Goal: Task Accomplishment & Management: Complete application form

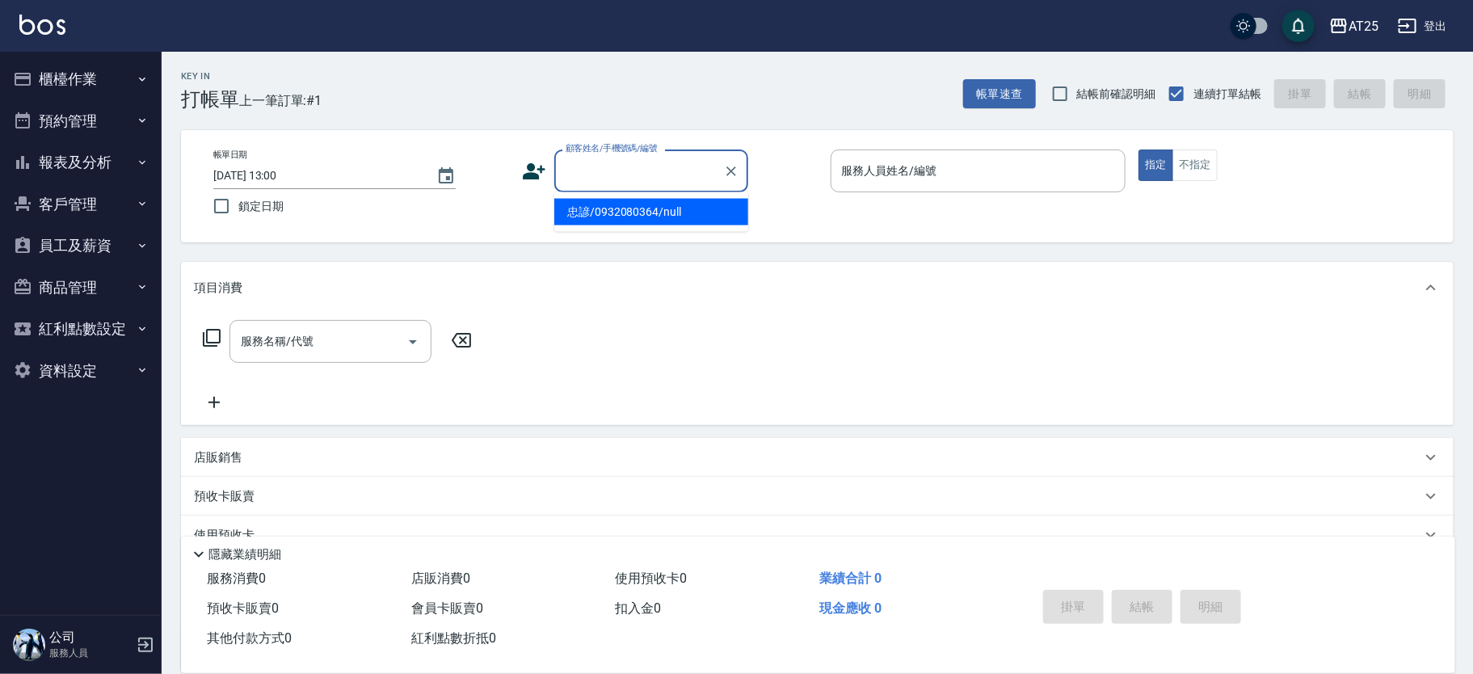
click at [674, 175] on input "顧客姓名/手機號碼/編號" at bounding box center [639, 171] width 155 height 28
click at [674, 174] on input "顧客姓名/手機號碼/編號" at bounding box center [639, 171] width 155 height 28
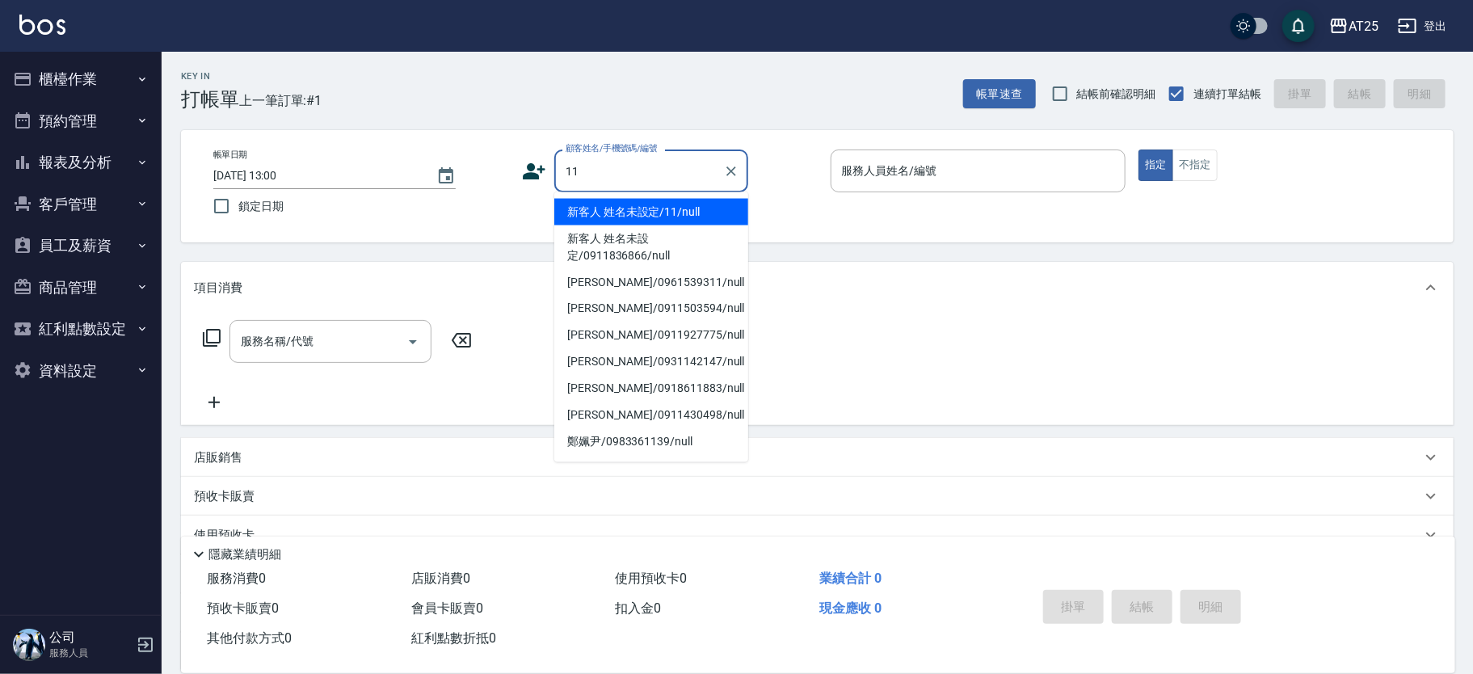
click at [706, 209] on li "新客人 姓名未設定/11/null" at bounding box center [651, 212] width 194 height 27
type input "新客人 姓名未設定/11/null"
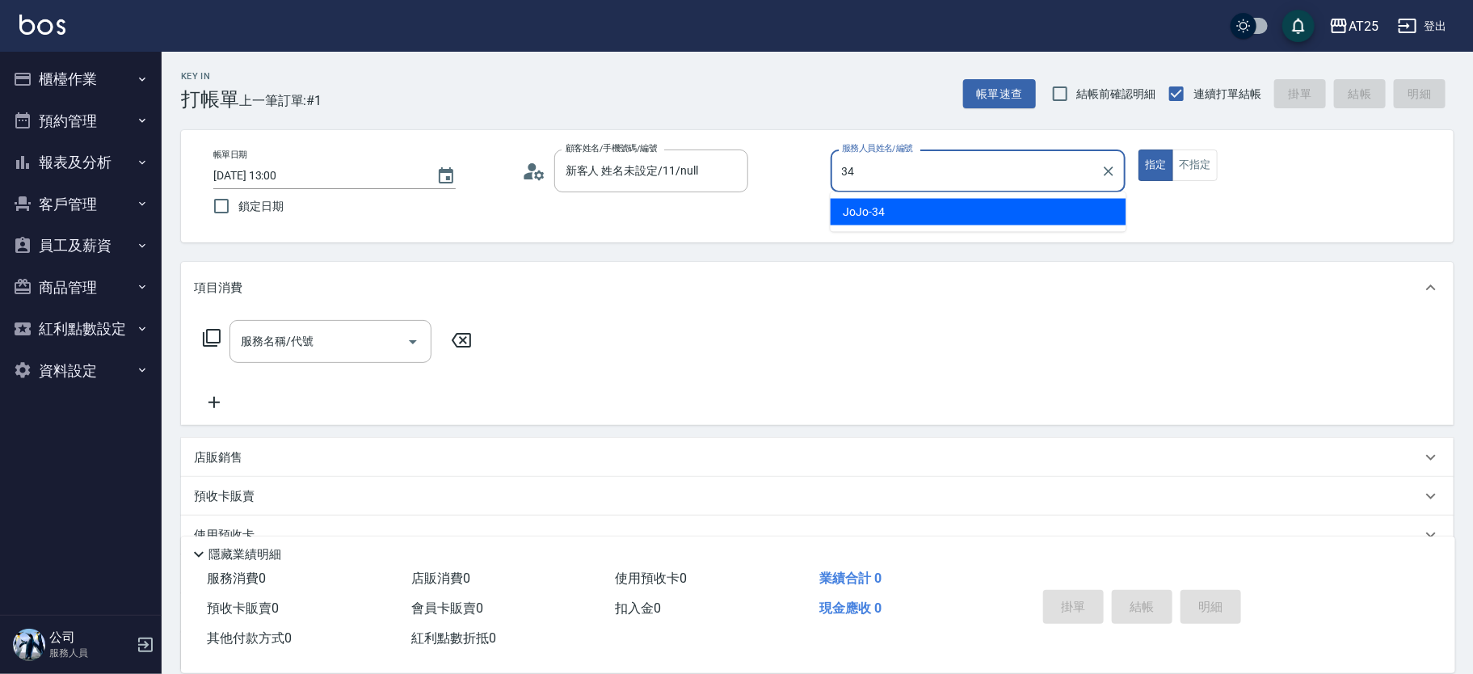
type input "3"
type input "Ivy-24"
type button "true"
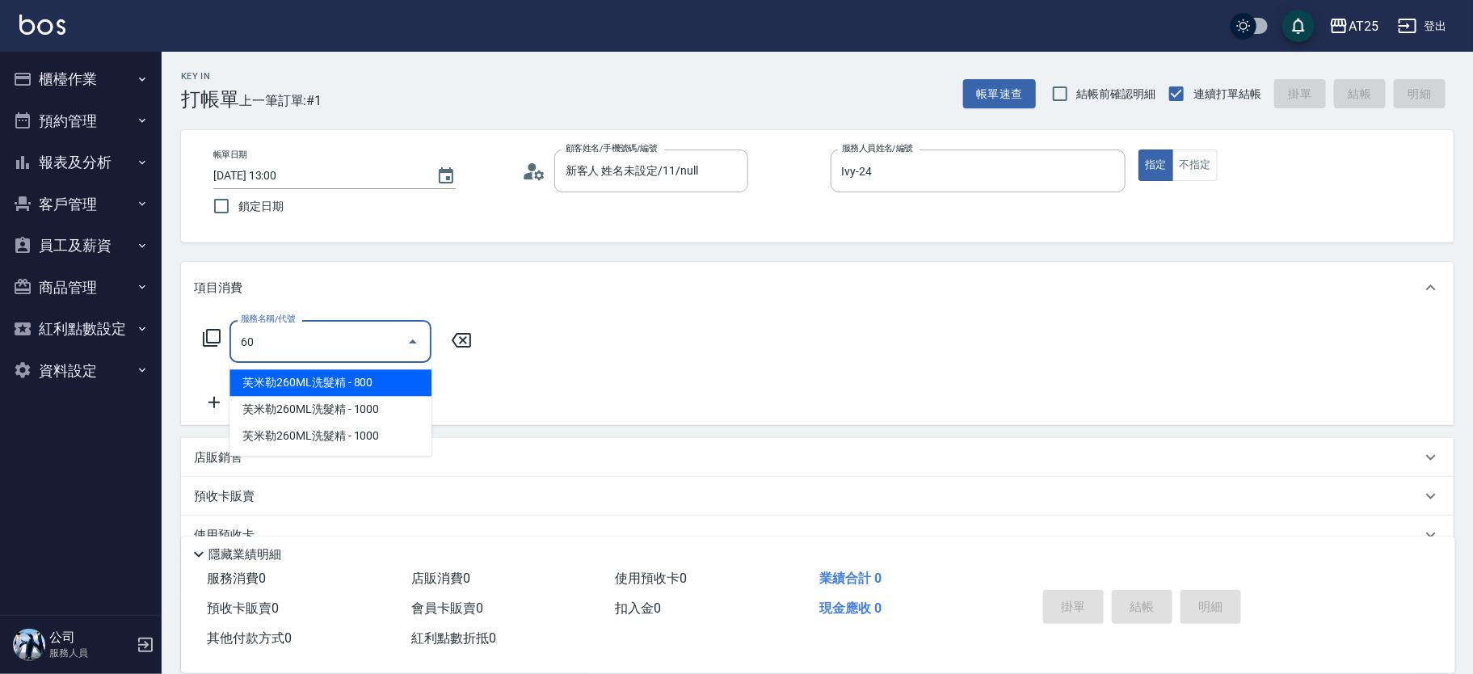
type input "601"
type input "100"
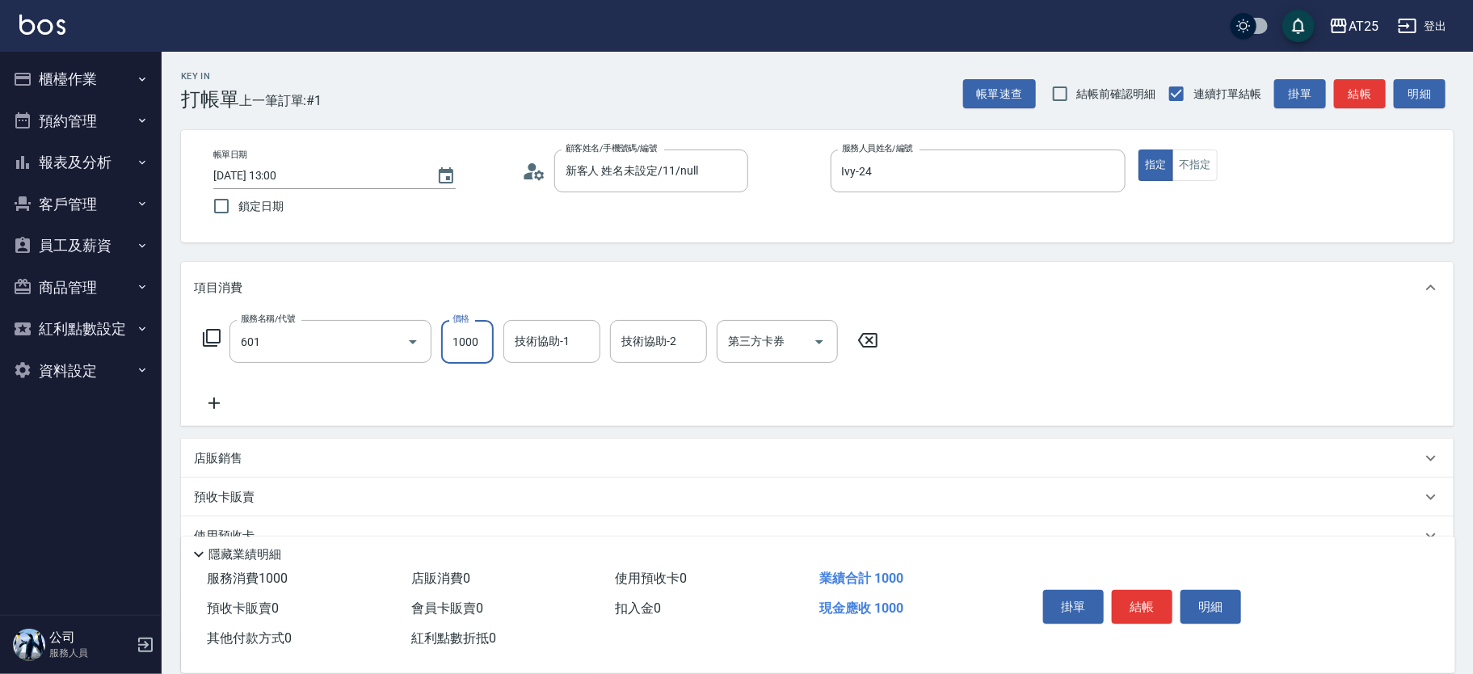
type input "自備護髮(1000上)(601)"
type input "小曼-82"
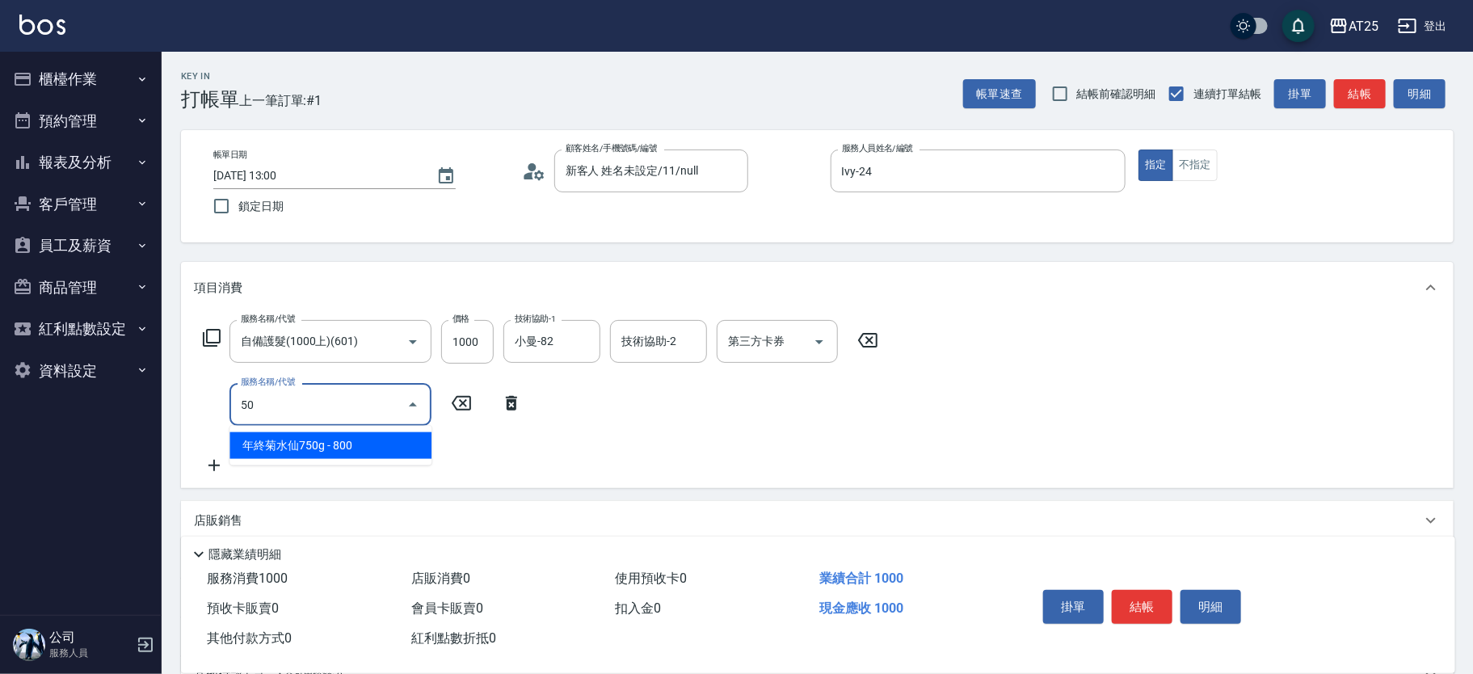
type input "501"
type input "200"
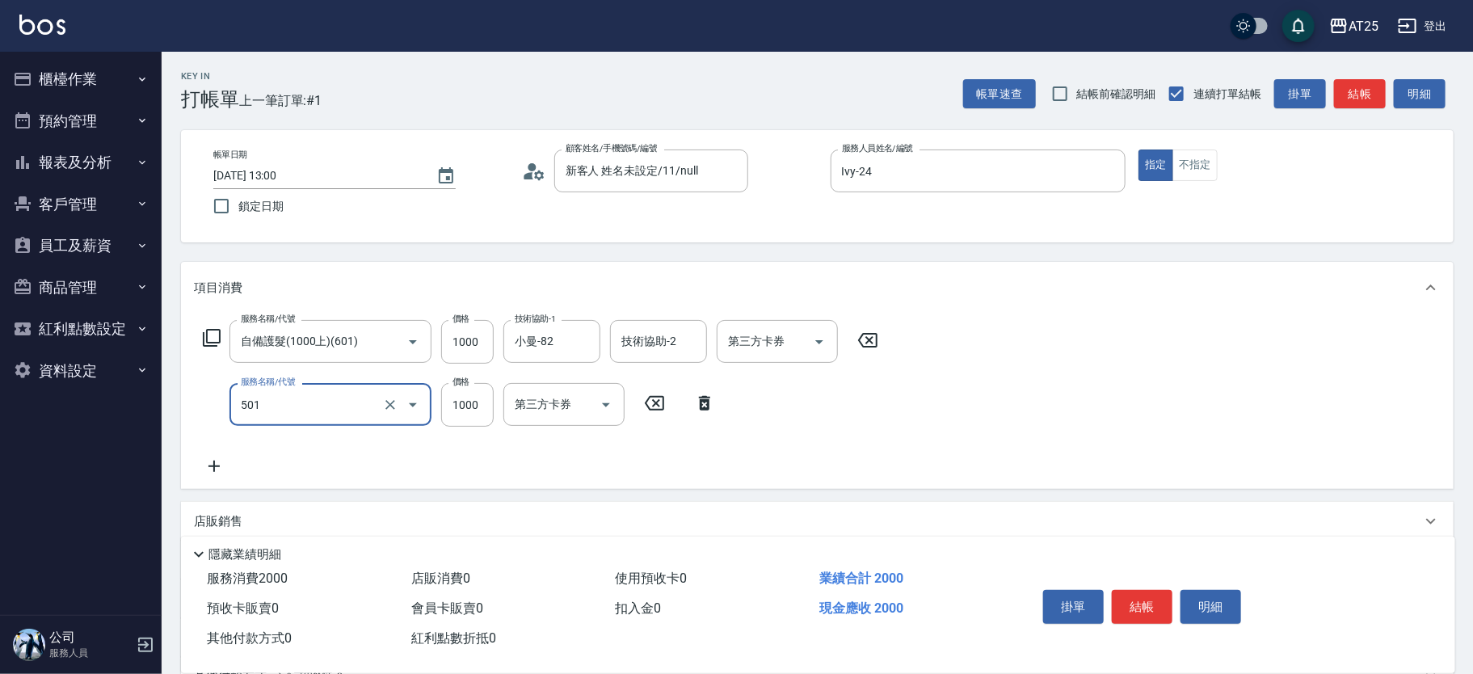
type input "染髮(501)"
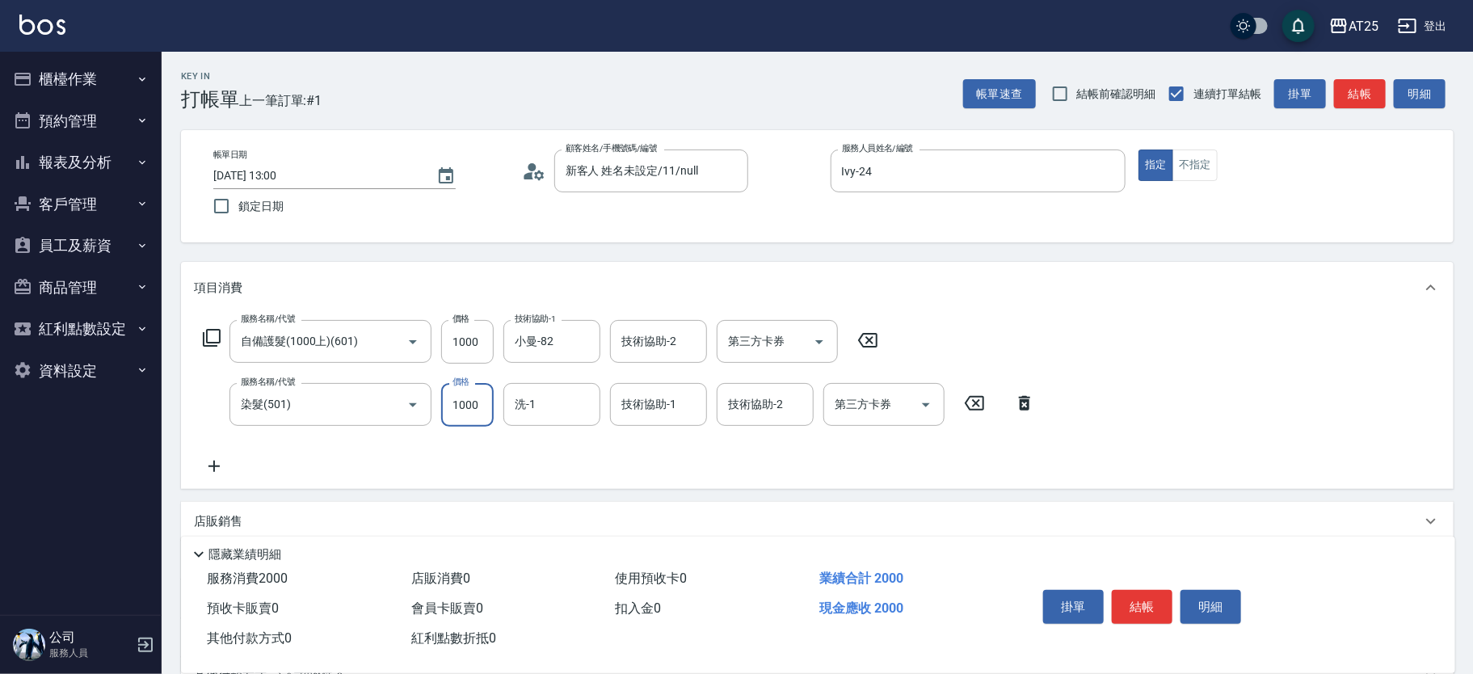
type input "100"
type input "15"
type input "110"
type input "150"
type input "250"
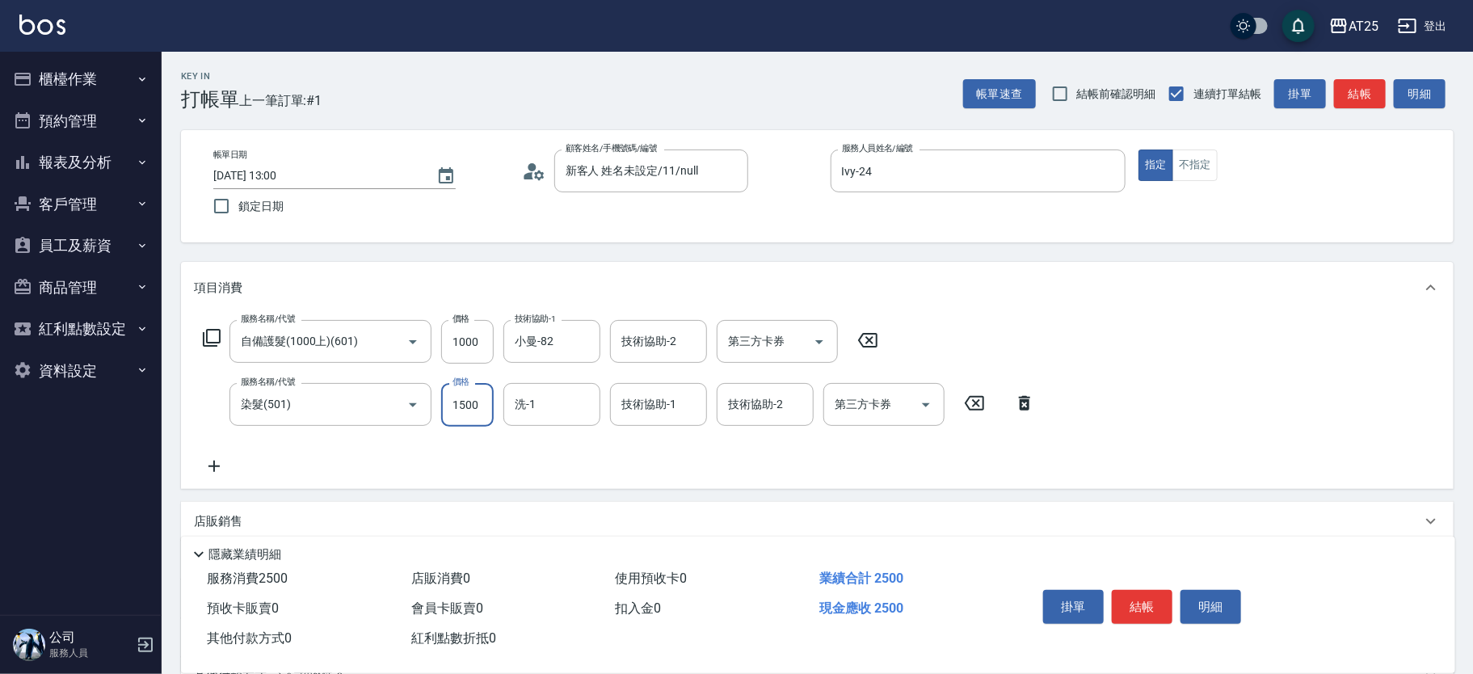
type input "1500"
type input "小曼-82"
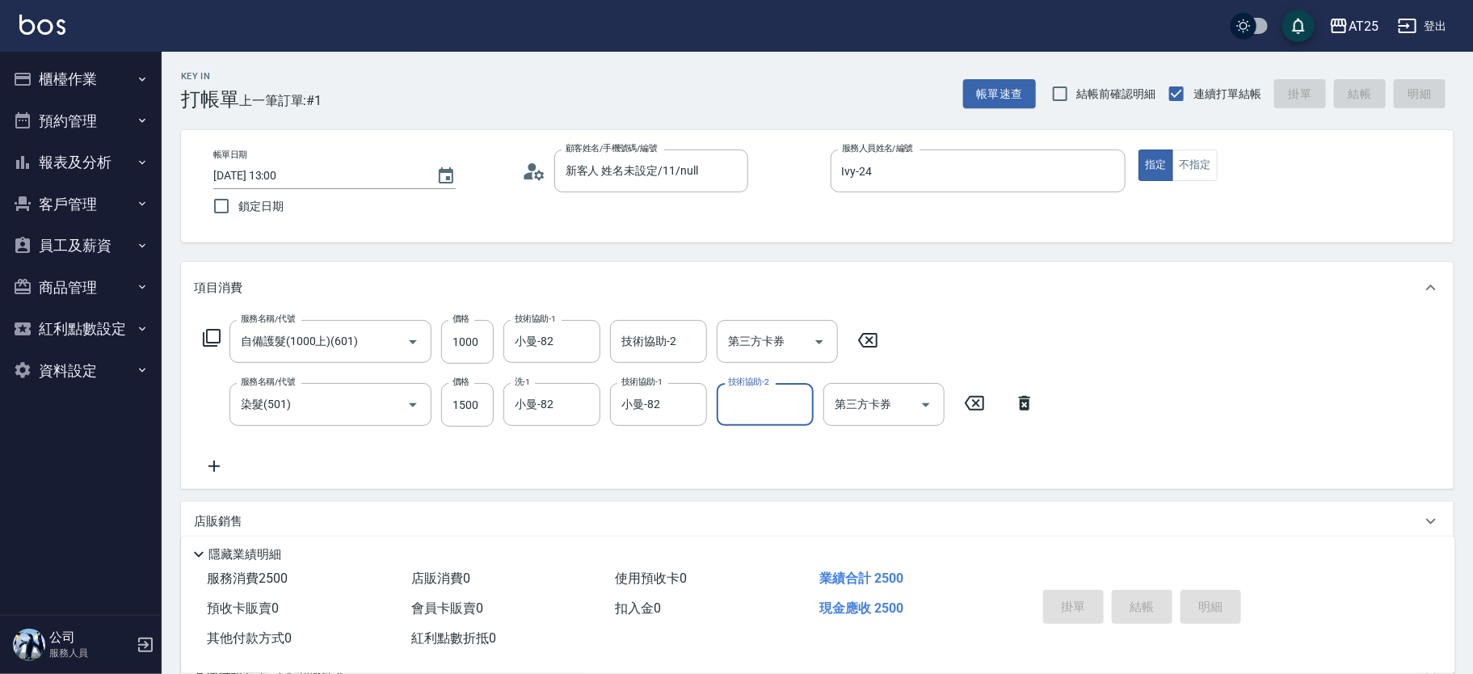
type input "2025/08/23 14:04"
type input "0"
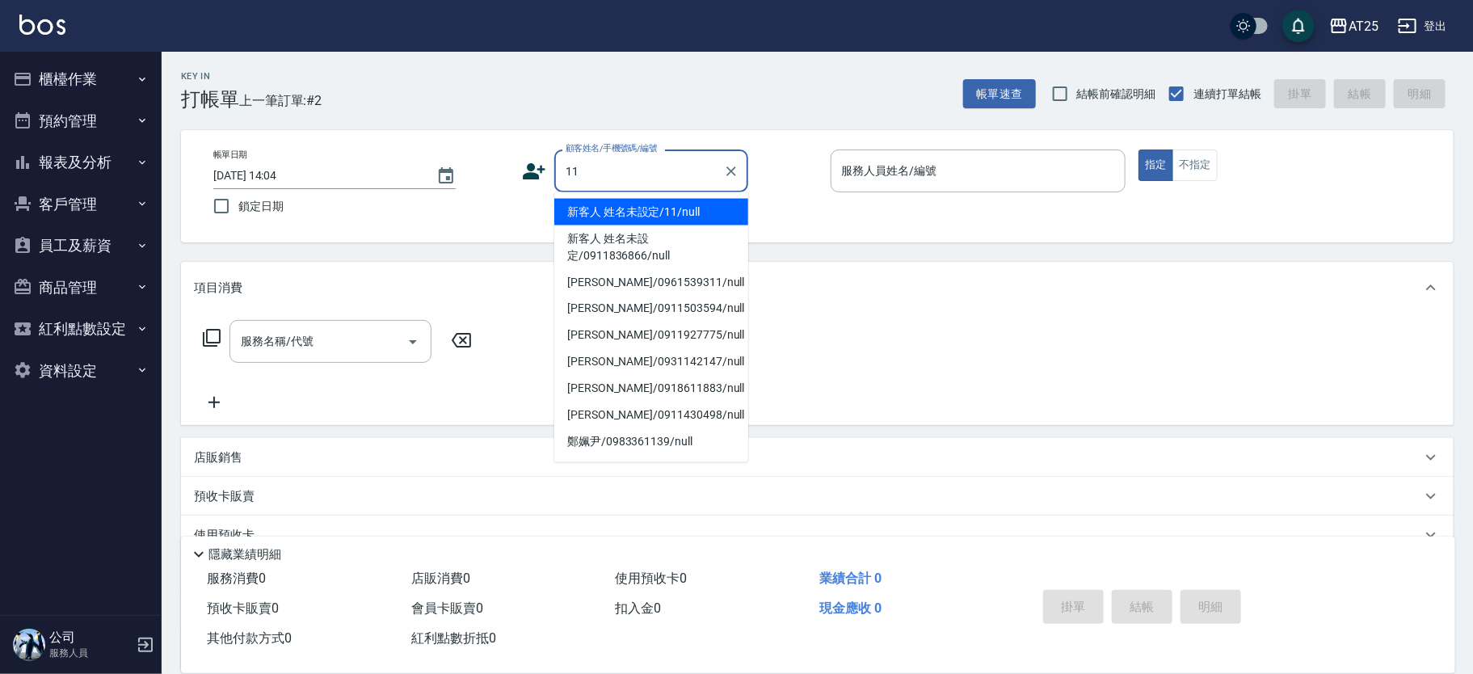
type input "新客人 姓名未設定/11/null"
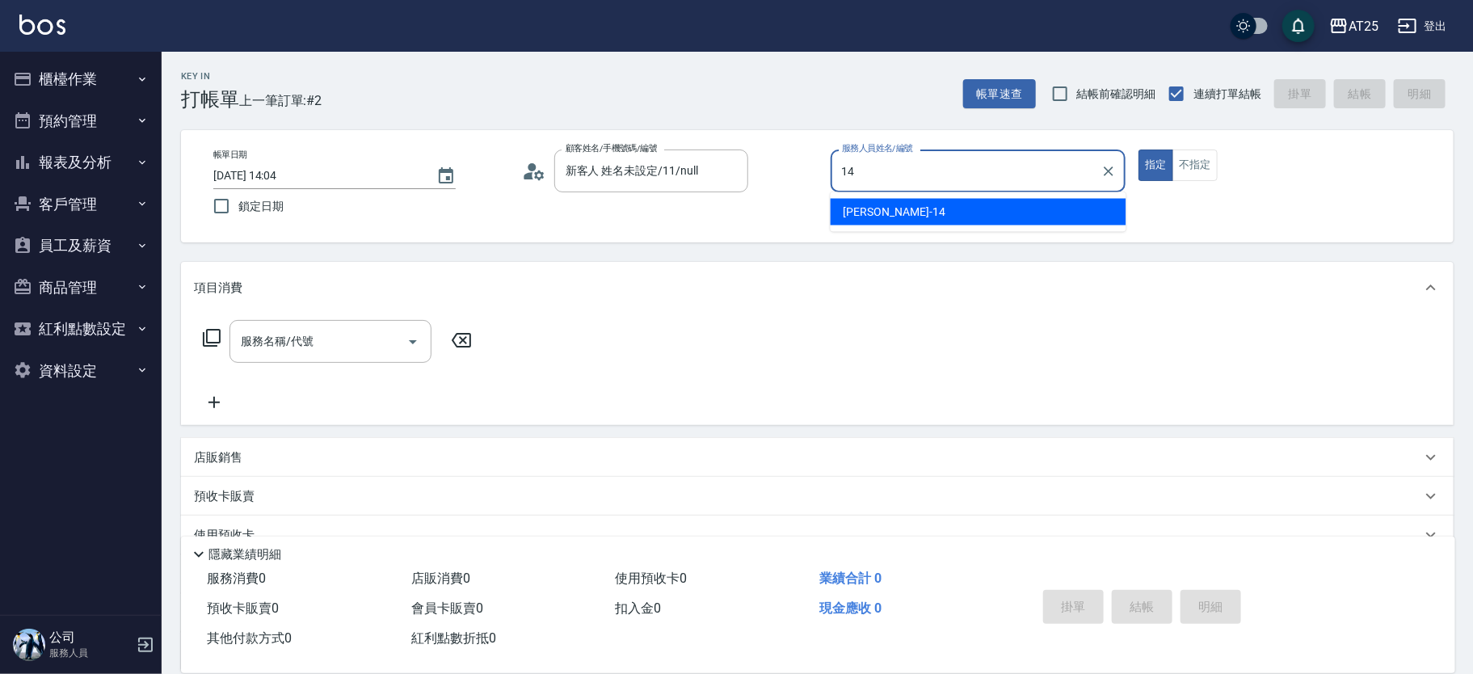
type input "Ken-14"
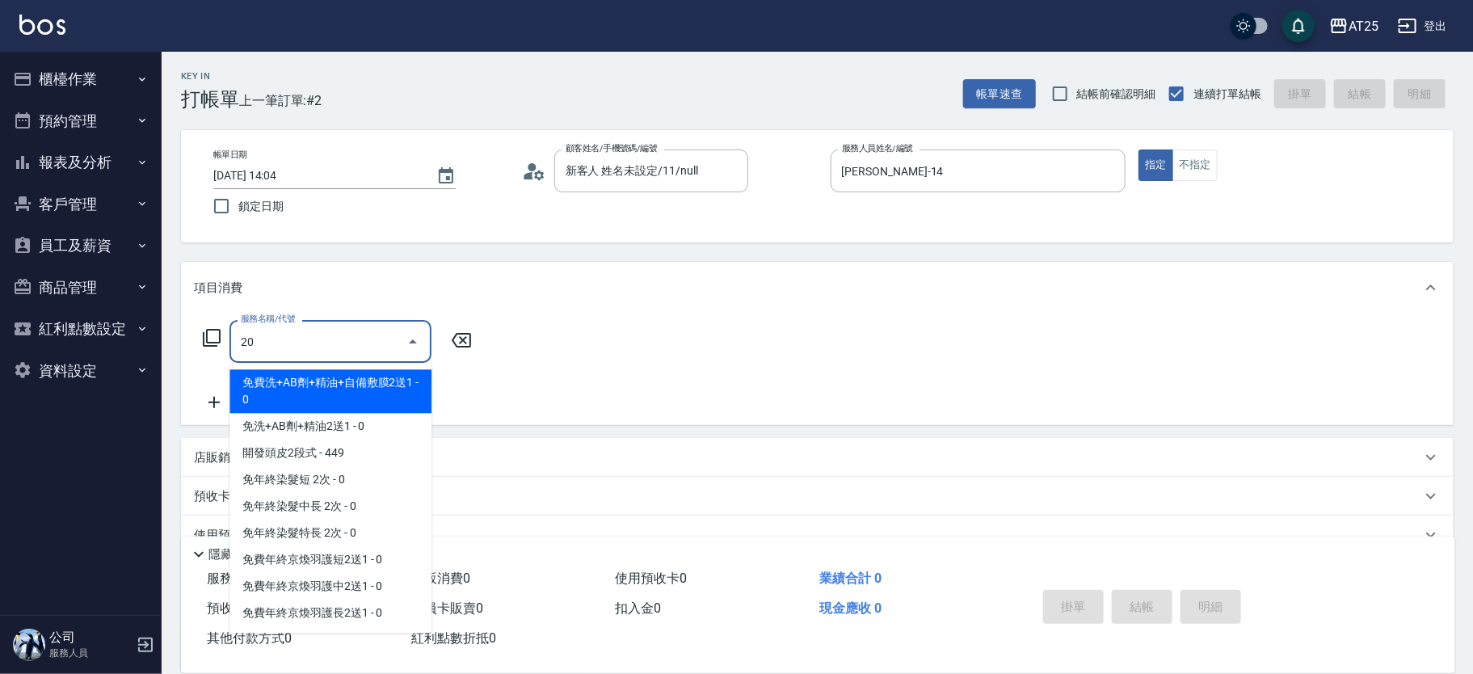
type input "201"
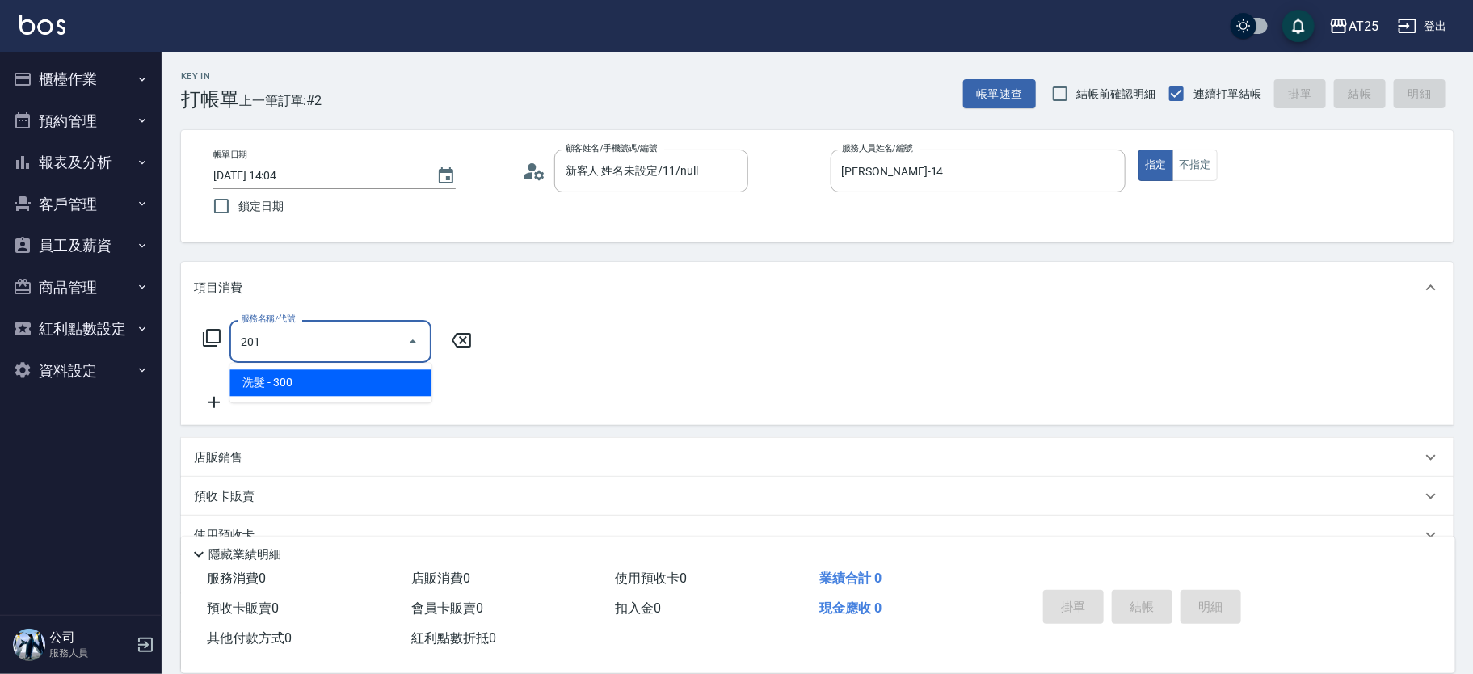
type input "30"
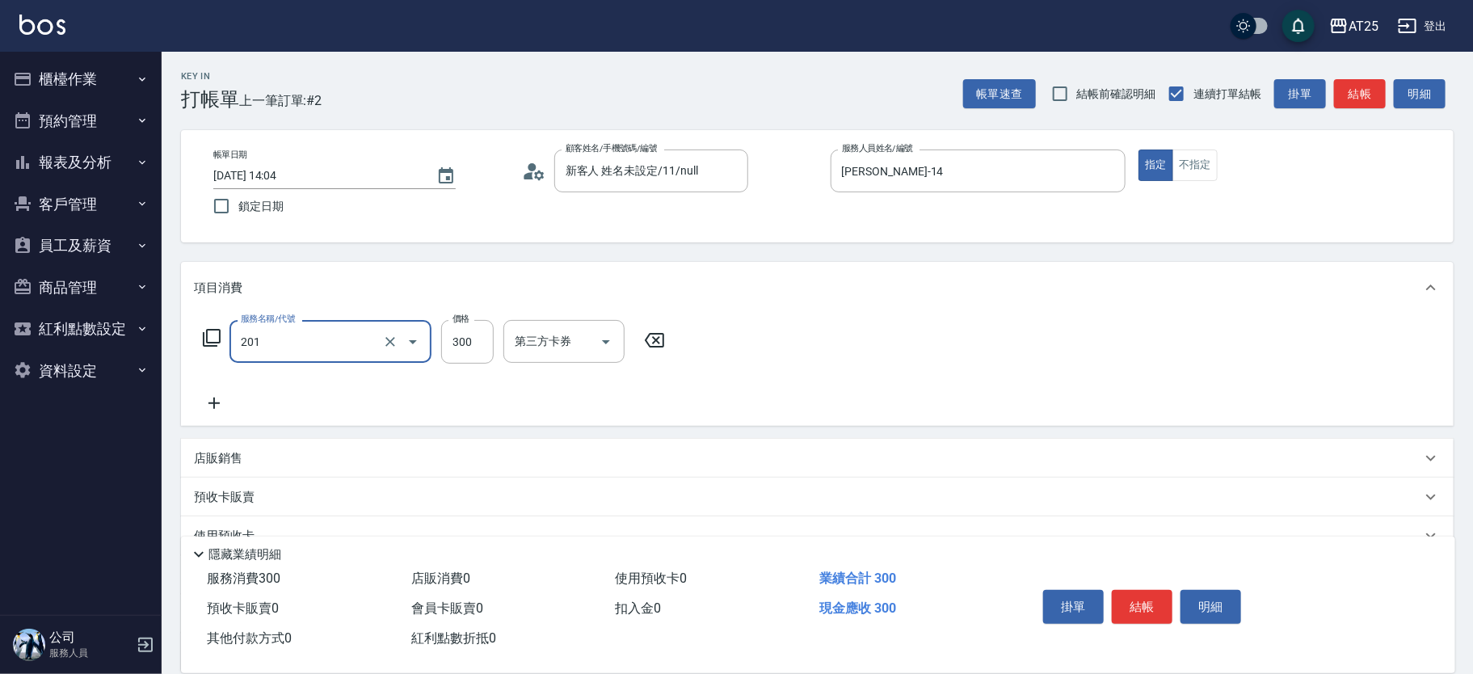
type input "洗髮(201)"
type input "0"
type input "40"
type input "400"
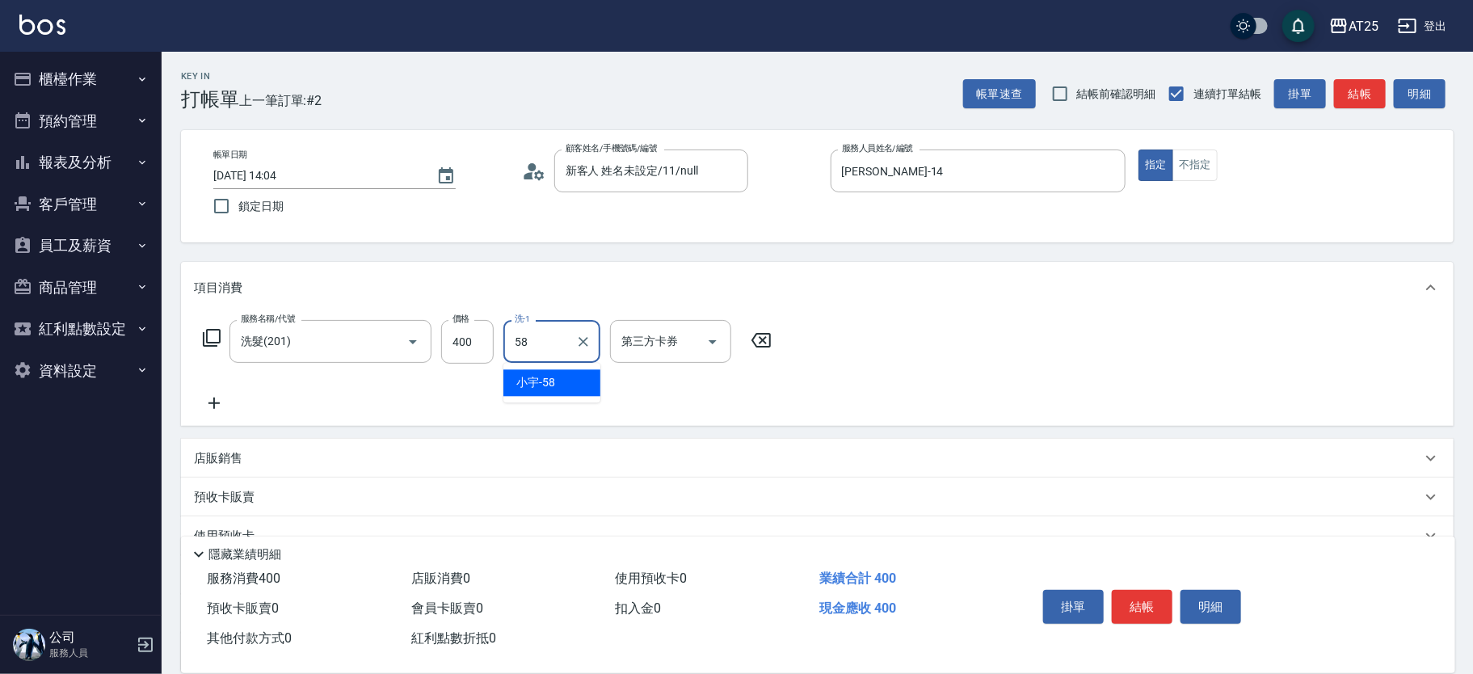
type input "小宇-58"
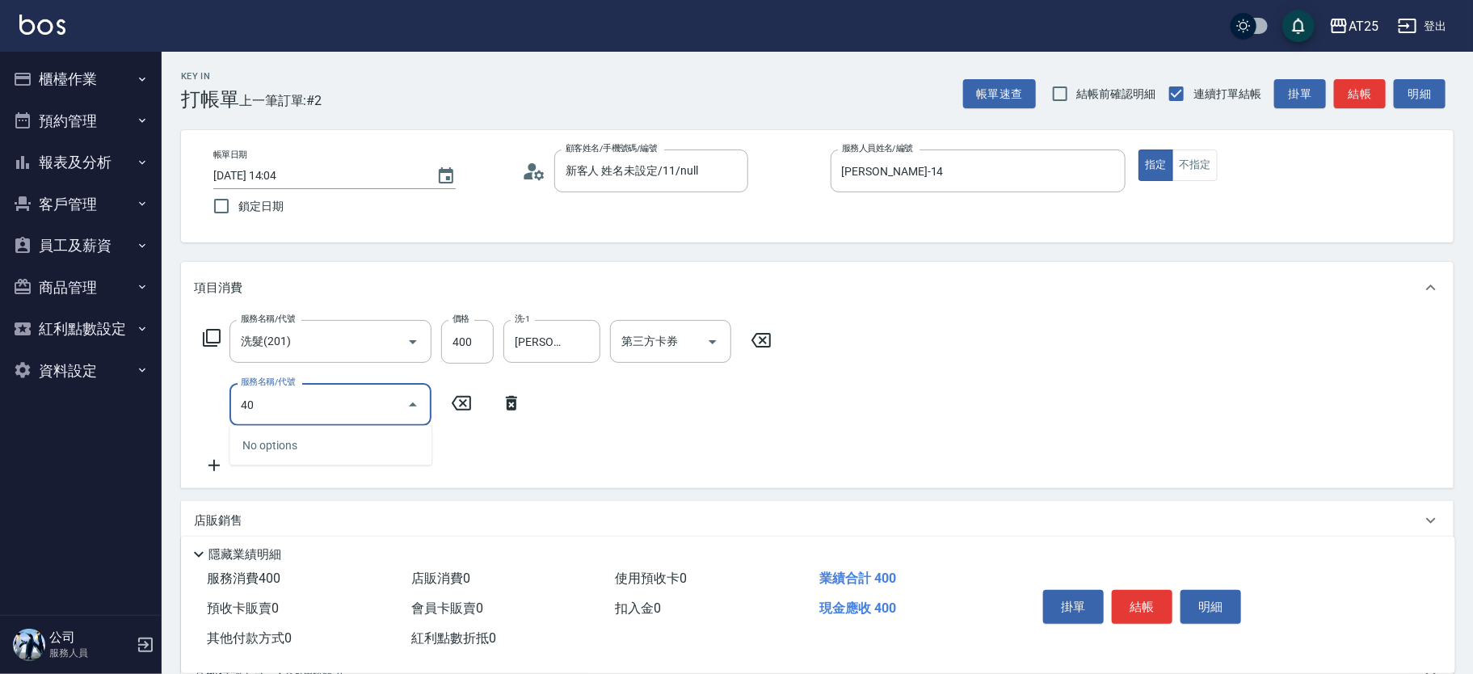
type input "401"
type input "70"
type input "剪髮(401)"
type input "40"
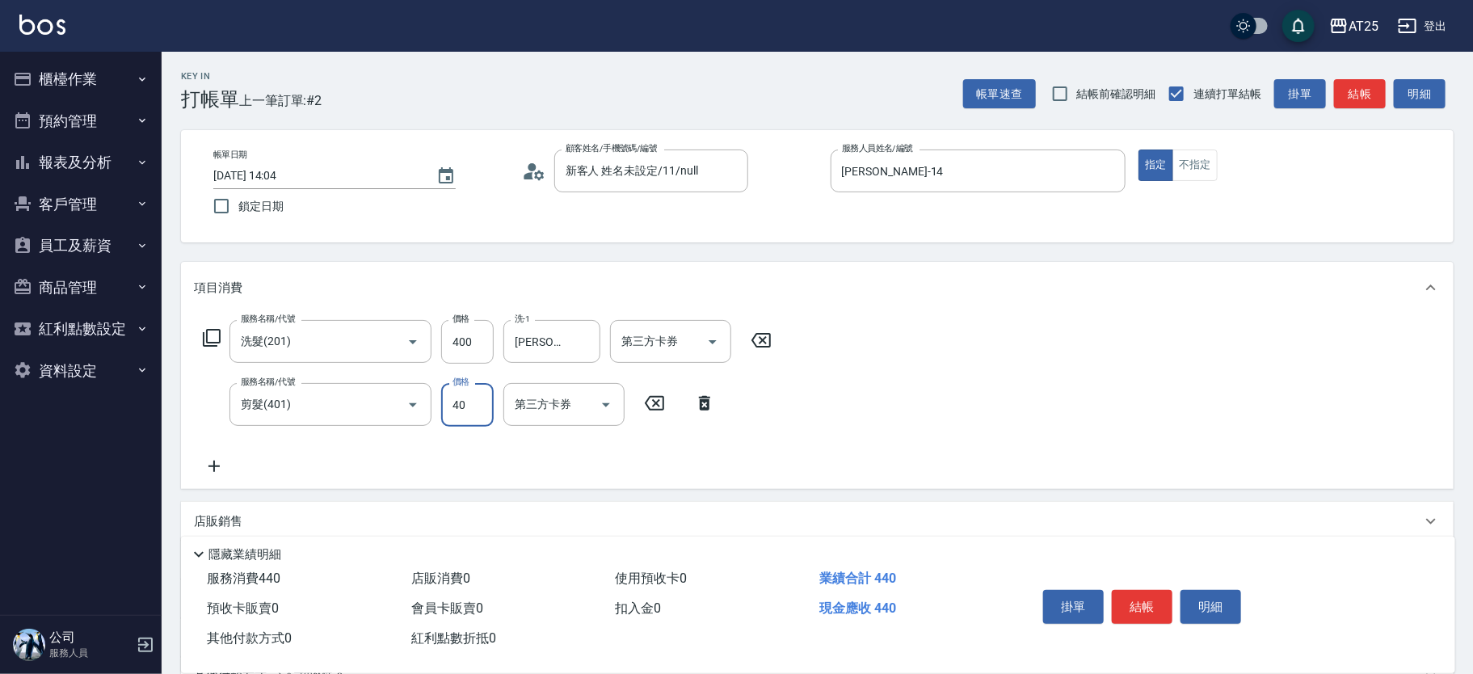
type input "80"
type input "400"
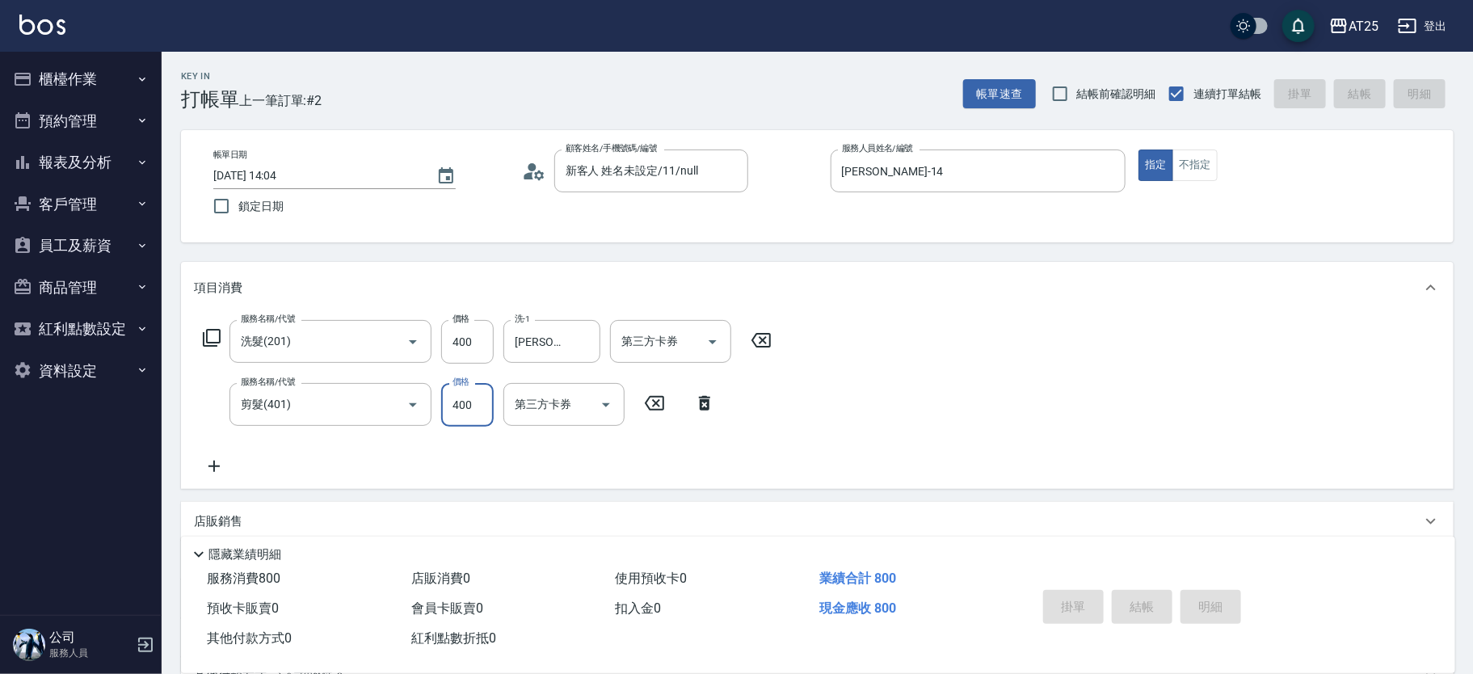
type input "0"
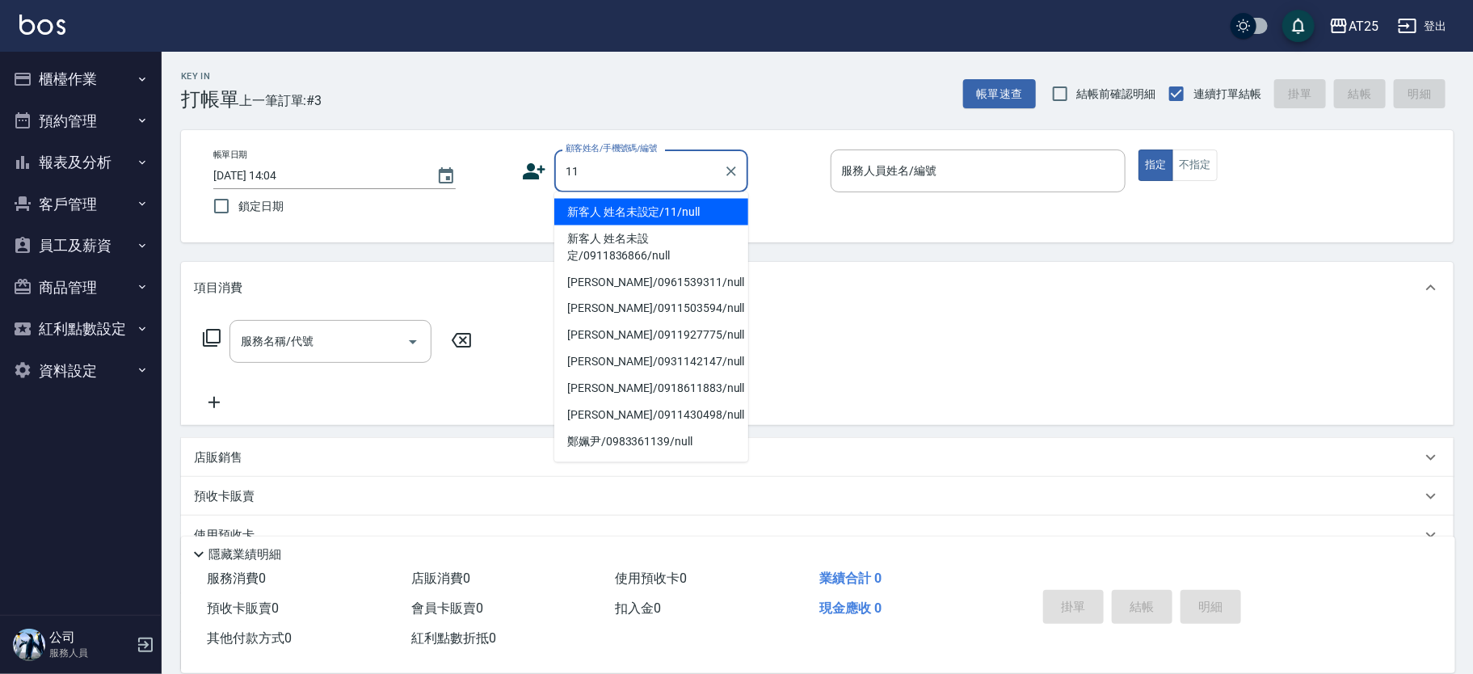
type input "新客人 姓名未設定/11/null"
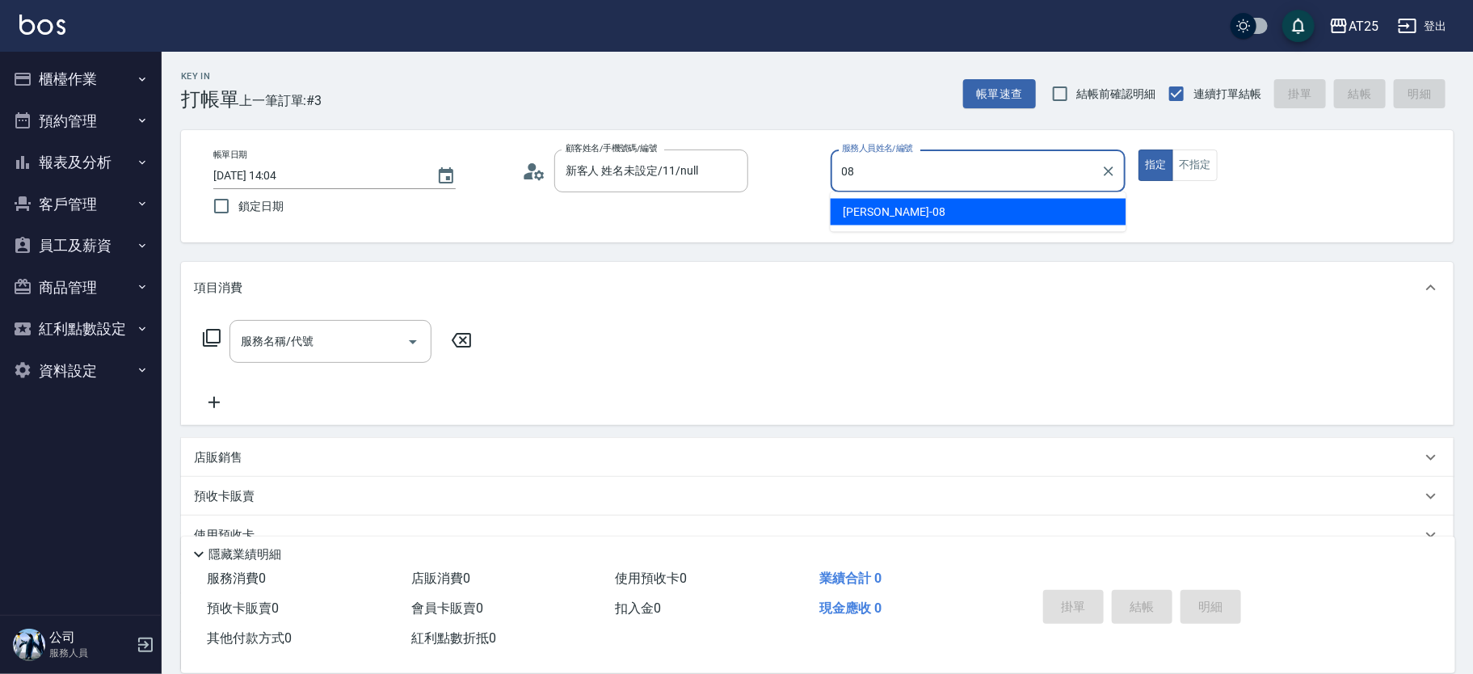
type input "[PERSON_NAME]-08"
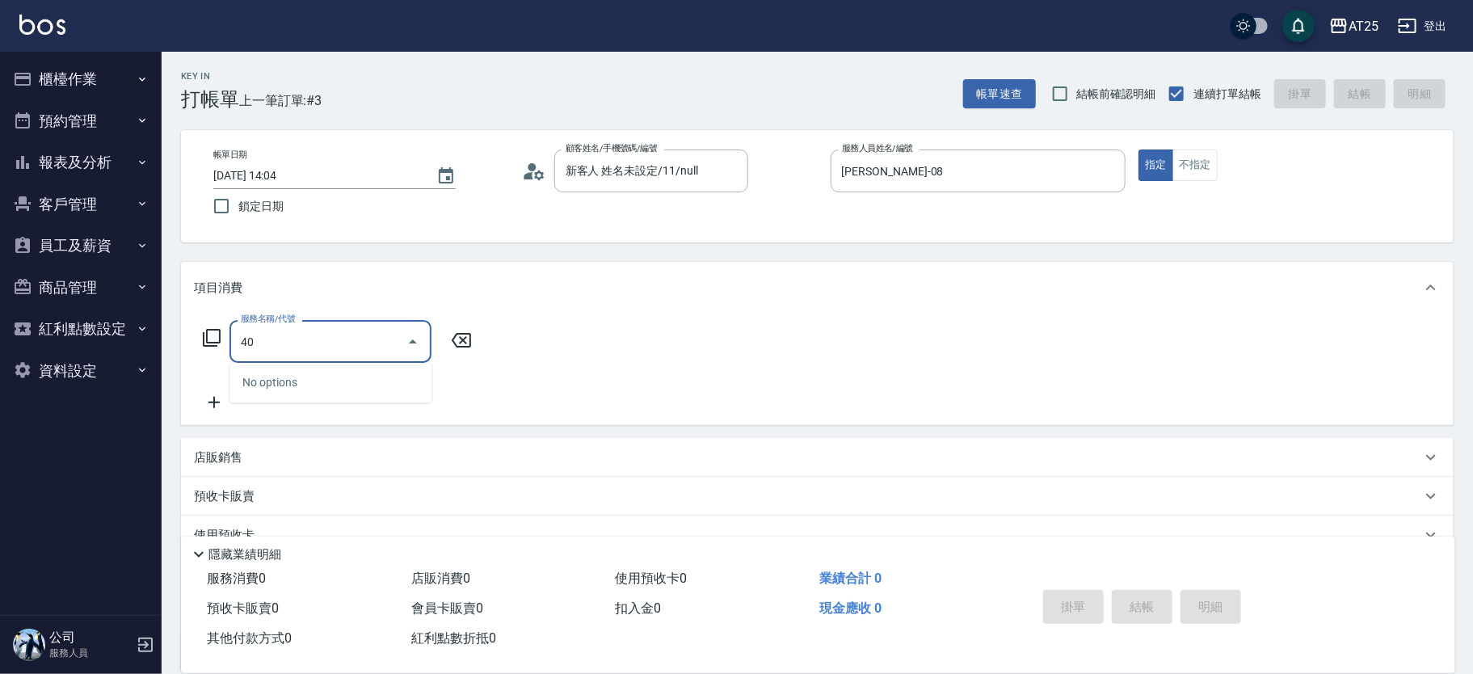
type input "401"
type input "30"
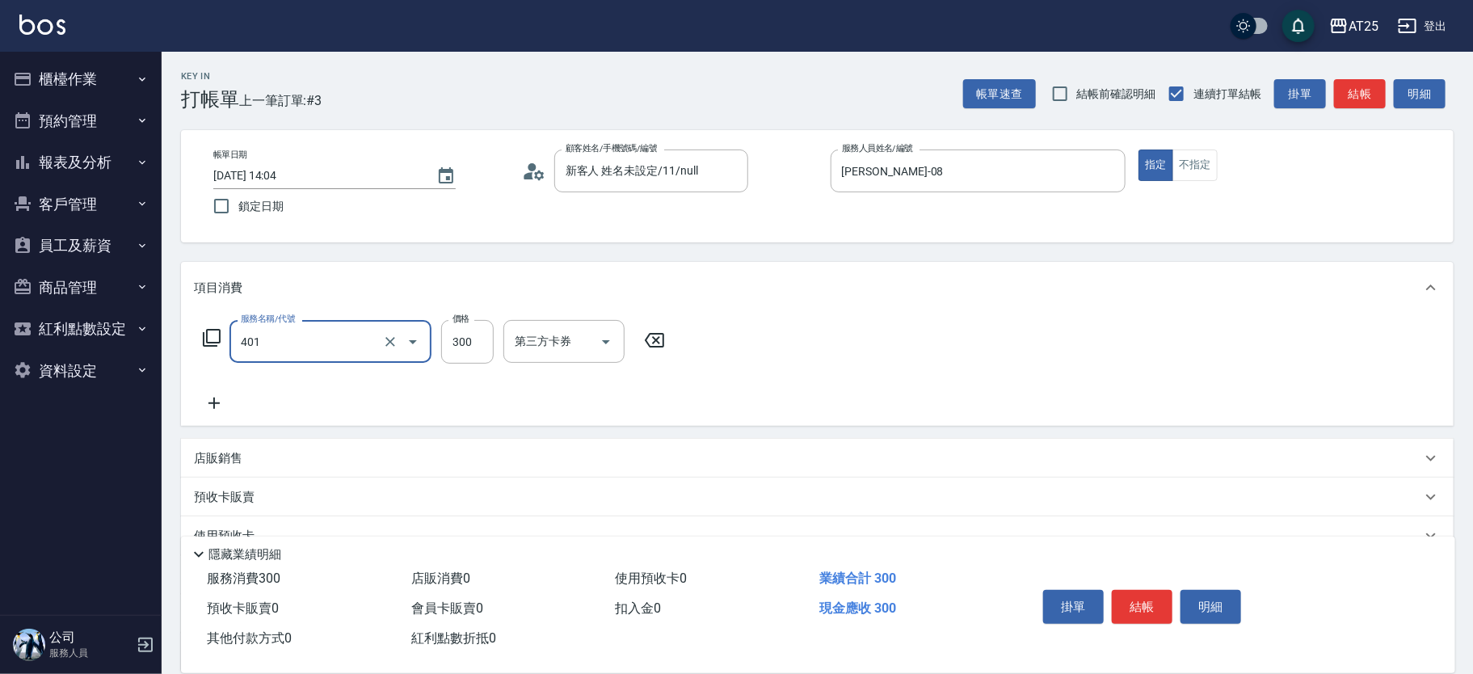
type input "剪髮(401)"
type input "0"
type input "40"
type input "400"
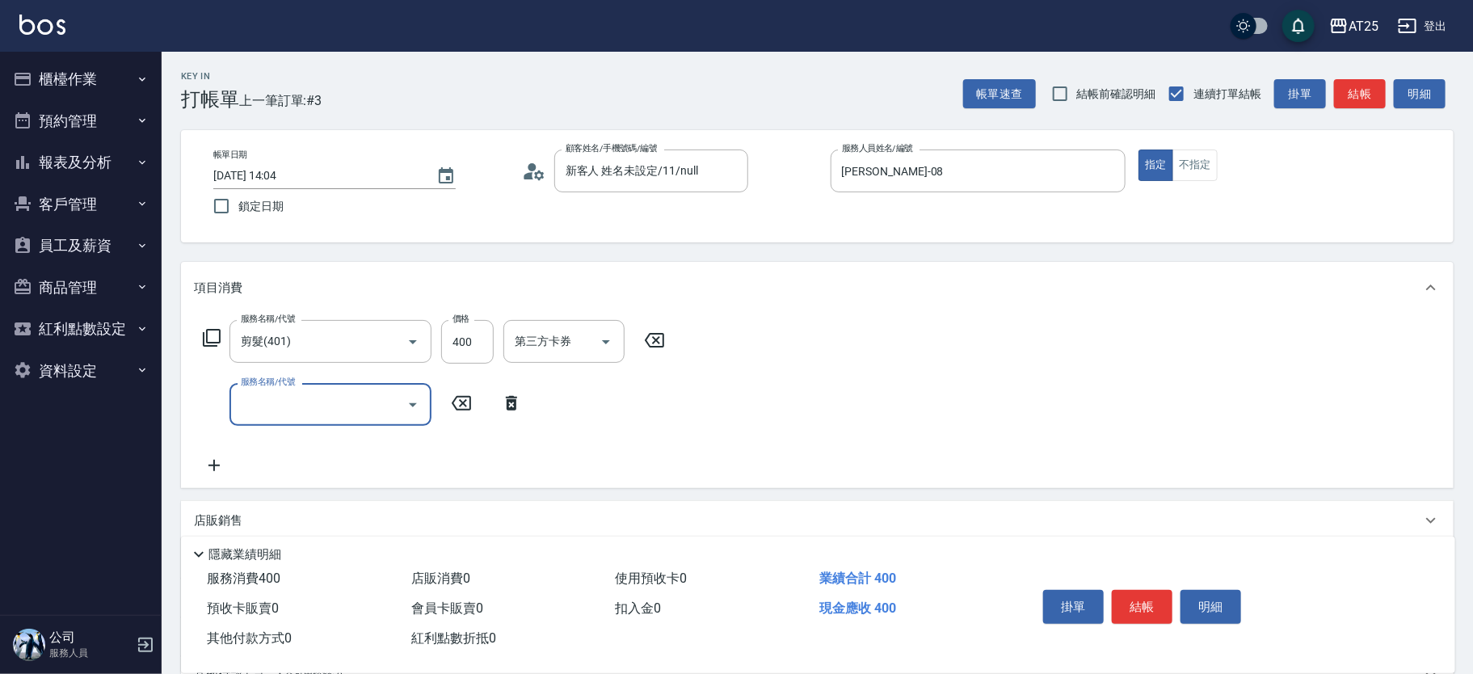
click at [304, 398] on input "服務名稱/代號" at bounding box center [318, 404] width 163 height 28
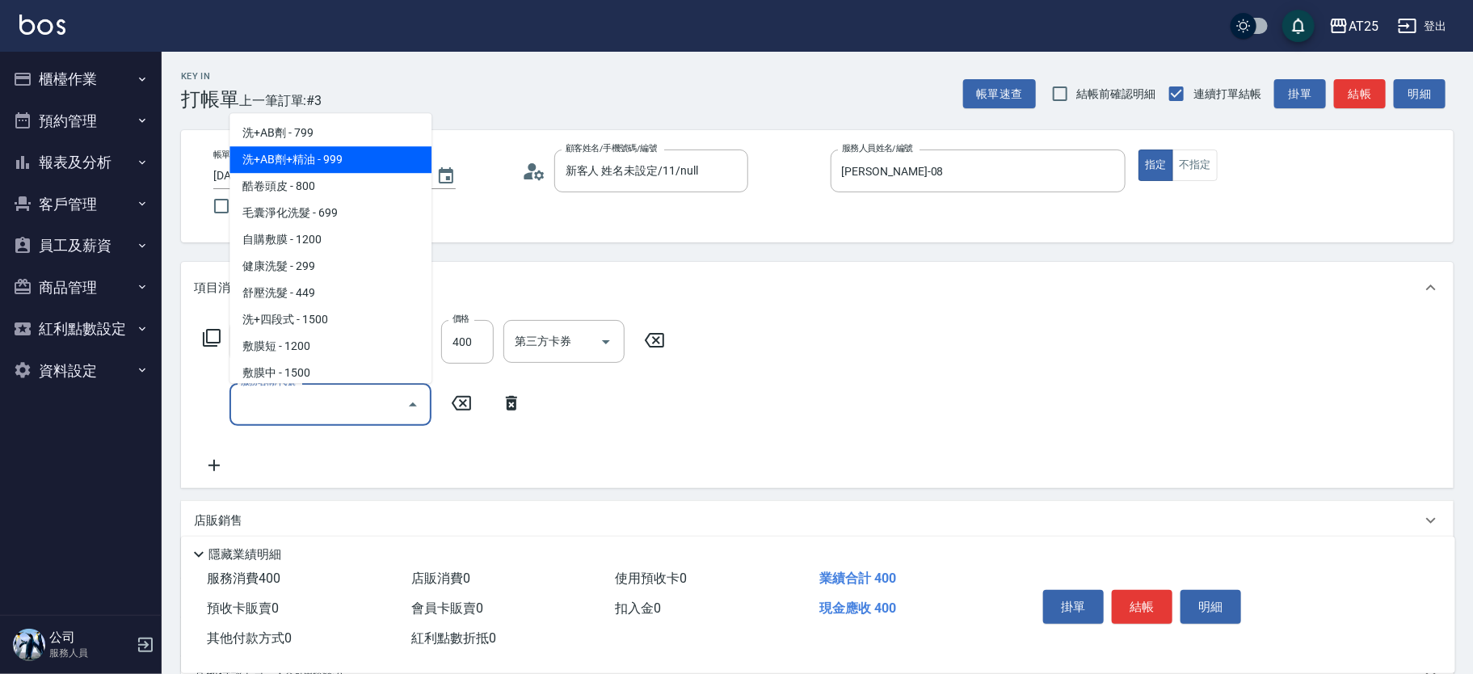
click at [368, 158] on span "洗+AB劑+精油 - 999" at bounding box center [331, 160] width 202 height 27
type input "130"
type input "洗+AB劑+精油(102)"
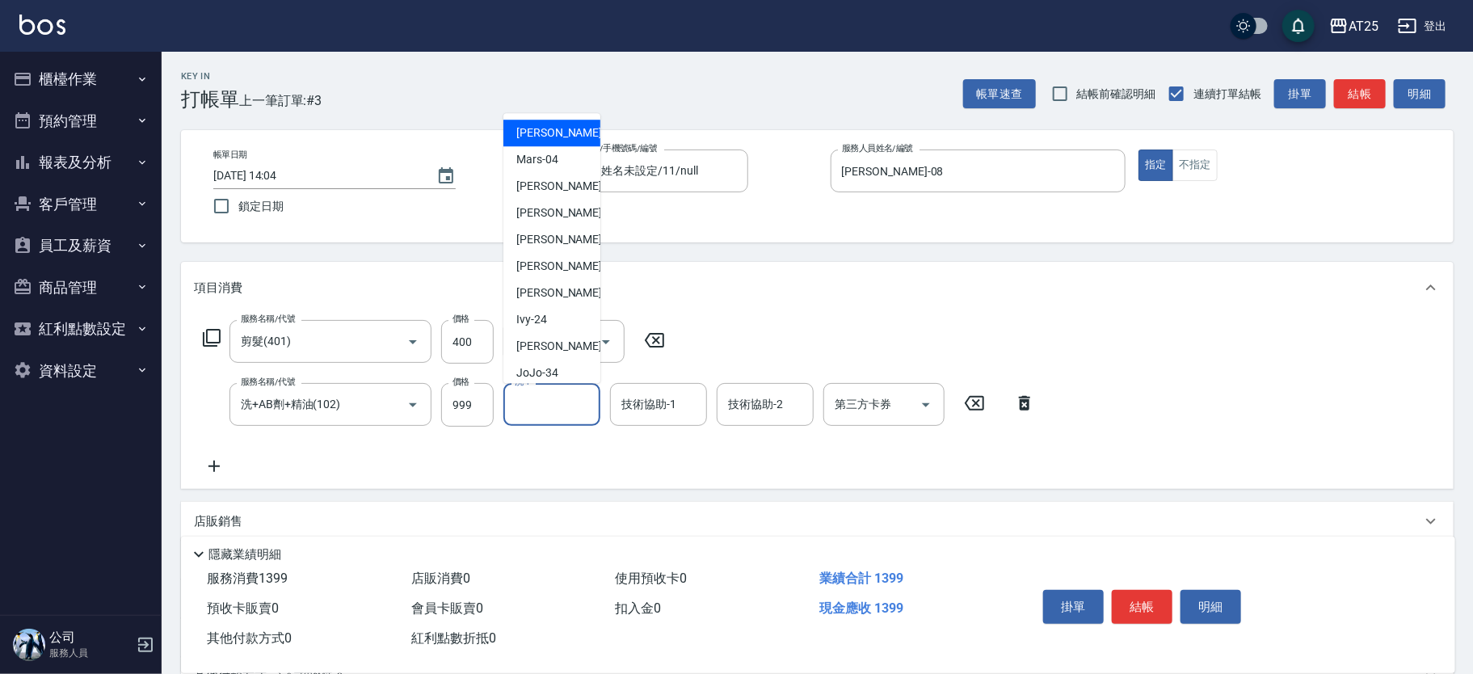
click at [540, 411] on input "洗-1" at bounding box center [552, 404] width 82 height 28
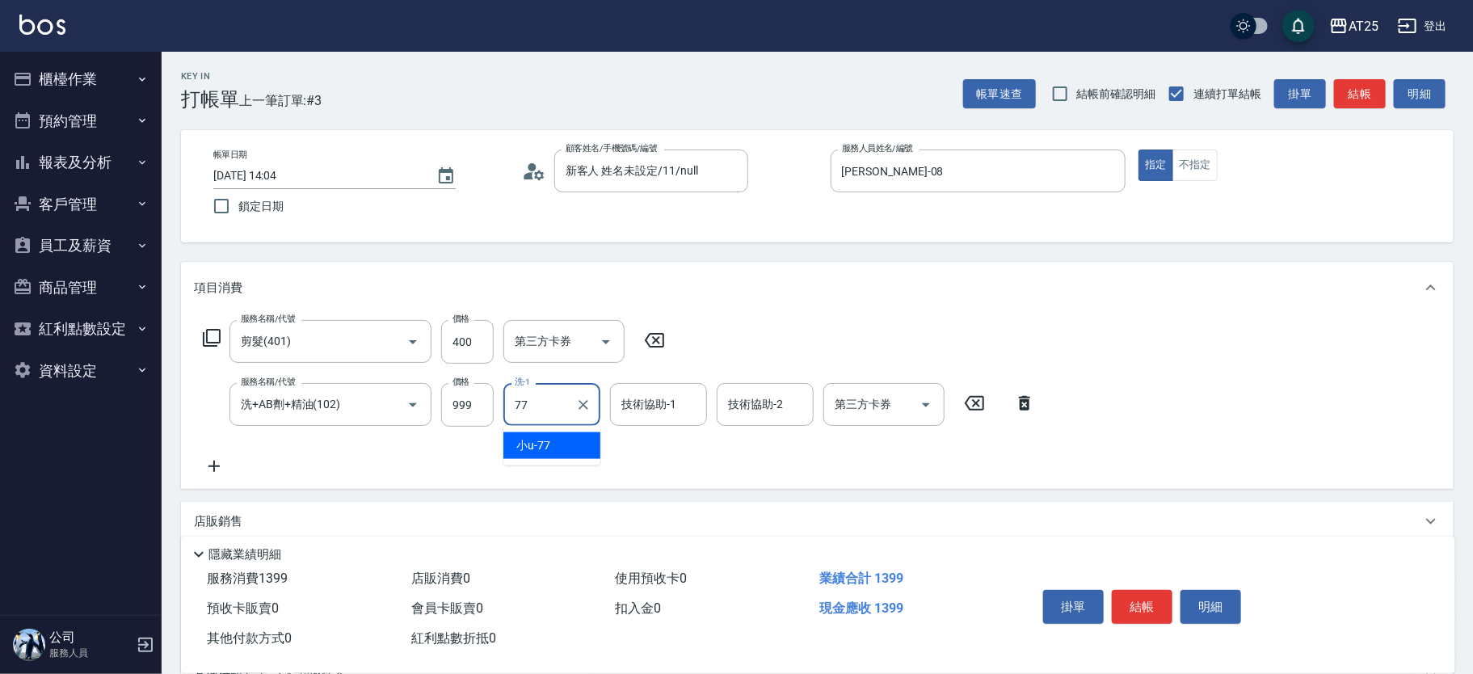
type input "小u-77"
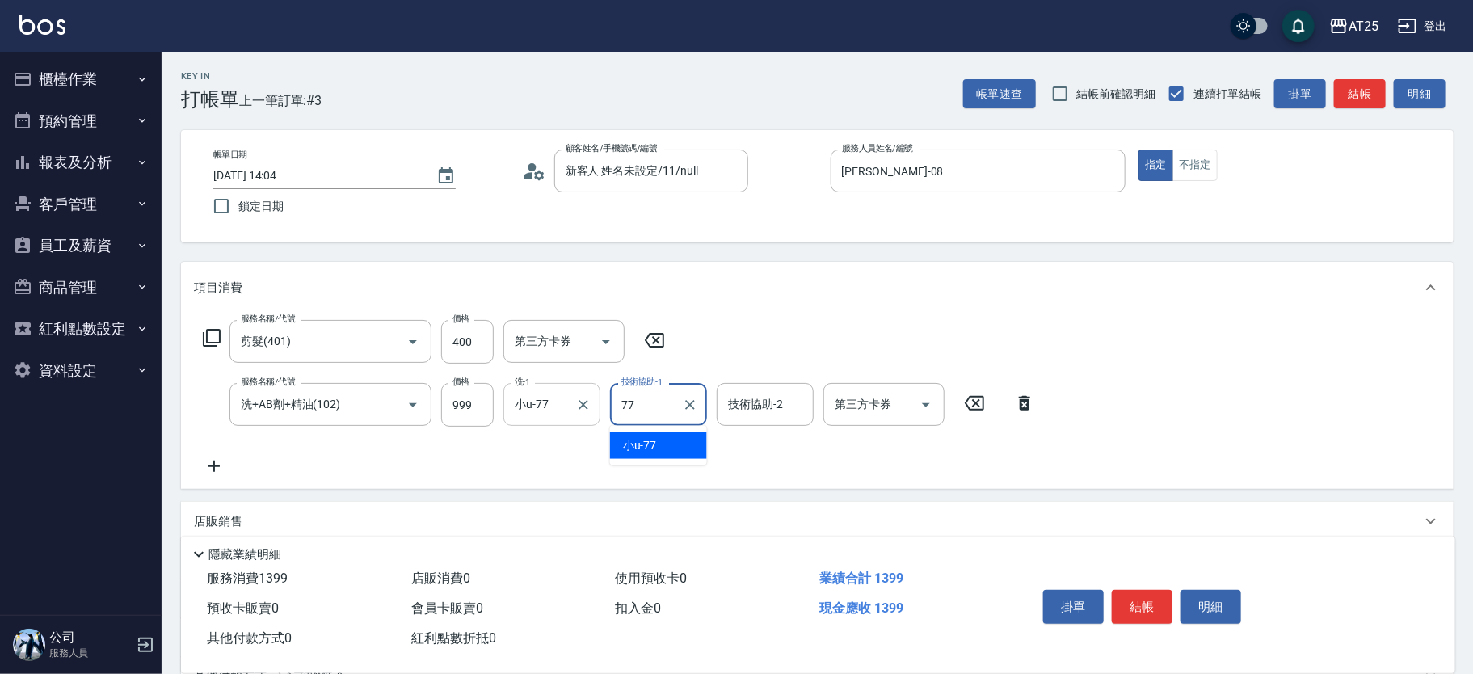
type input "小u-77"
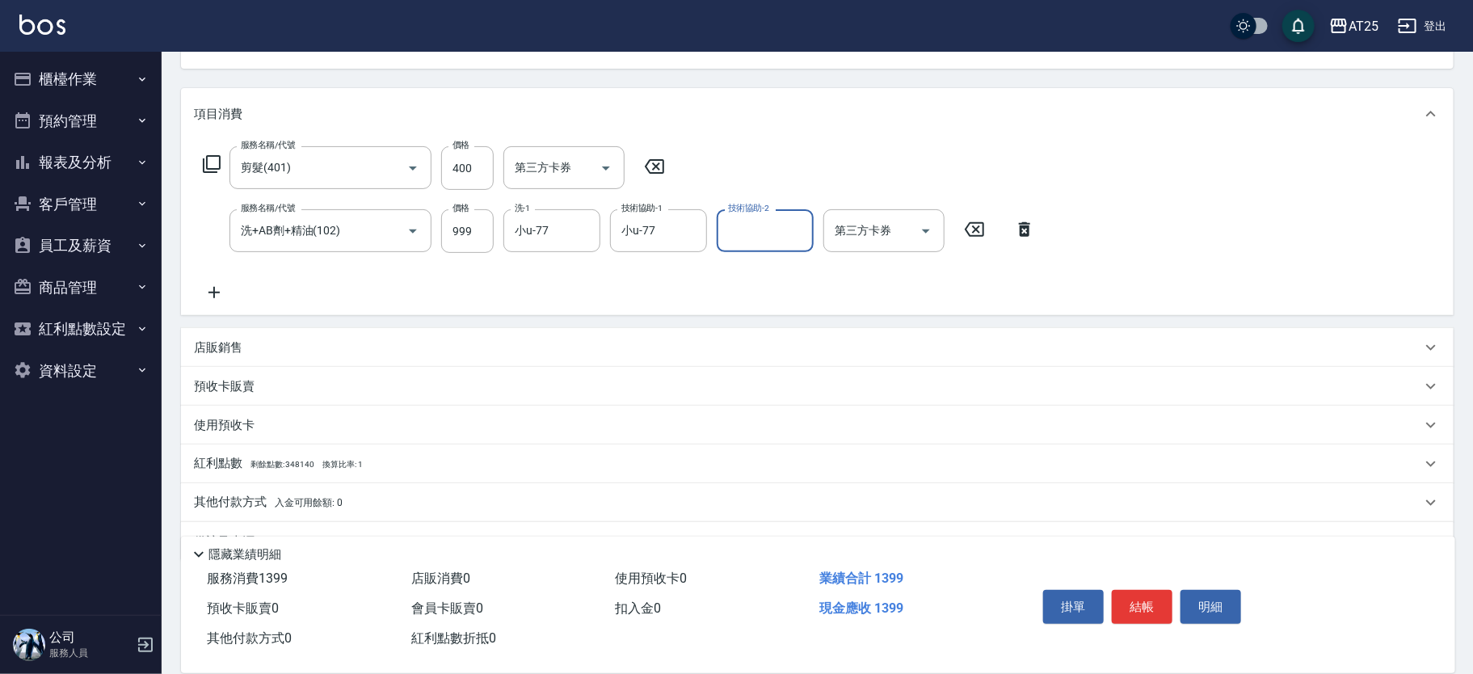
scroll to position [213, 0]
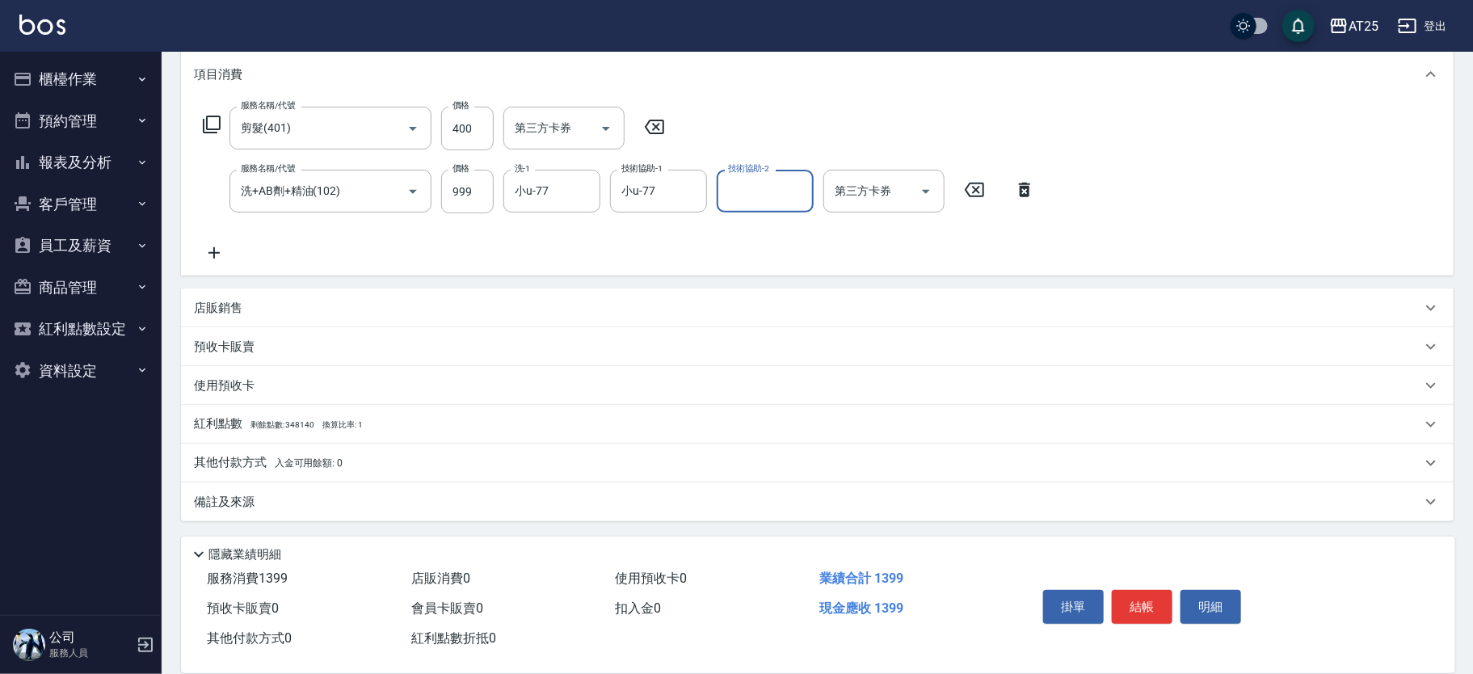
click at [216, 453] on div "其他付款方式 入金可用餘額: 0" at bounding box center [817, 463] width 1273 height 39
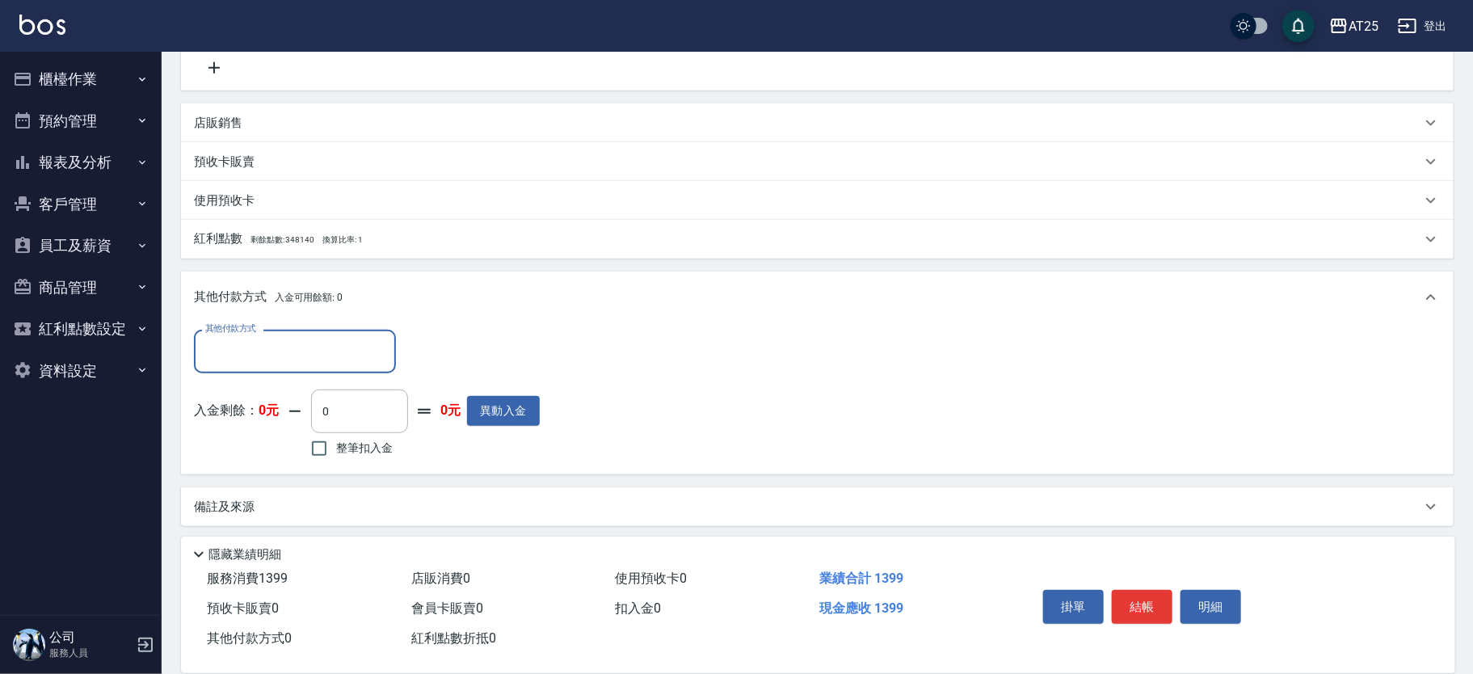
scroll to position [0, 0]
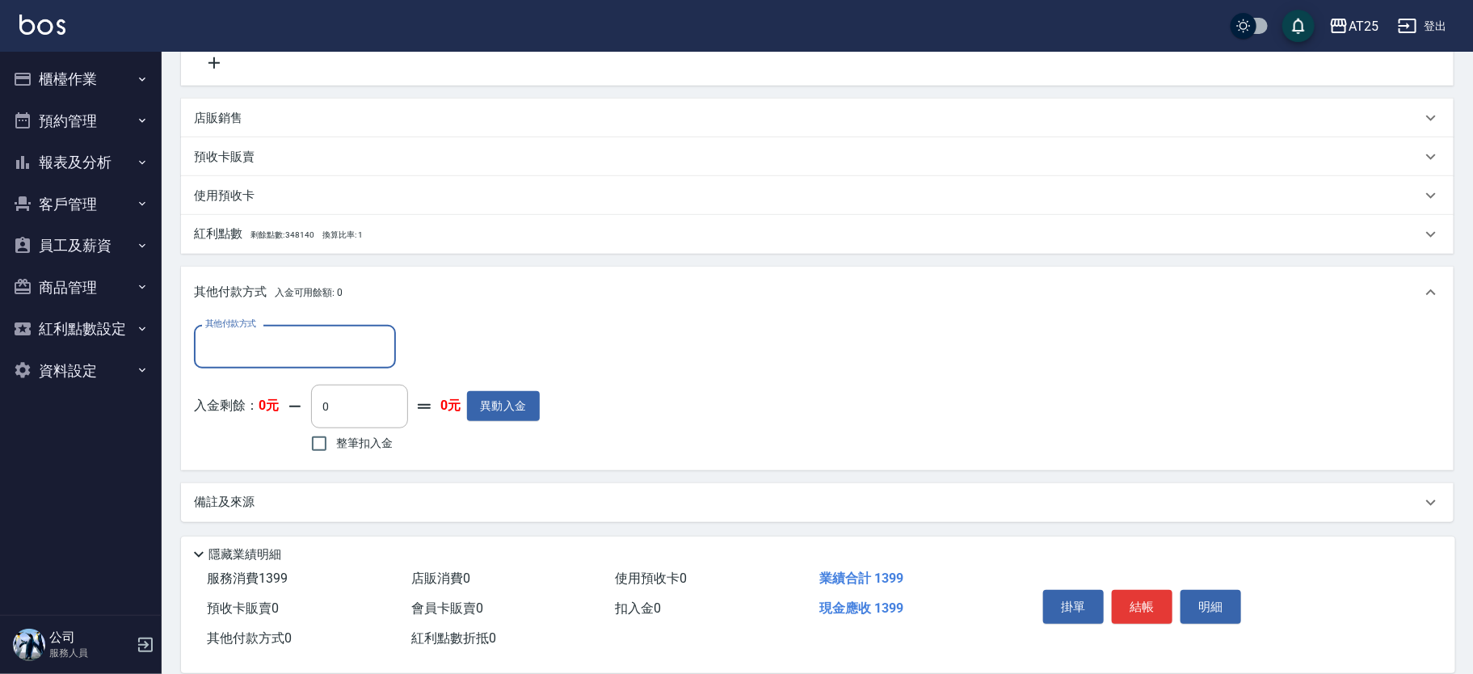
click at [217, 350] on input "其他付款方式" at bounding box center [294, 346] width 187 height 28
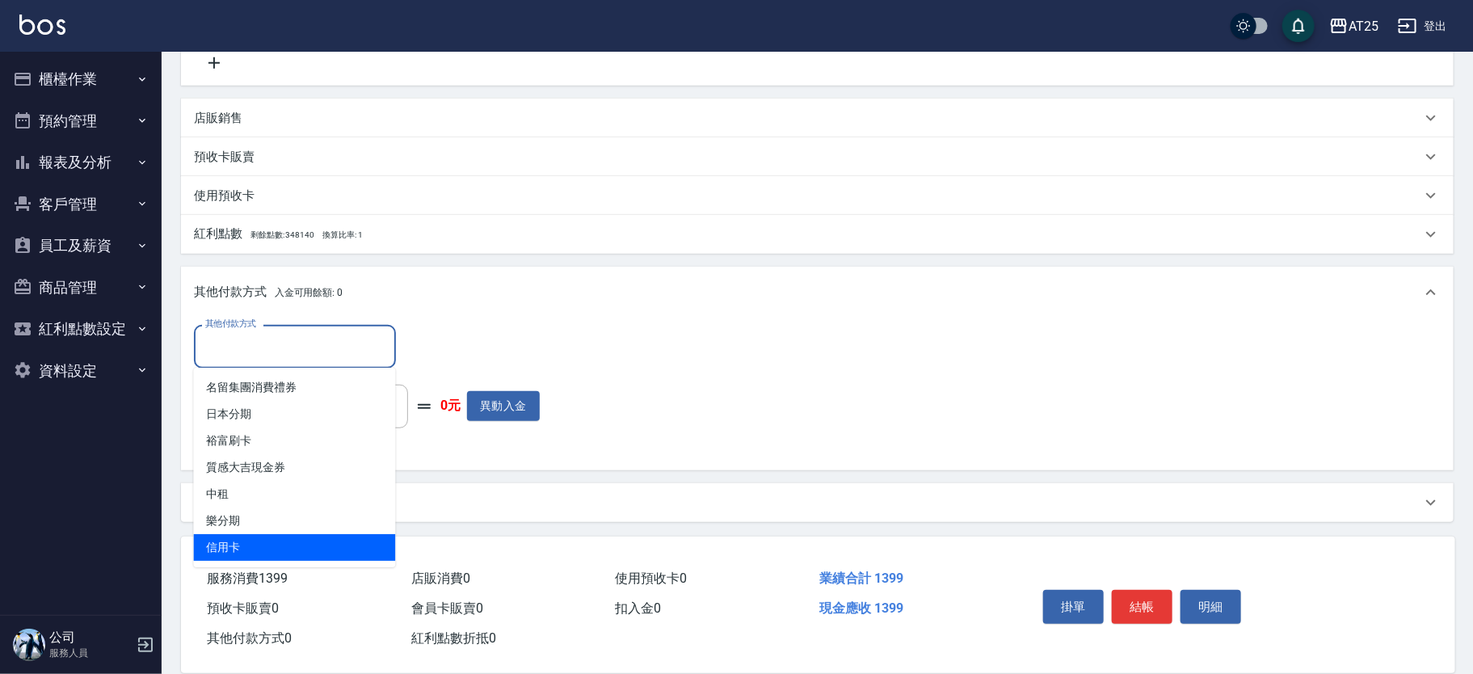
click at [261, 545] on span "信用卡" at bounding box center [295, 547] width 202 height 27
type input "信用卡"
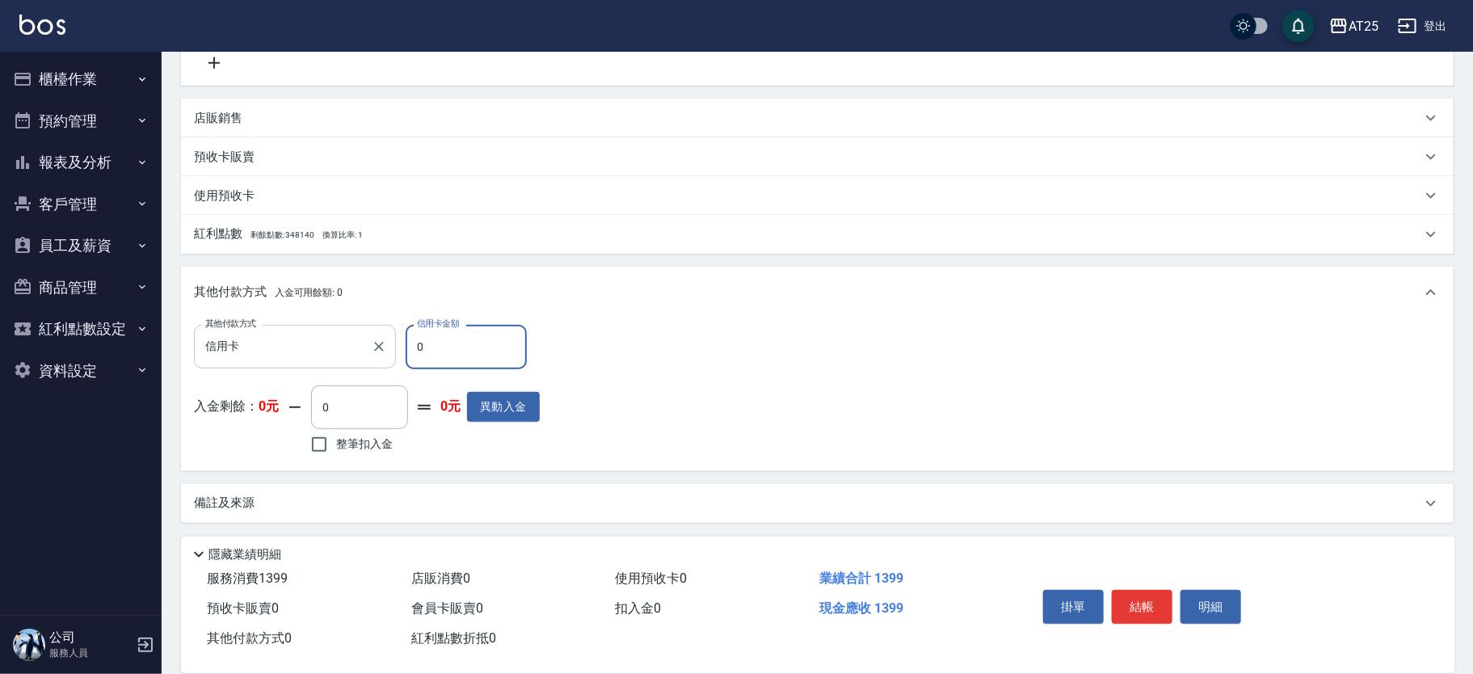
drag, startPoint x: 422, startPoint y: 332, endPoint x: 385, endPoint y: 334, distance: 37.2
click at [385, 334] on div "其他付款方式 信用卡 其他付款方式 信用卡金額 0 信用卡金額" at bounding box center [367, 347] width 346 height 44
type input "13"
type input "120"
type input "139"
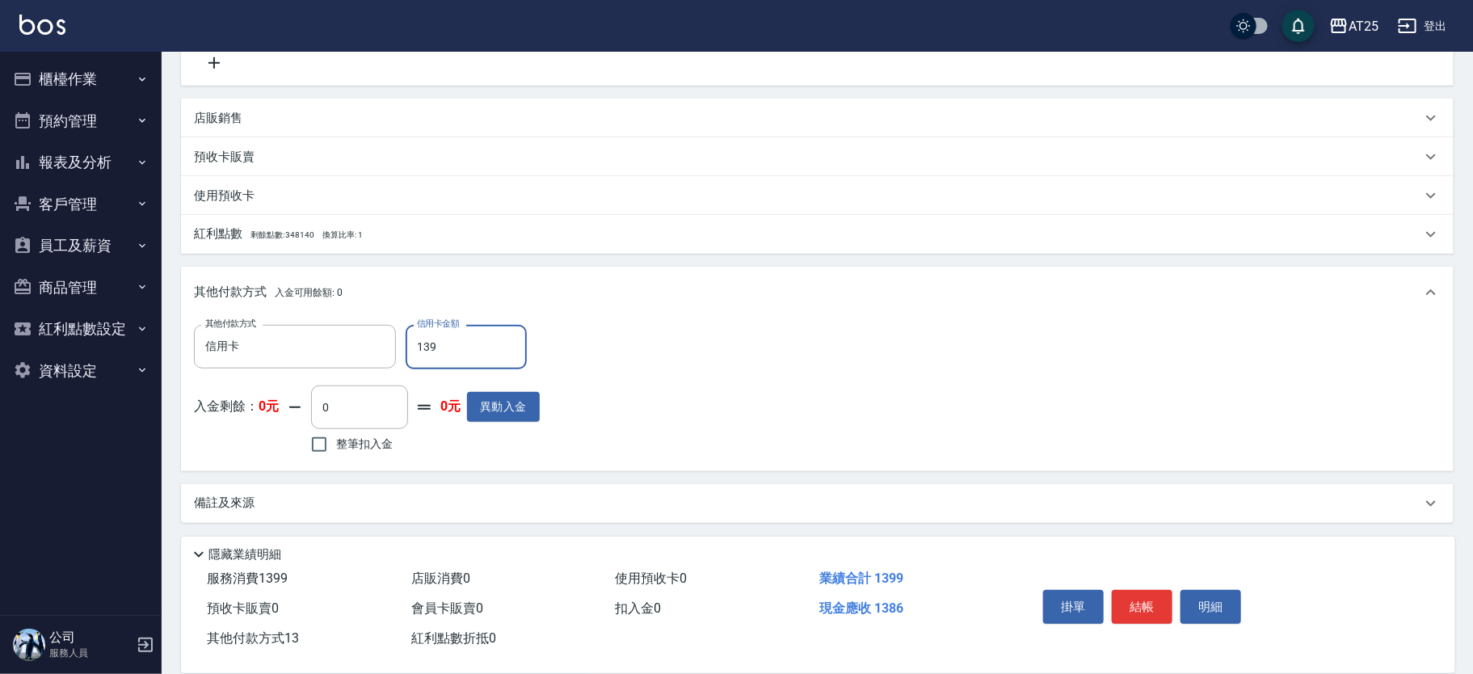
type input "0"
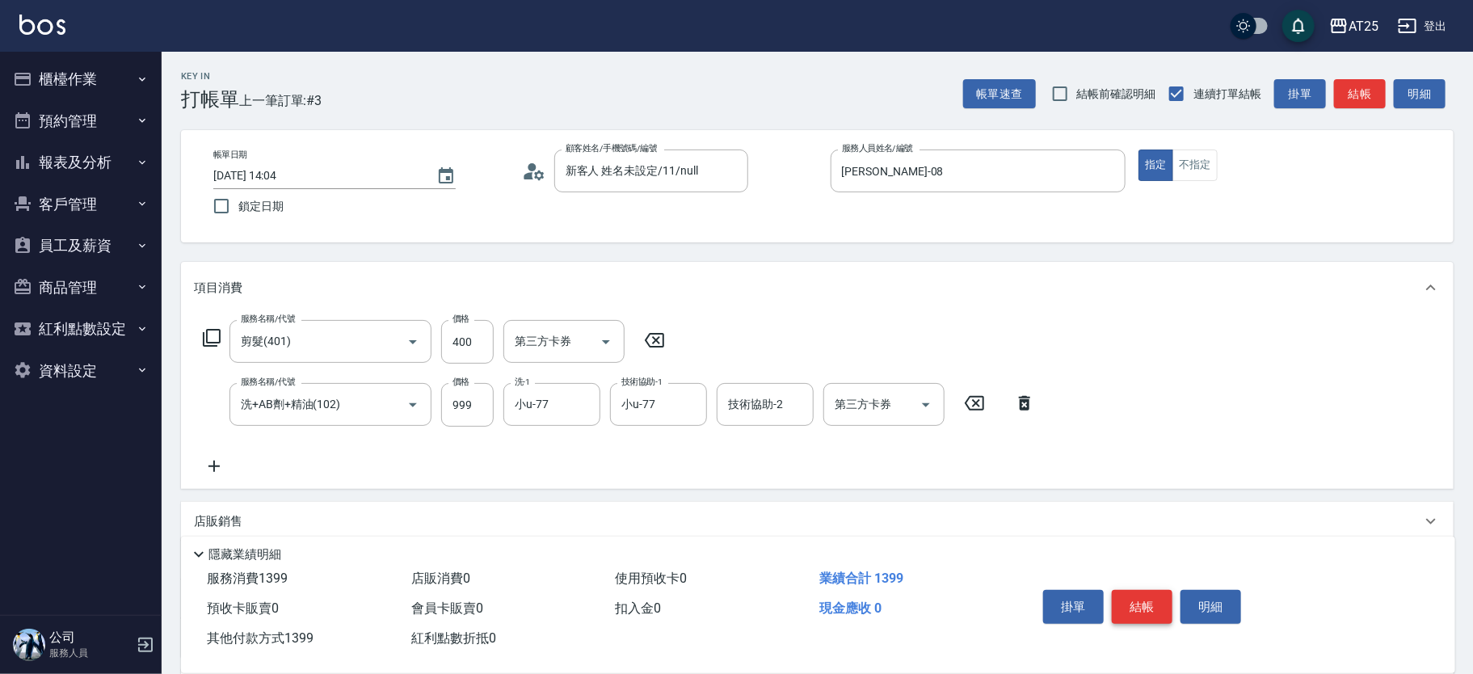
type input "1399"
click at [1162, 602] on button "結帳" at bounding box center [1142, 607] width 61 height 34
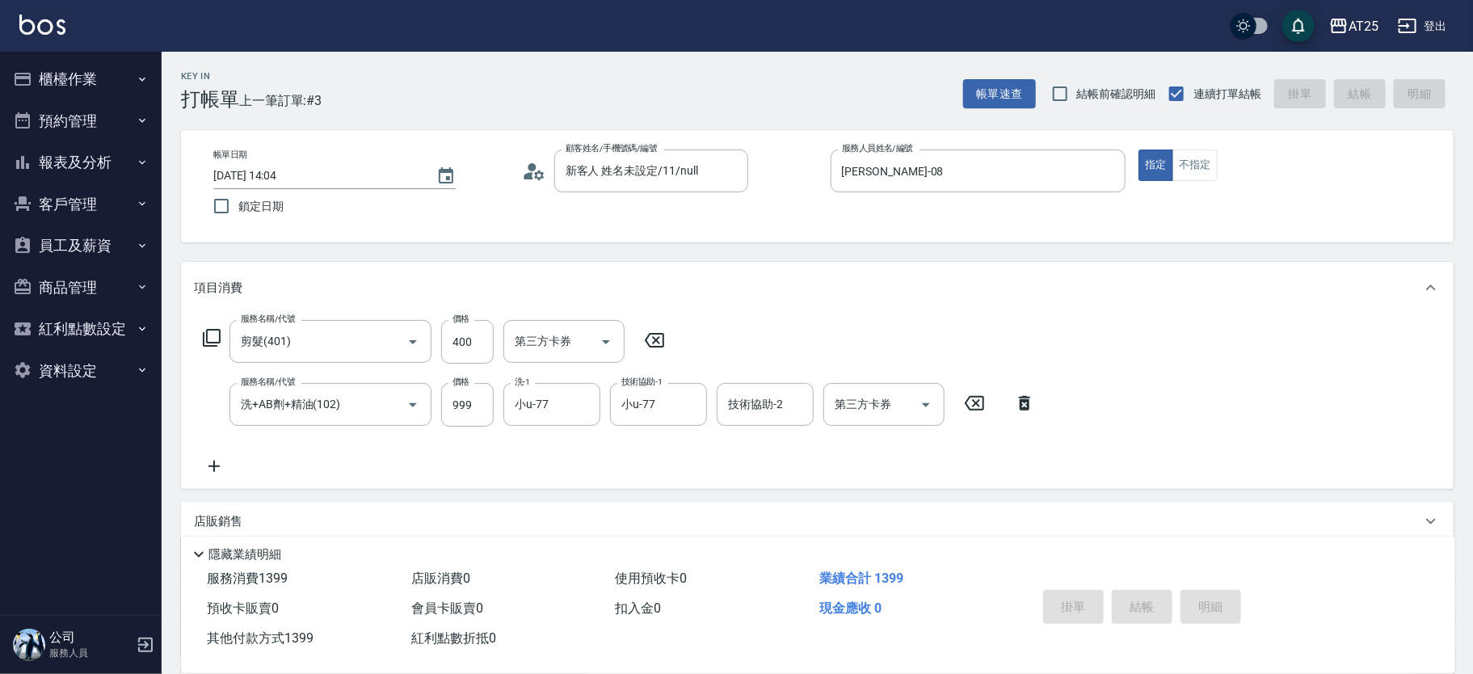
type input "2025/08/23 14:05"
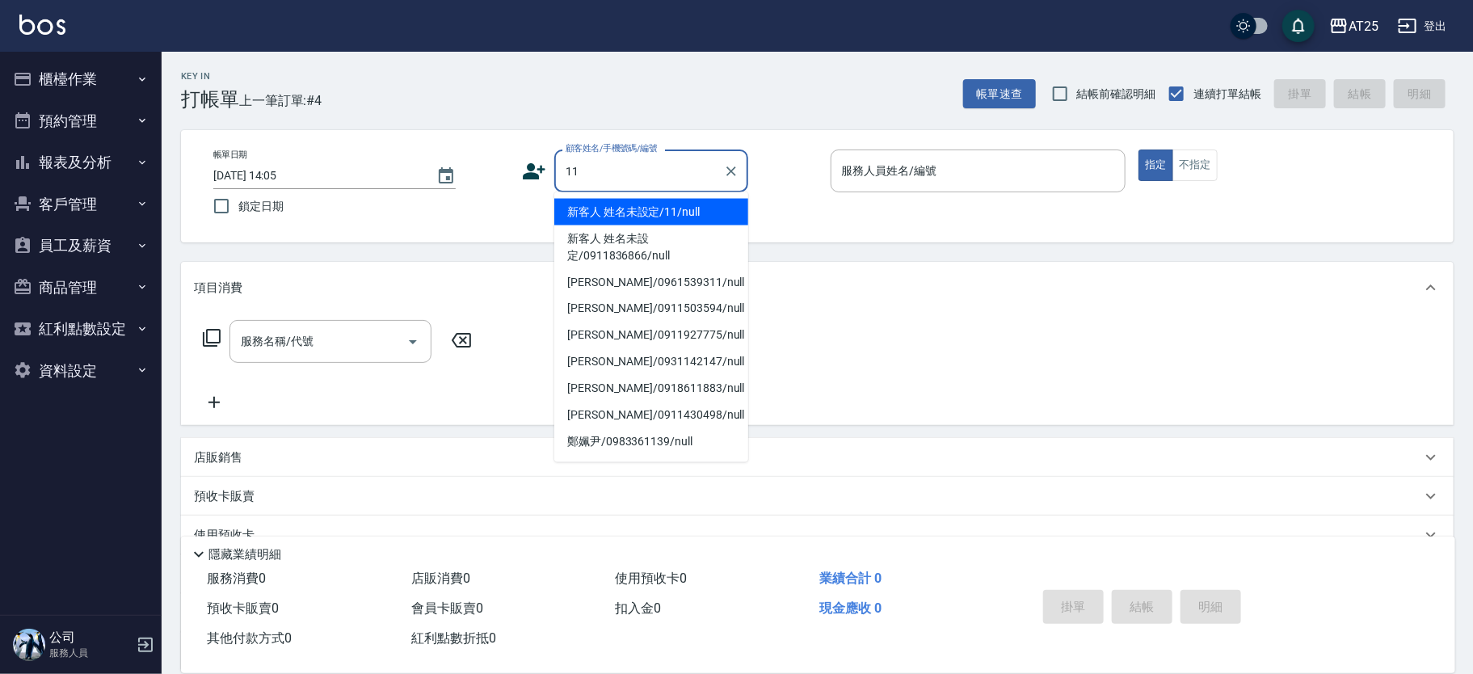
type input "新客人 姓名未設定/11/null"
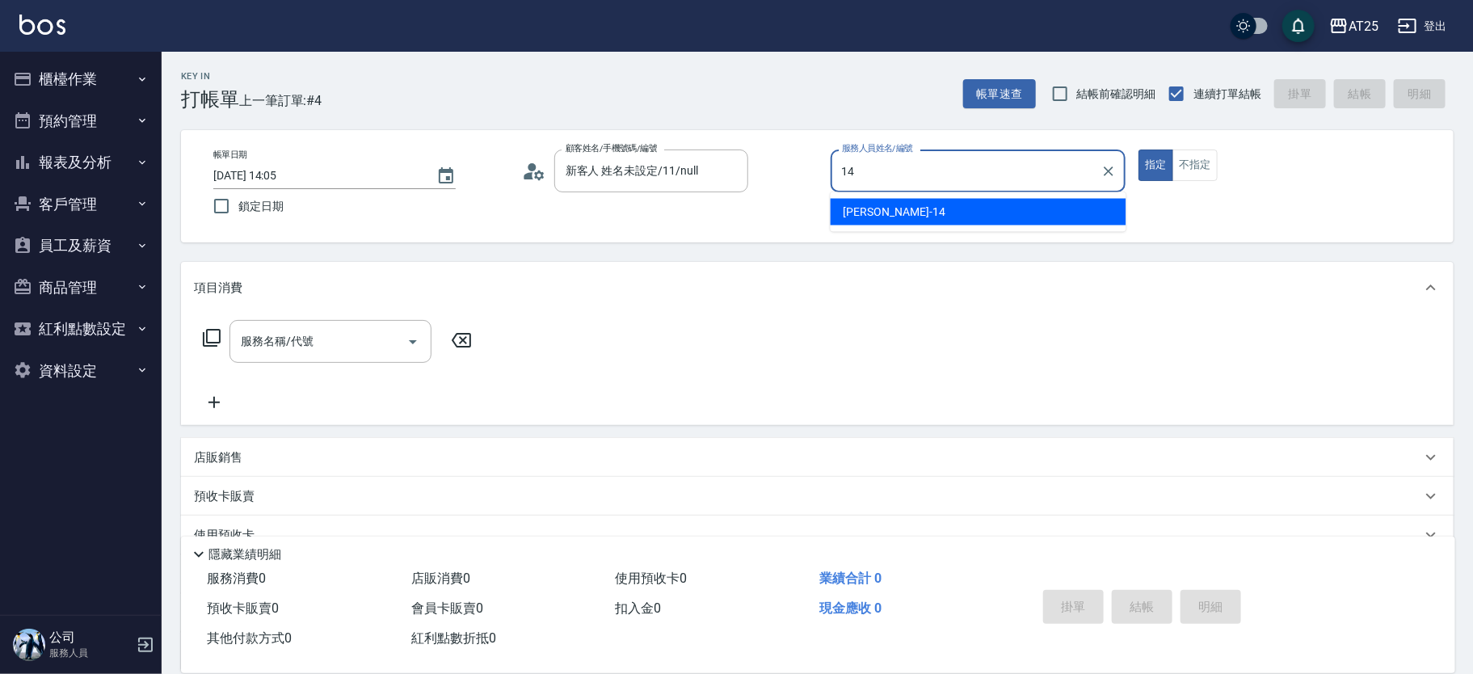
type input "Ken-14"
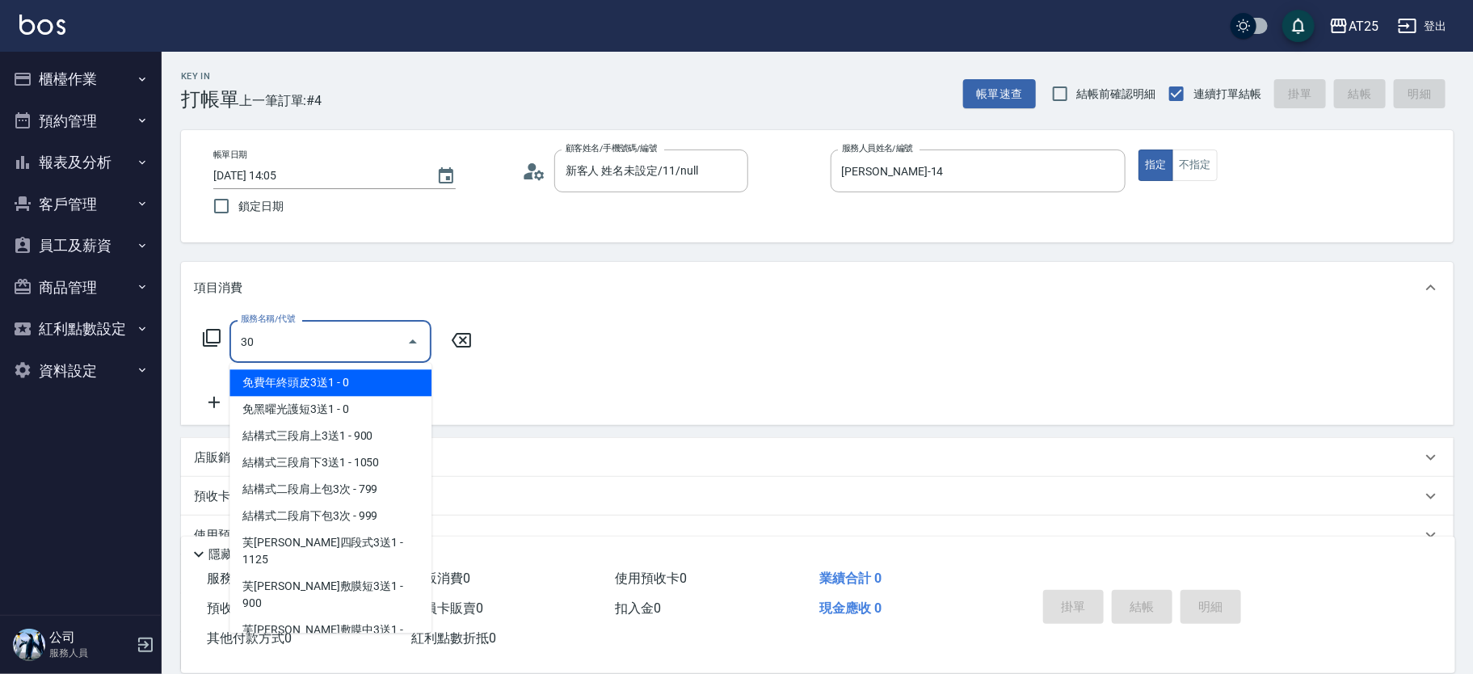
type input "301"
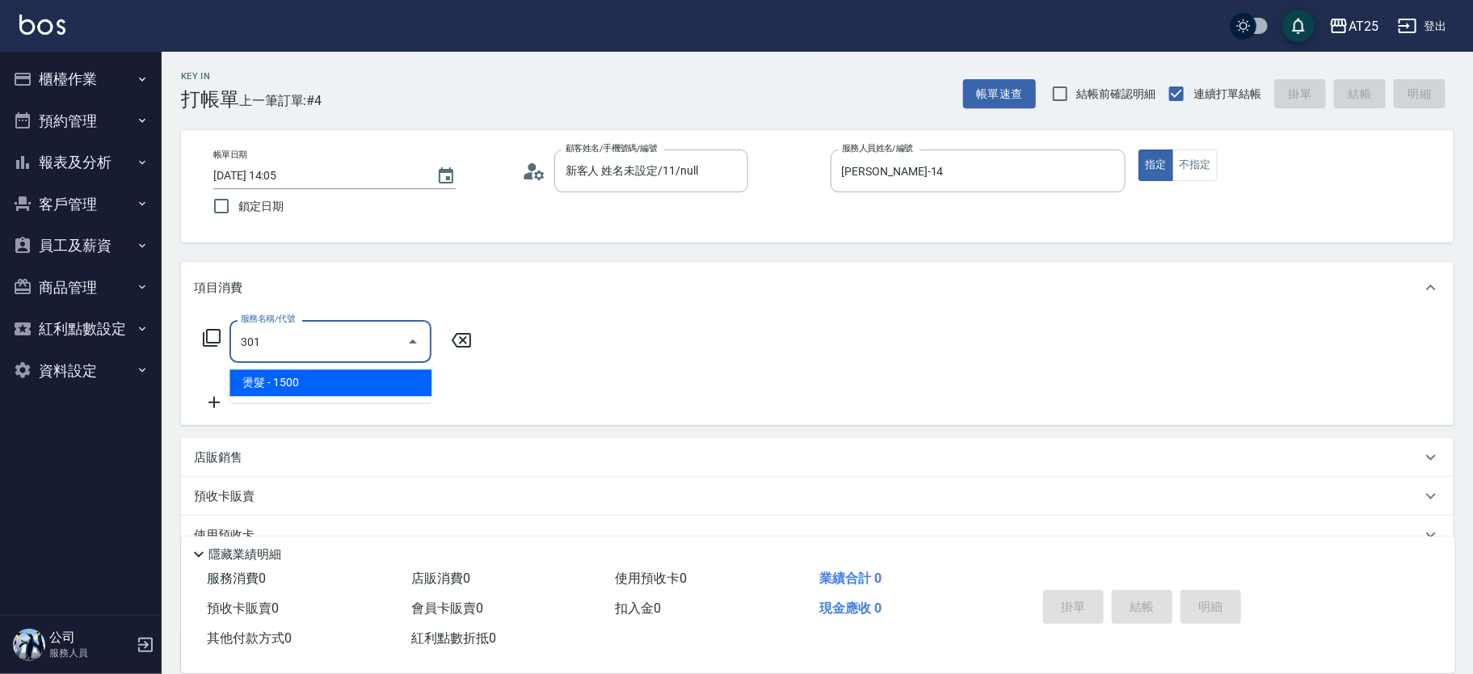
type input "150"
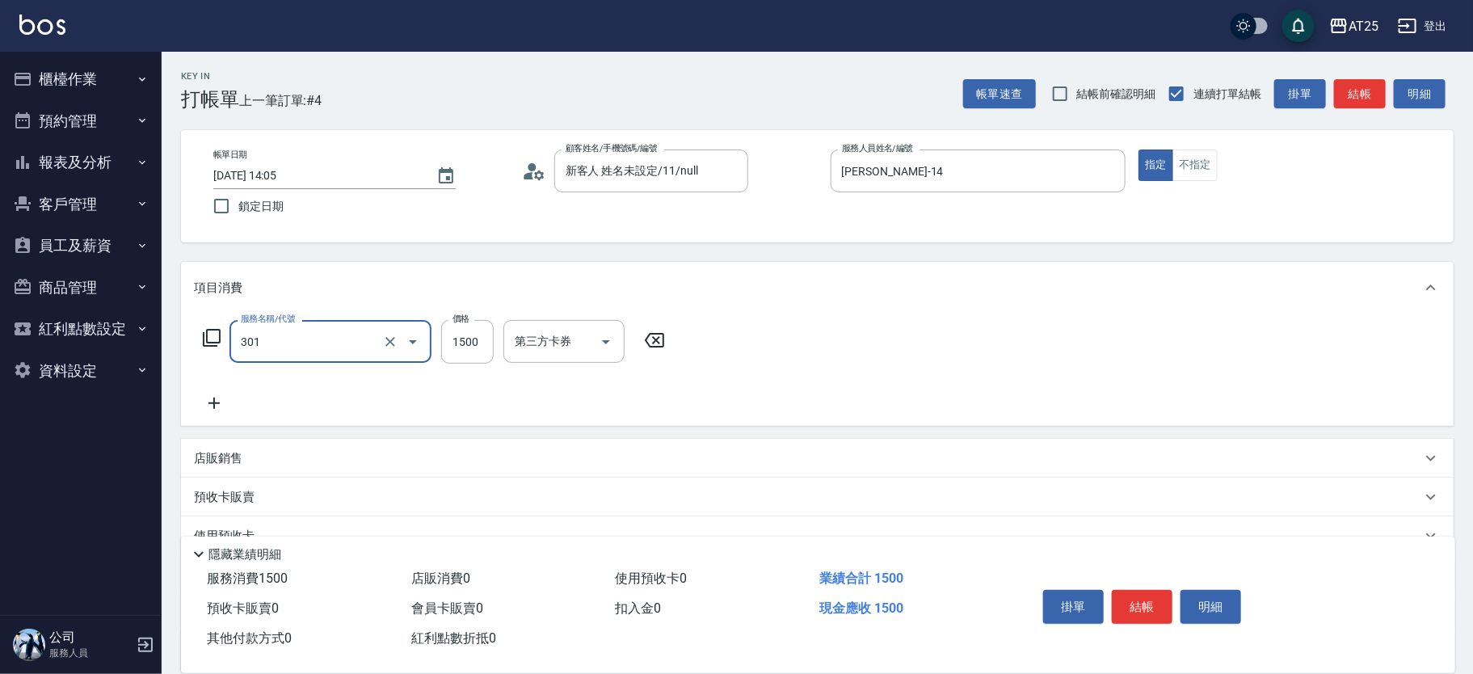
type input "燙髮(301)"
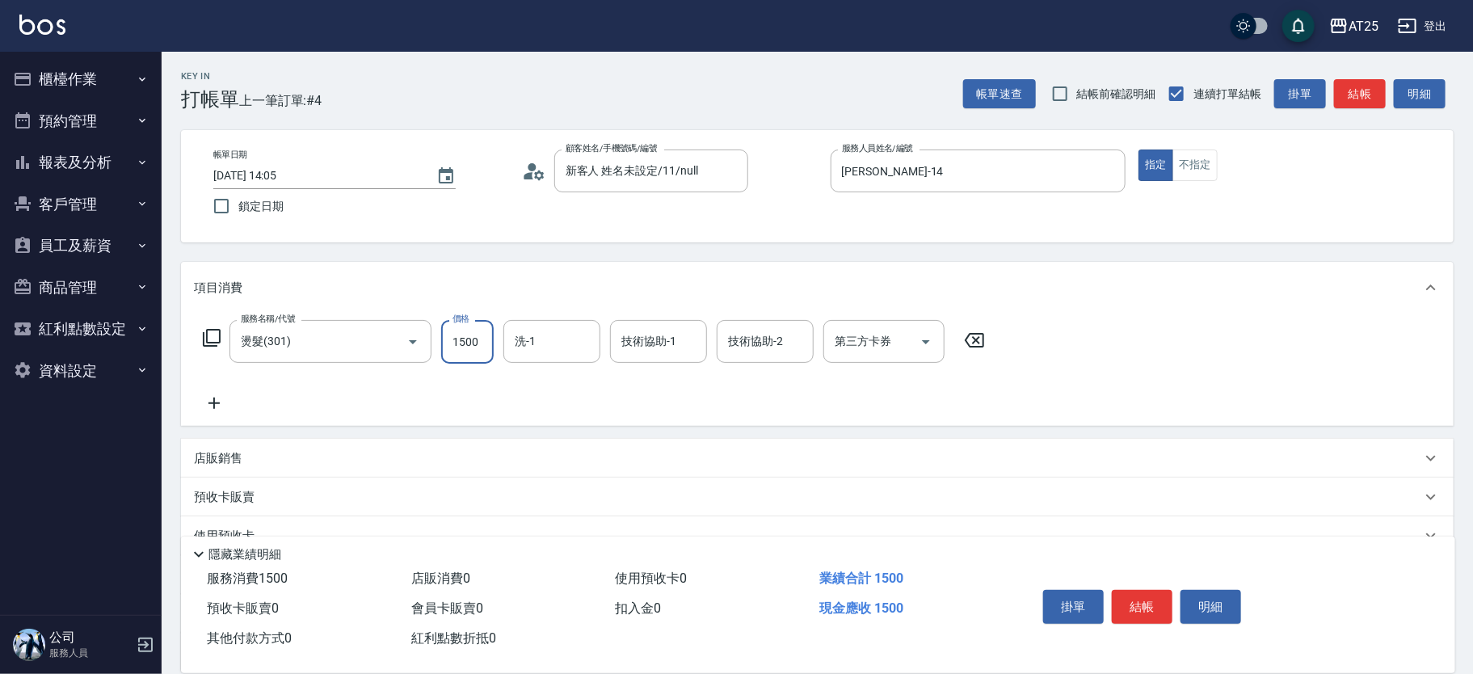
type input "0"
type input "25"
type input "20"
type input "250"
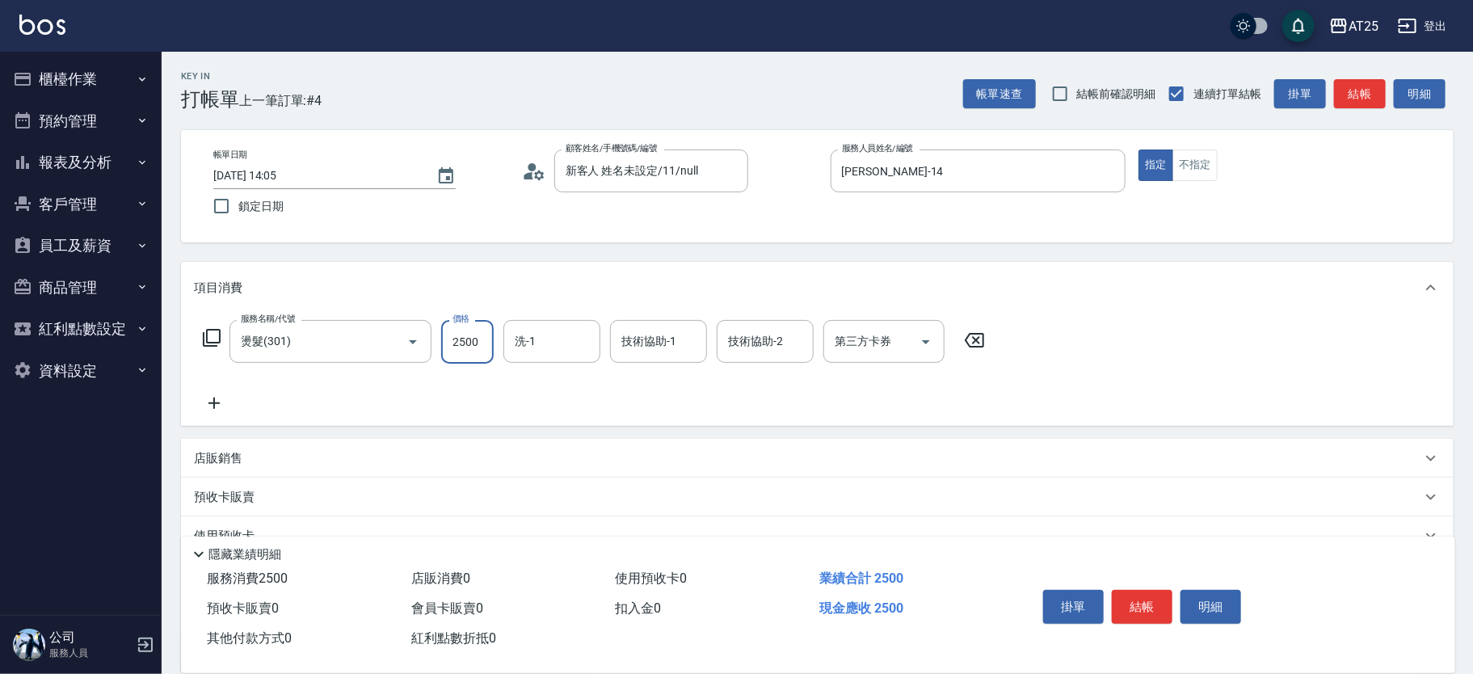
type input "2500"
type input "小宇-58"
drag, startPoint x: 1471, startPoint y: 343, endPoint x: 1470, endPoint y: 525, distance: 181.0
click at [1470, 525] on div "Key In 打帳單 上一筆訂單:#4 帳單速查 結帳前確認明細 連續打單結帳 掛單 結帳 明細 帳單日期 2025/08/23 14:05 鎖定日期 顧客姓…" at bounding box center [818, 438] width 1312 height 773
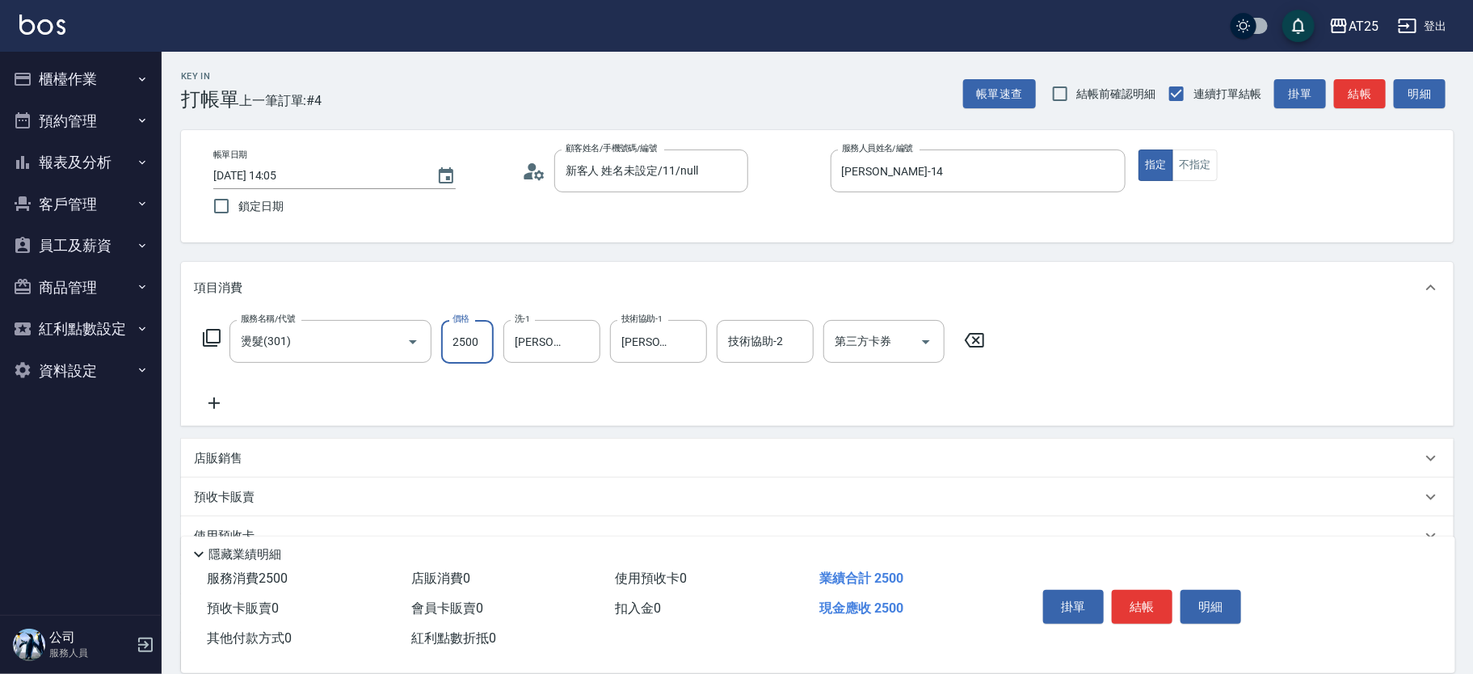
click at [478, 346] on input "2500" at bounding box center [467, 342] width 53 height 44
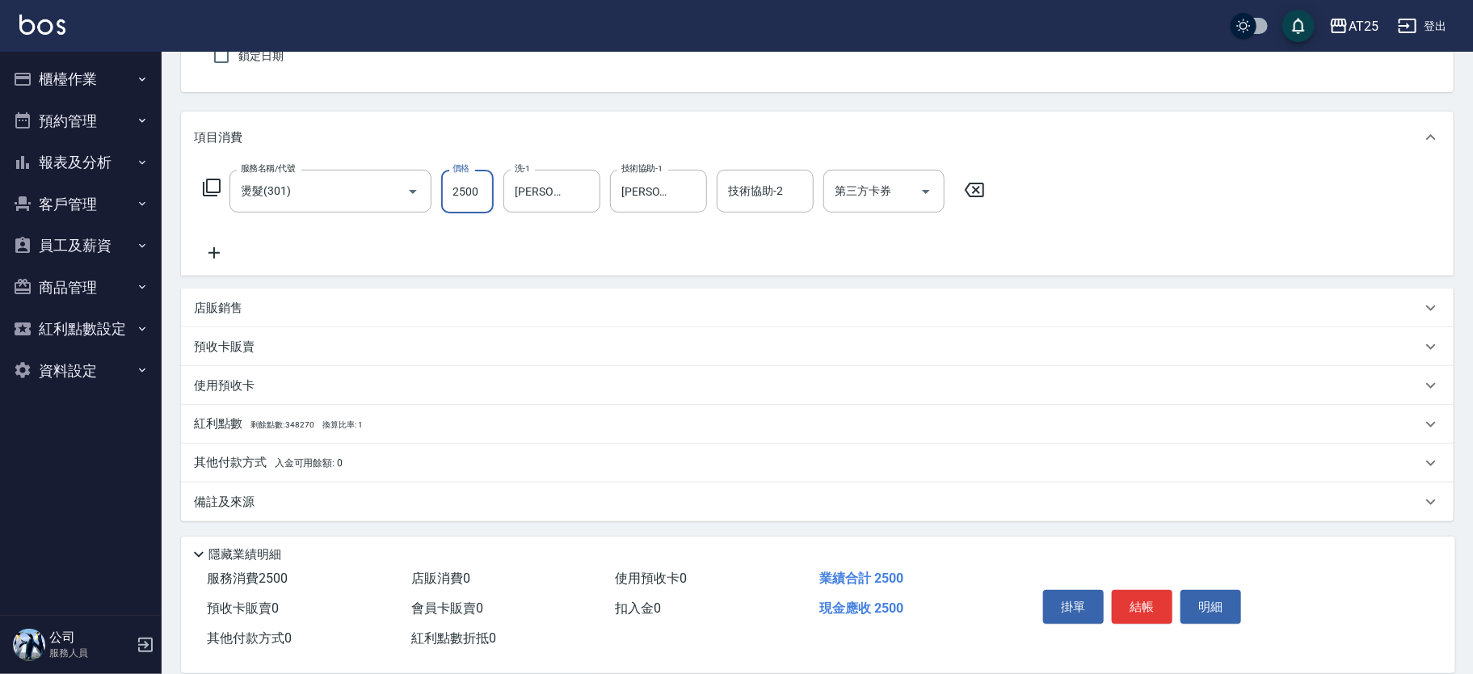
click at [266, 474] on div "其他付款方式 入金可用餘額: 0" at bounding box center [817, 463] width 1273 height 39
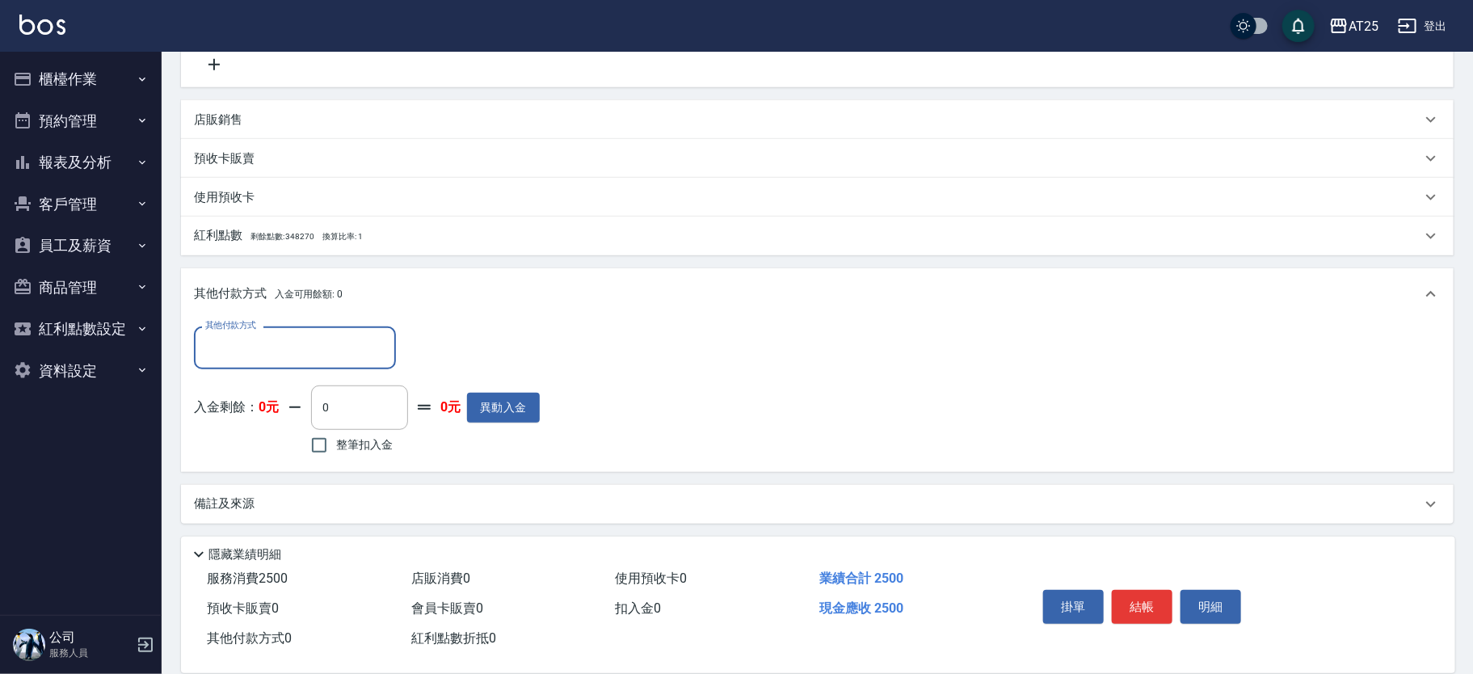
scroll to position [339, 0]
click at [291, 345] on input "其他付款方式" at bounding box center [294, 347] width 187 height 28
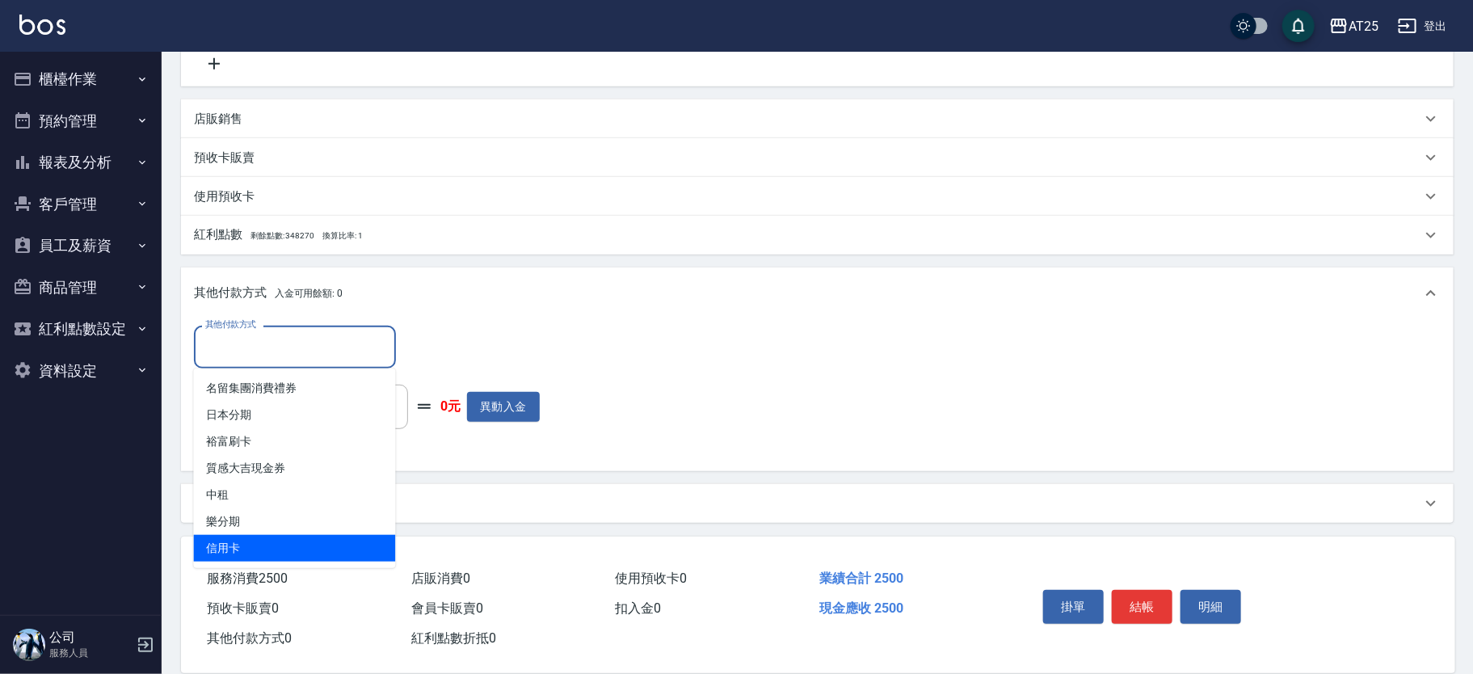
click at [286, 537] on span "信用卡" at bounding box center [295, 548] width 202 height 27
type input "信用卡"
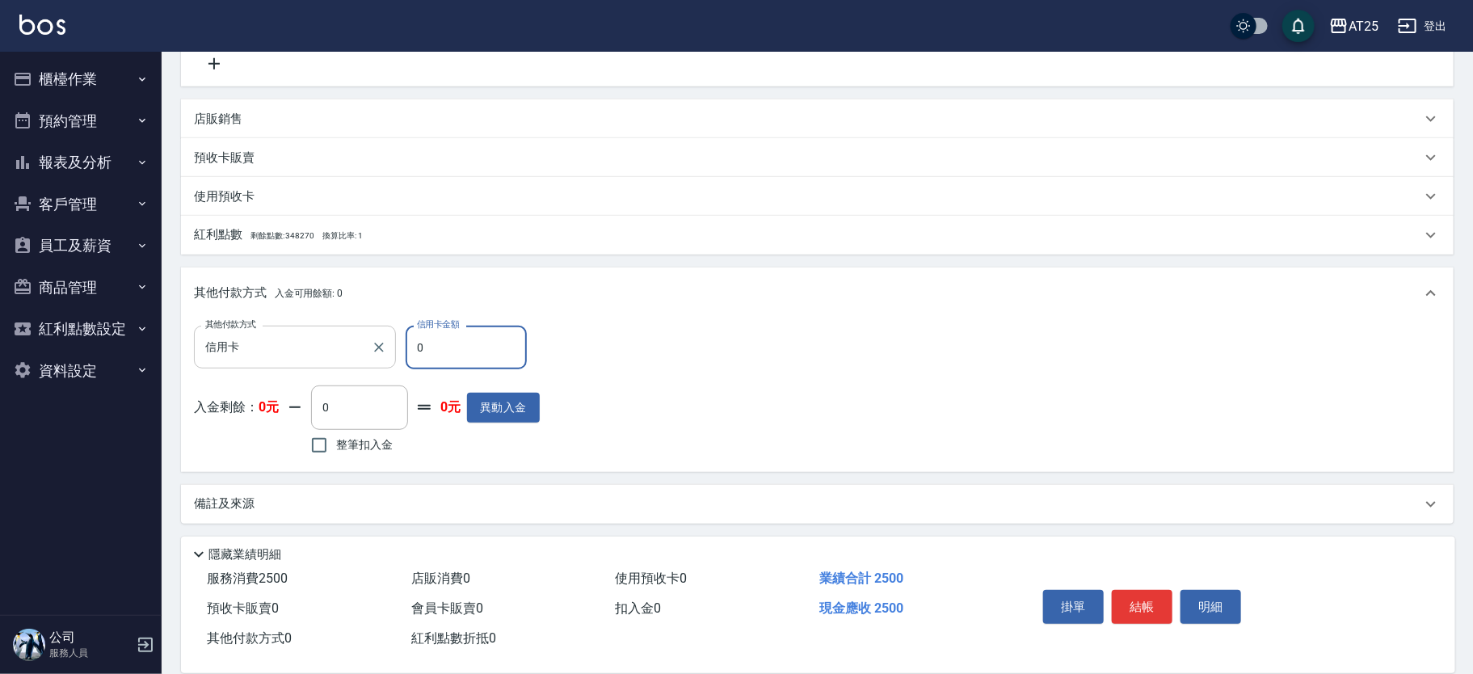
drag, startPoint x: 402, startPoint y: 343, endPoint x: 365, endPoint y: 348, distance: 37.5
click at [353, 343] on div "其他付款方式 信用卡 其他付款方式 信用卡金額 0 信用卡金額" at bounding box center [367, 348] width 346 height 44
type input "240"
type input "255"
type input "240"
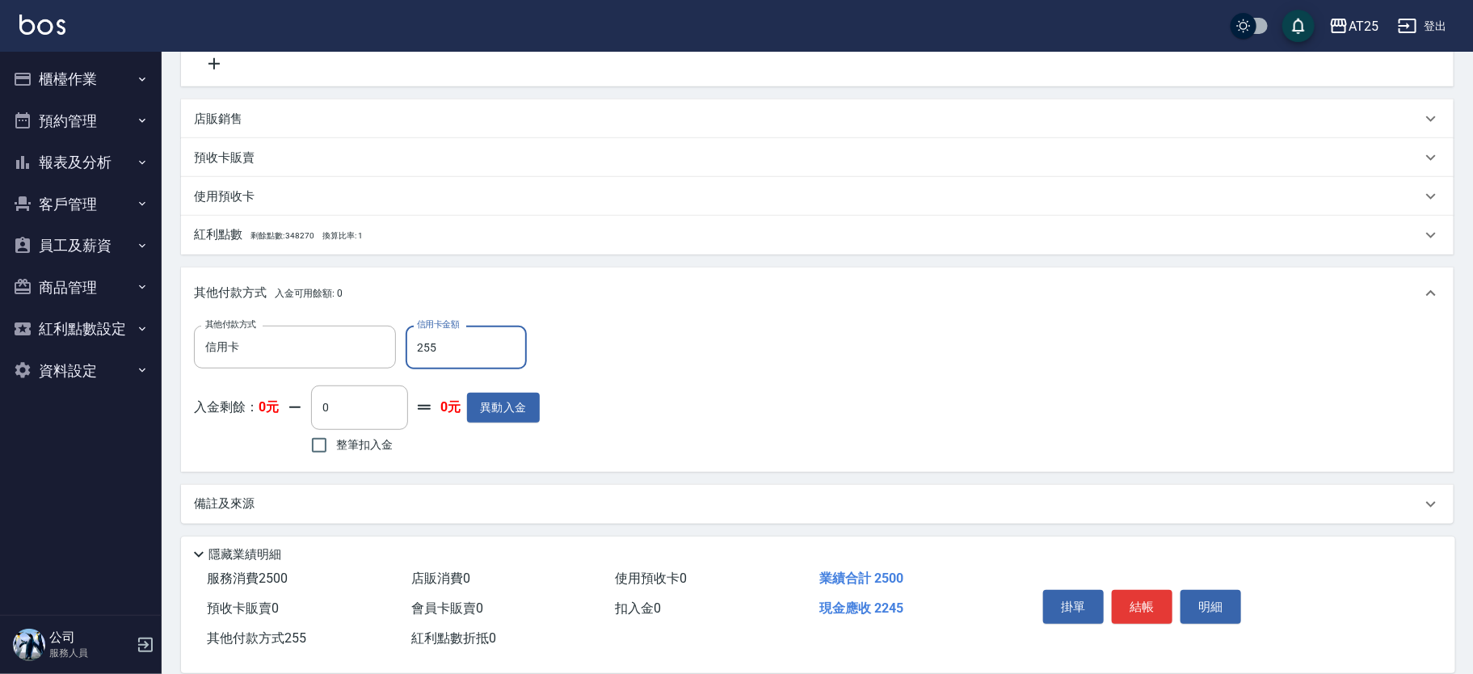
type input "25"
type input "220"
type input "250"
type input "0"
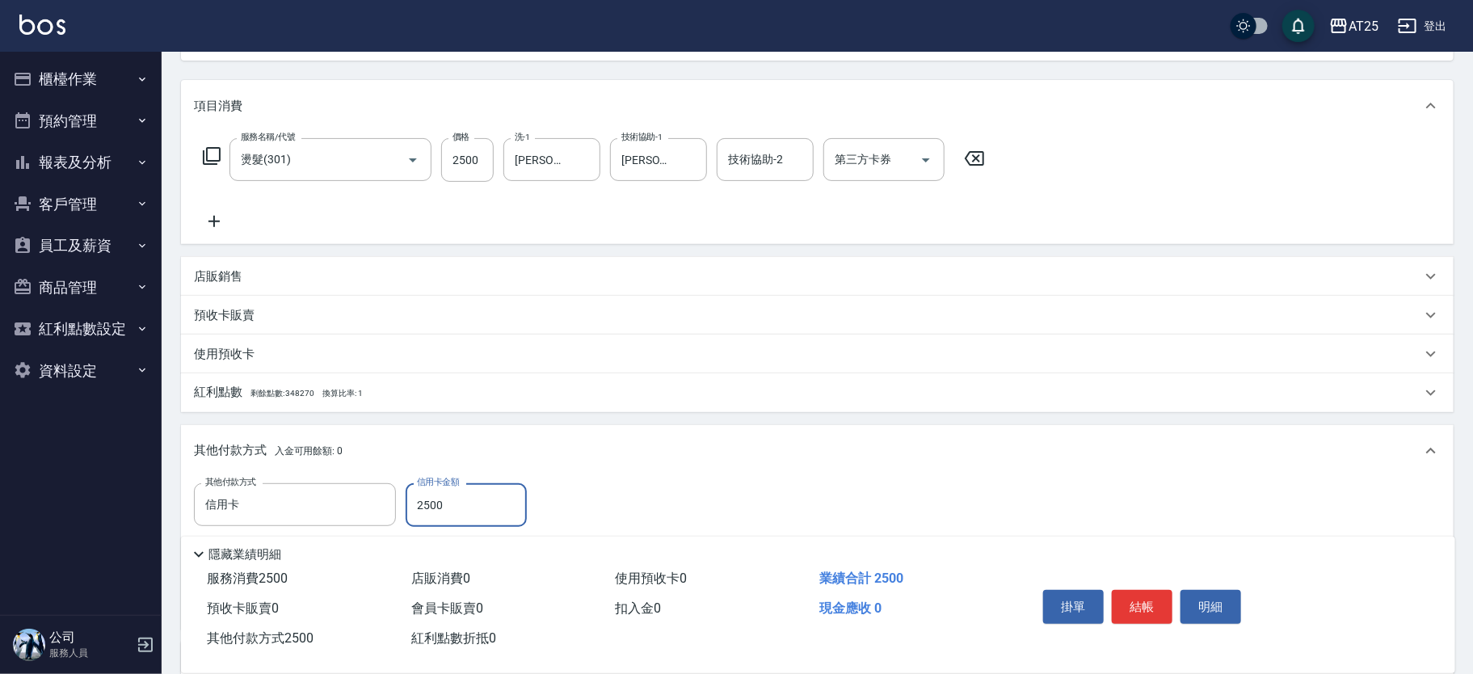
scroll to position [0, 0]
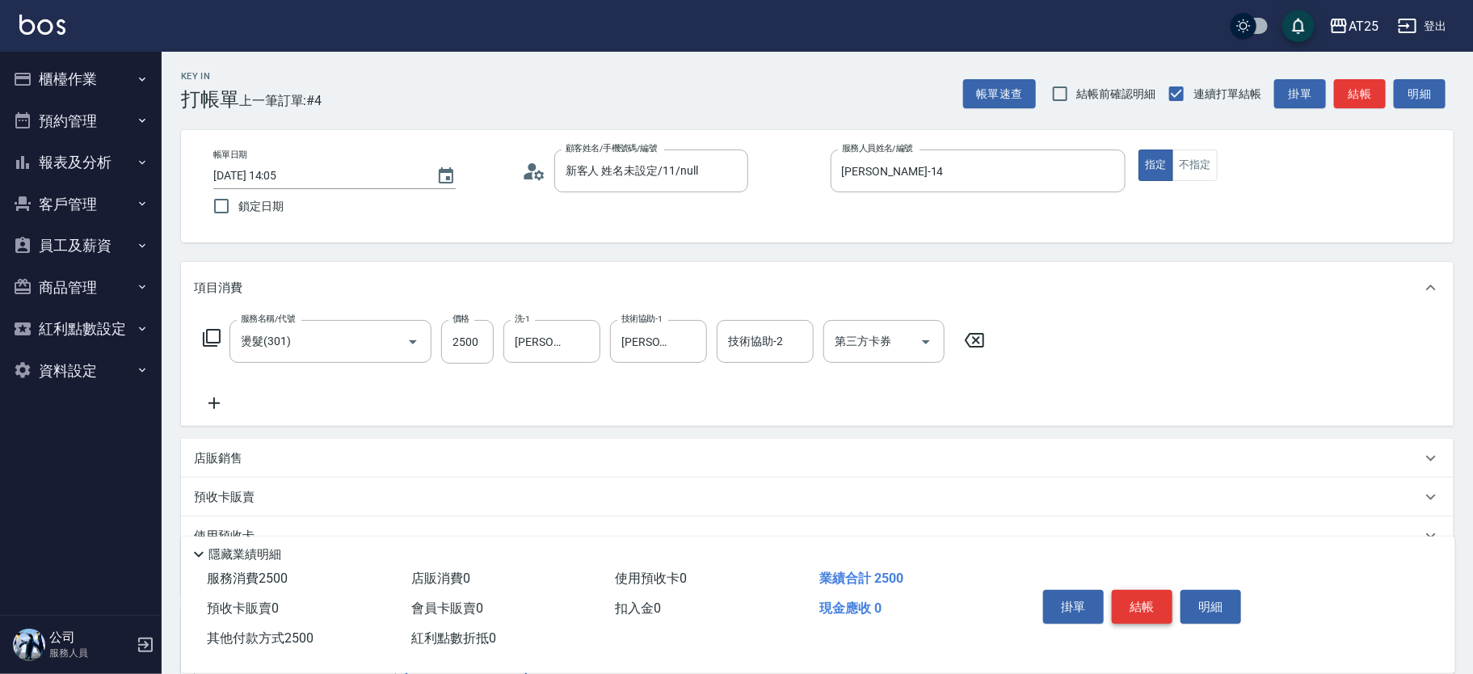
type input "2500"
click at [1148, 592] on button "結帳" at bounding box center [1142, 607] width 61 height 34
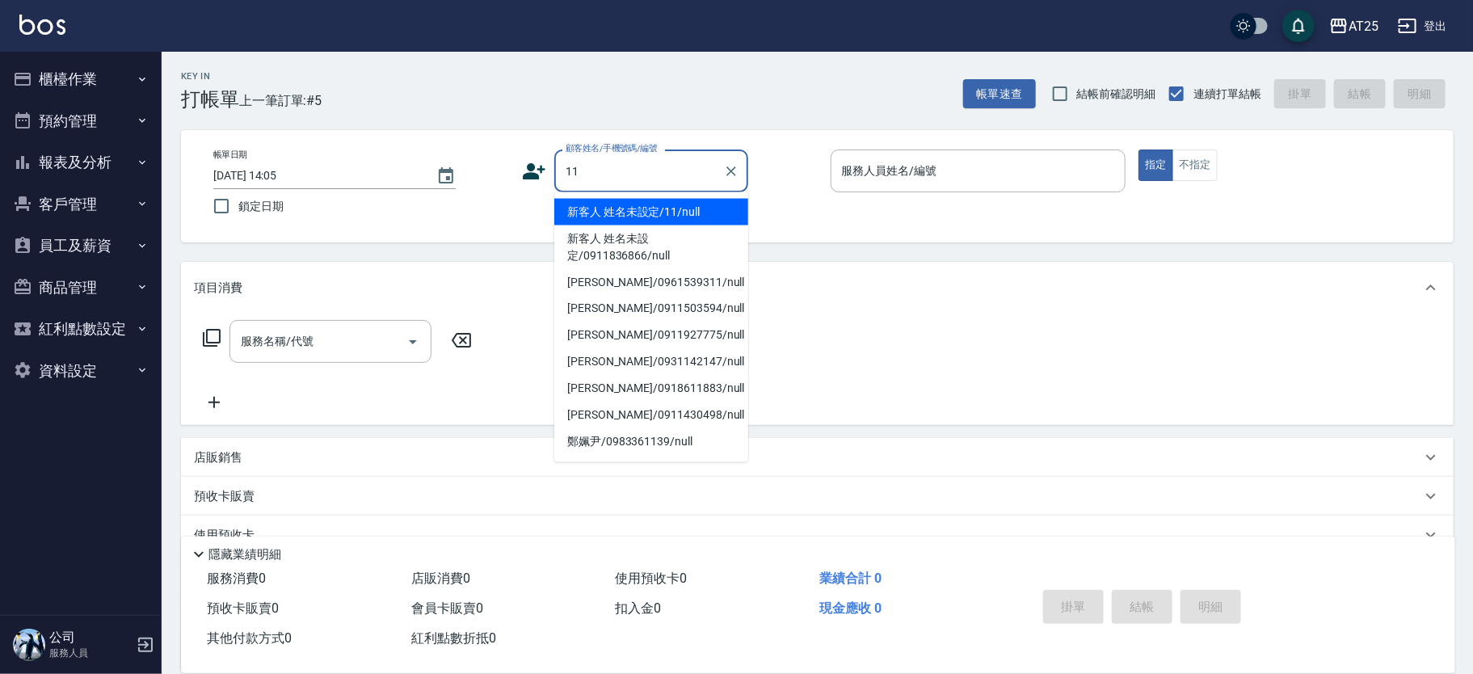
type input "新客人 姓名未設定/11/null"
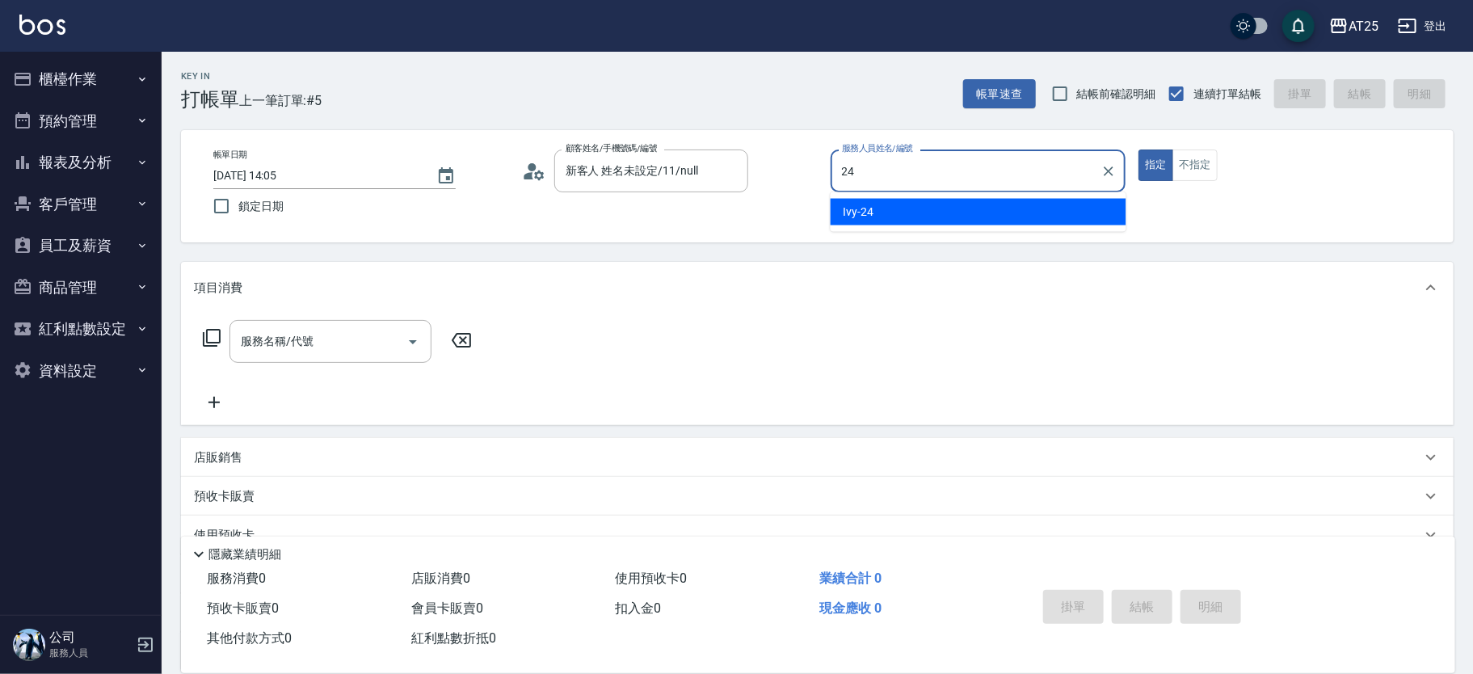
type input "Ivy-24"
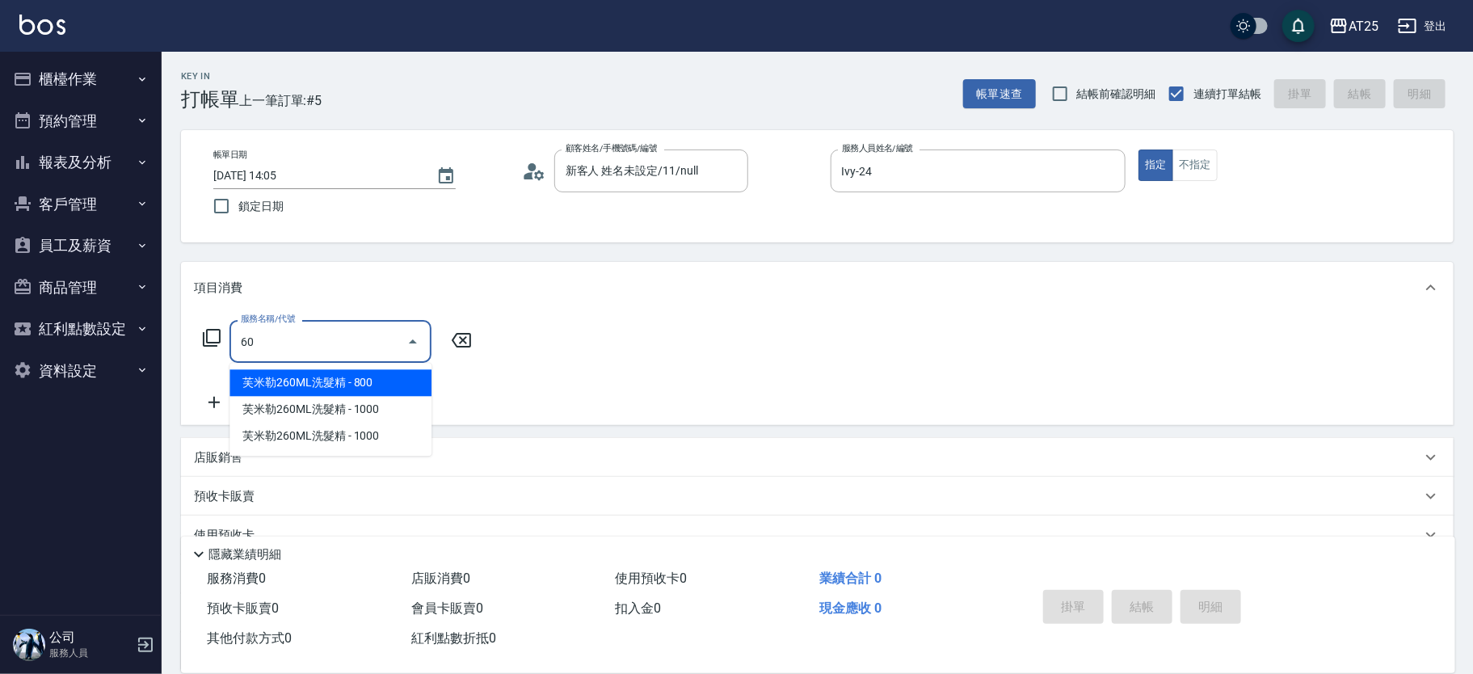
type input "601"
type input "100"
type input "自備護髮(1000上)(601)"
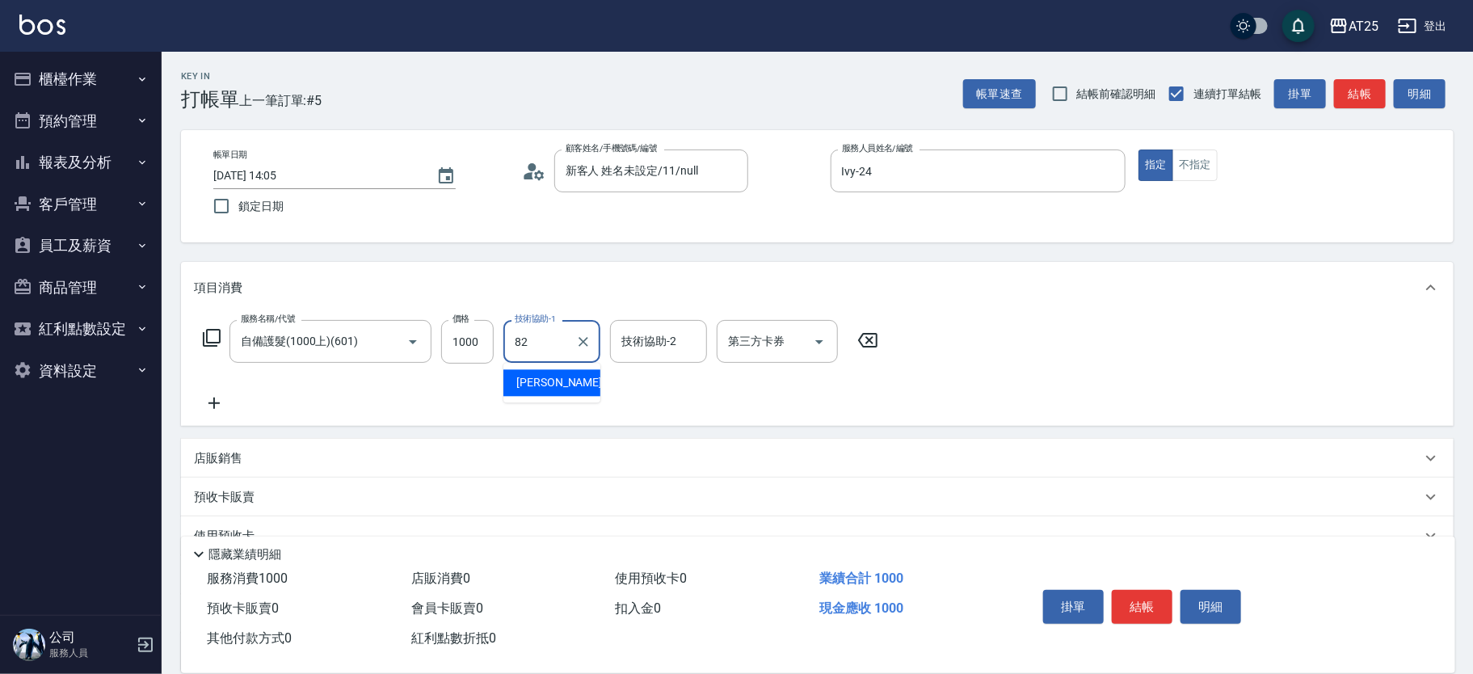
type input "小曼-82"
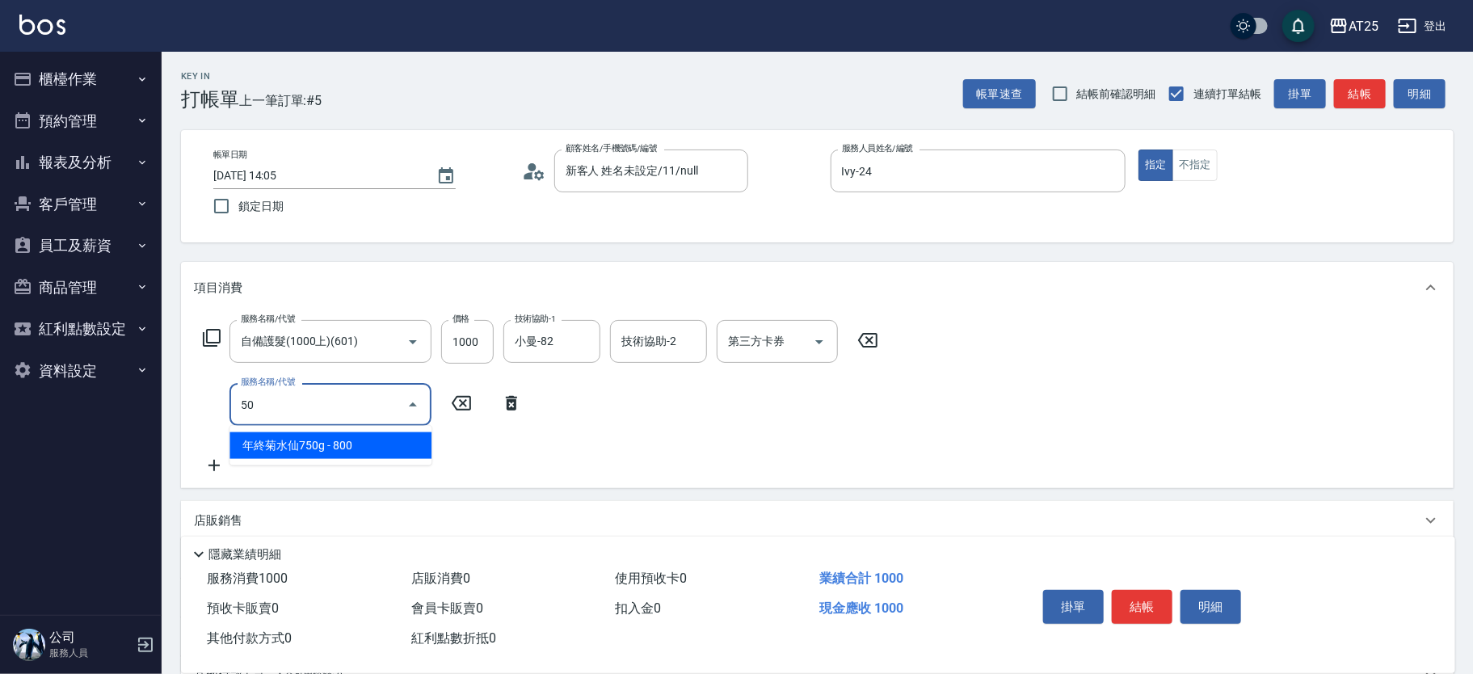
type input "501"
type input "200"
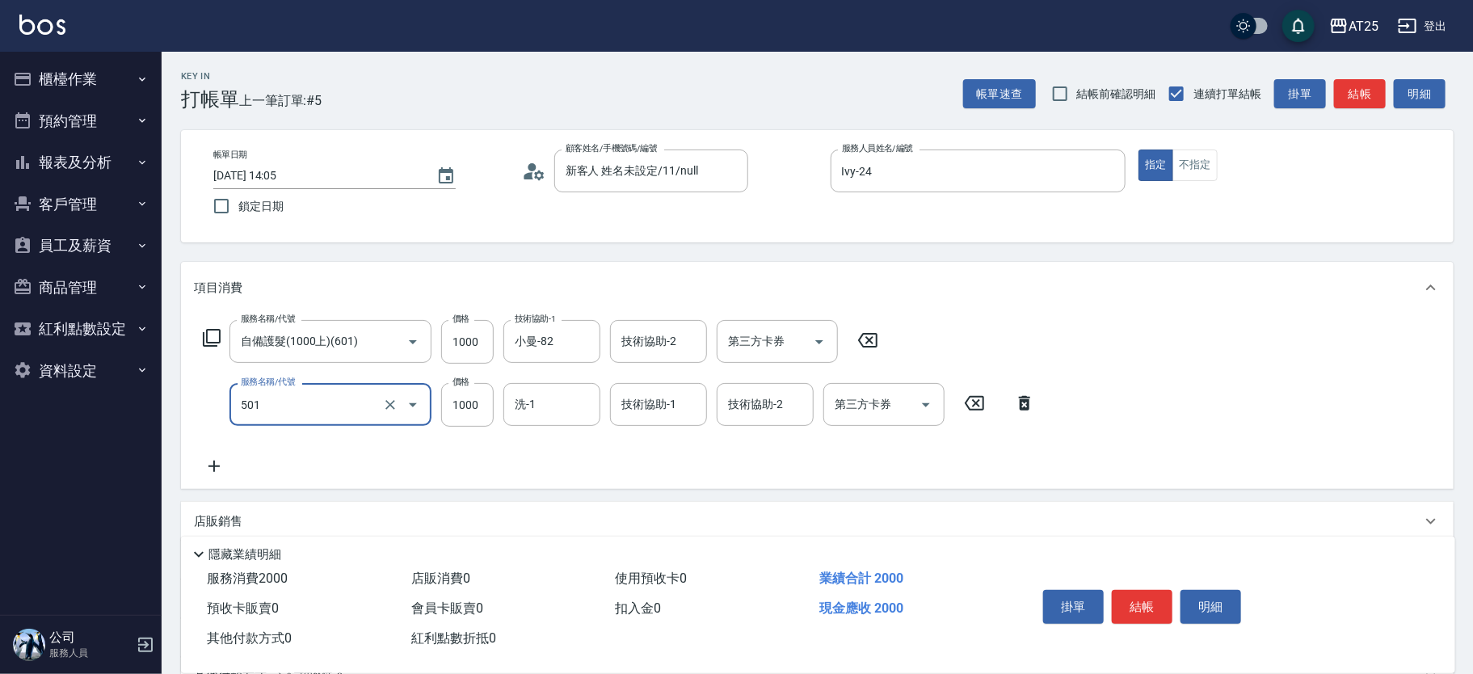
type input "染髮(501)"
type input "8"
click at [575, 403] on input "洗-1" at bounding box center [552, 404] width 82 height 28
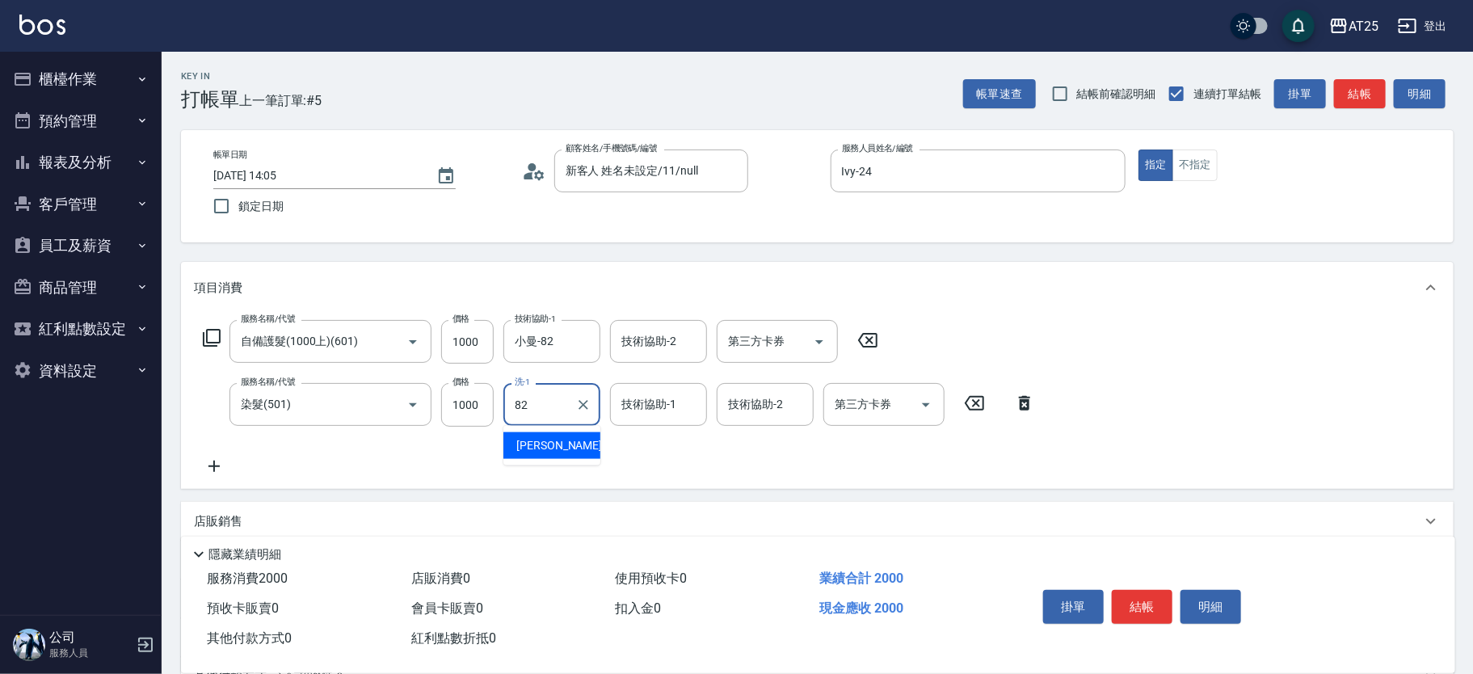
type input "小曼-82"
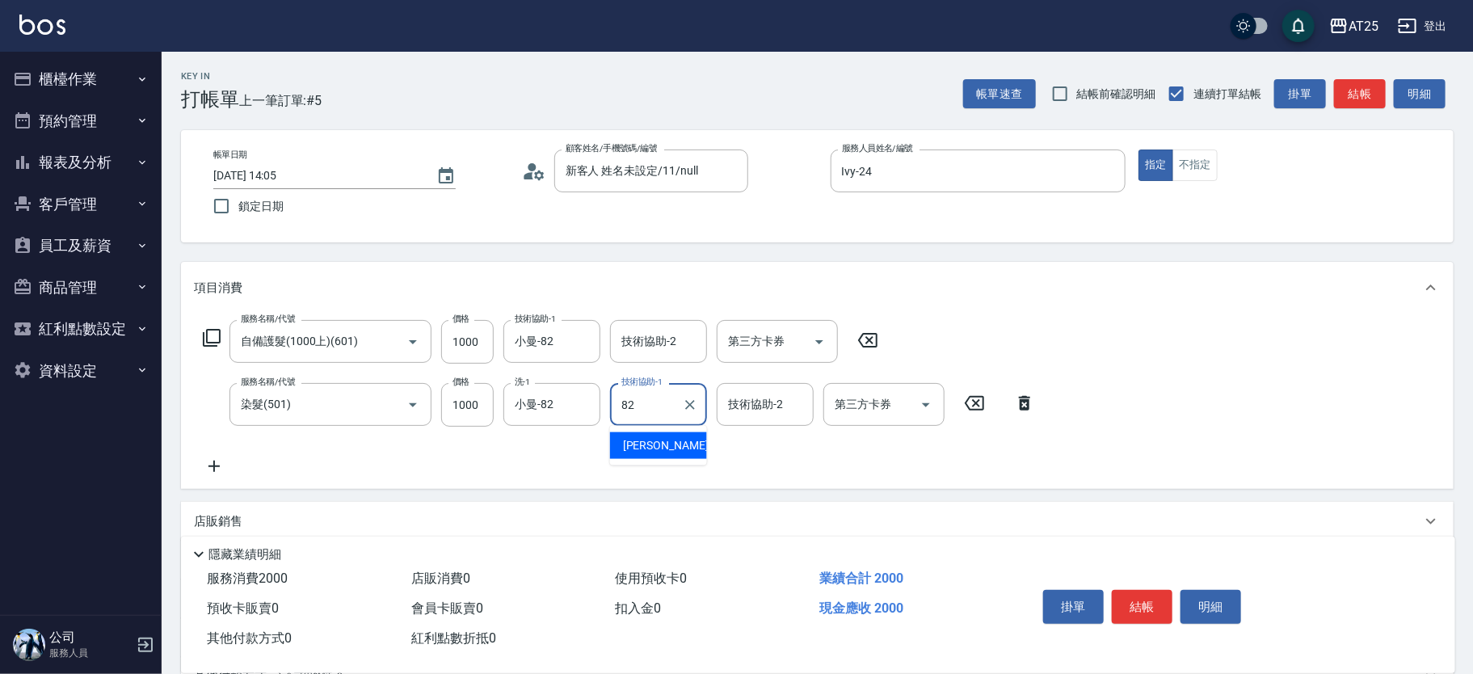
type input "小曼-82"
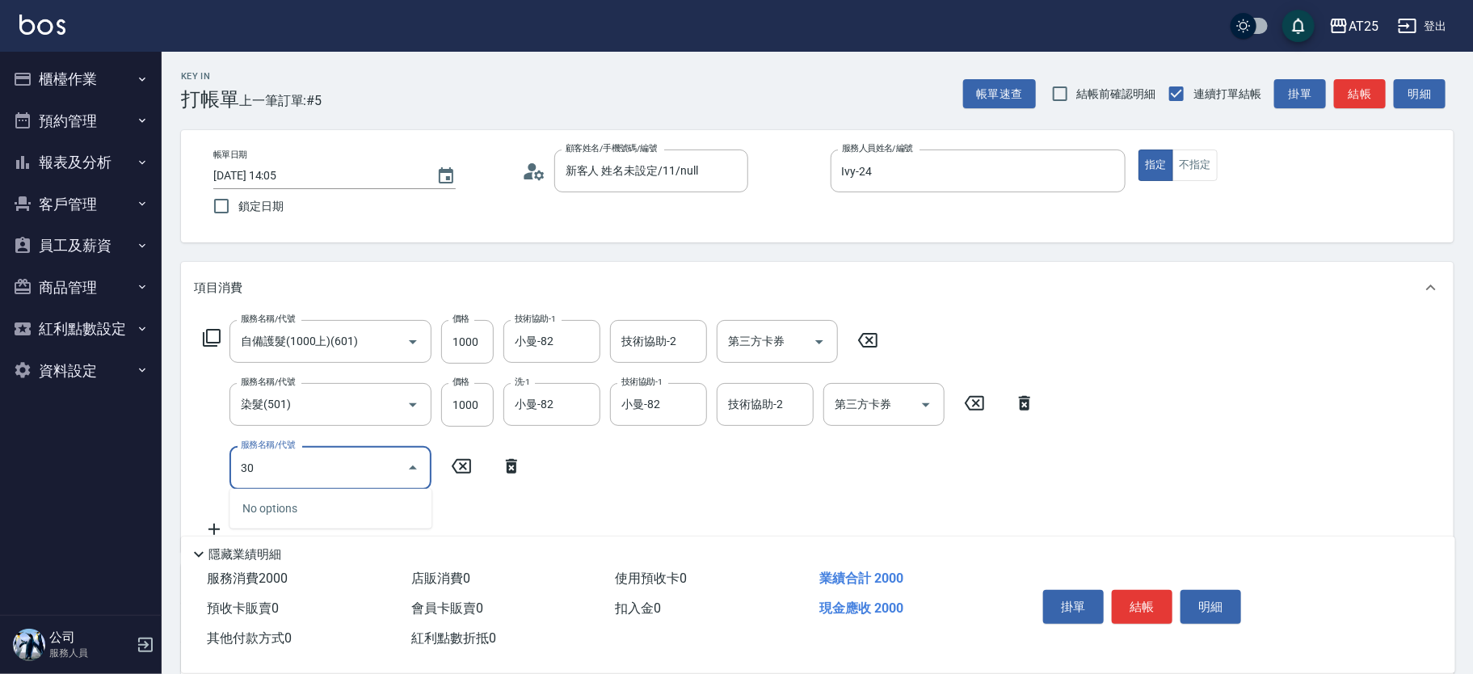
type input "301"
type input "350"
type input "燙髮(301)"
type input "200"
type input "12"
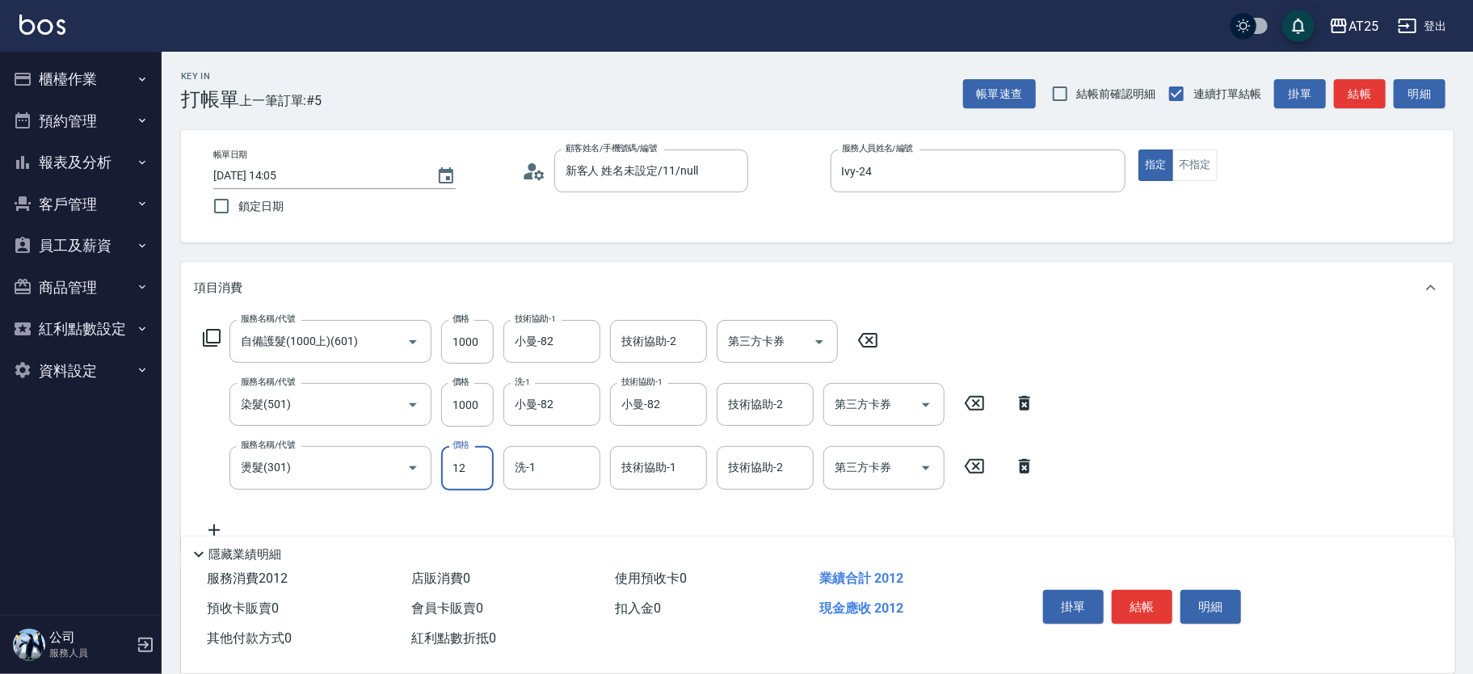
type input "210"
type input "129"
type input "320"
type input "1299"
type input "小曼-82"
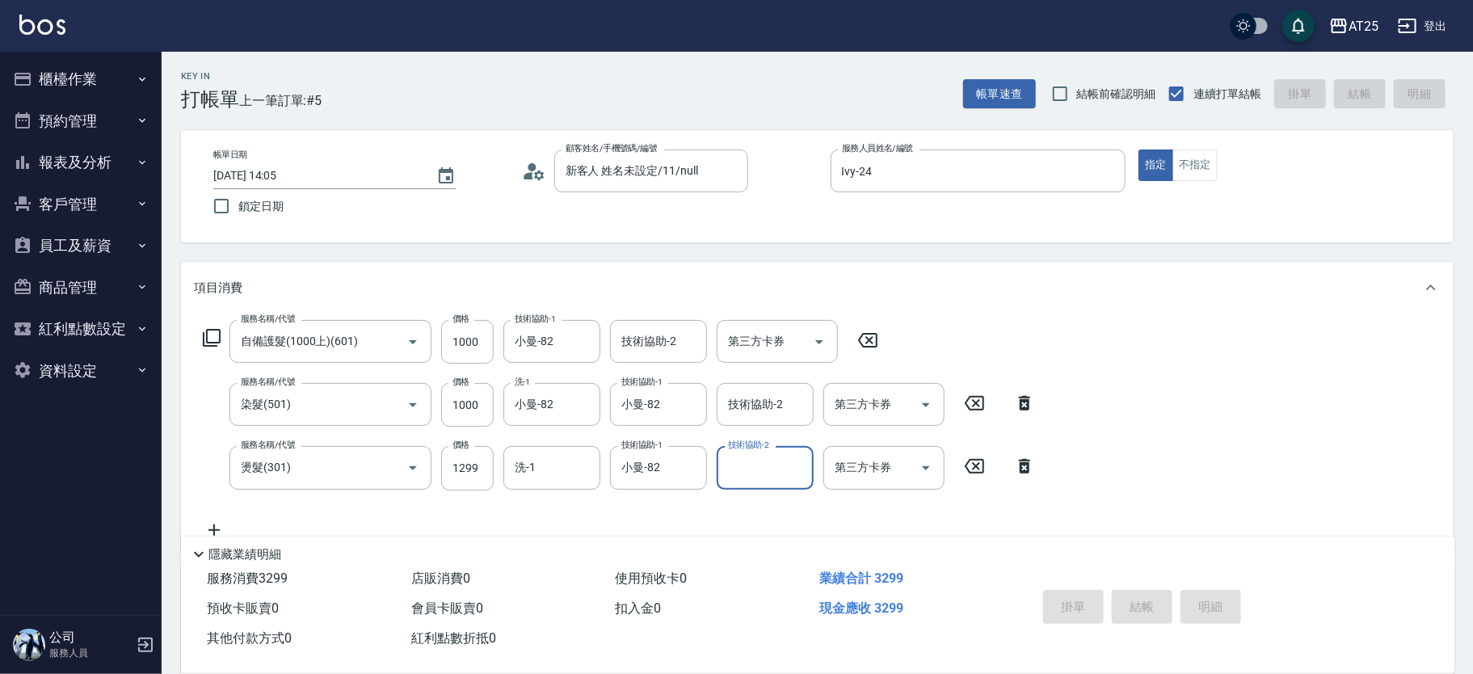
type input "2025/08/23 14:27"
type input "0"
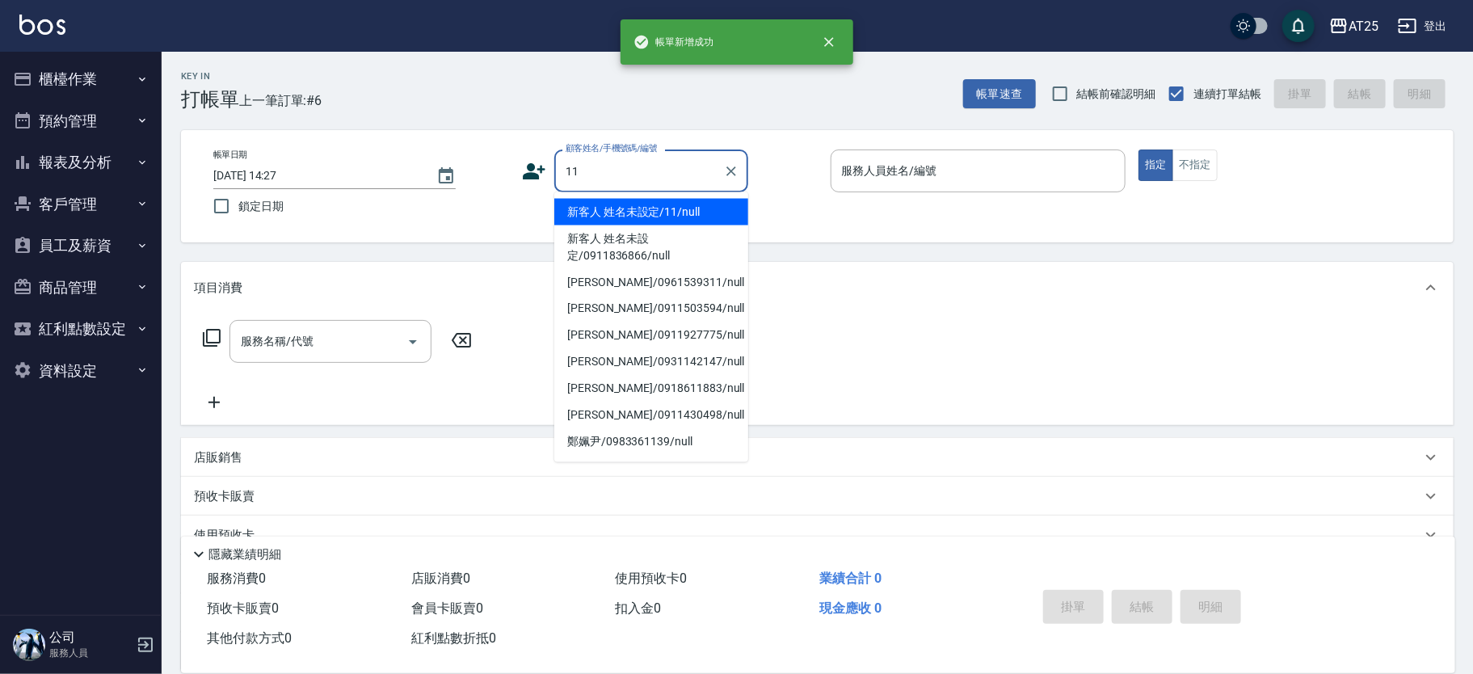
type input "新客人 姓名未設定/11/null"
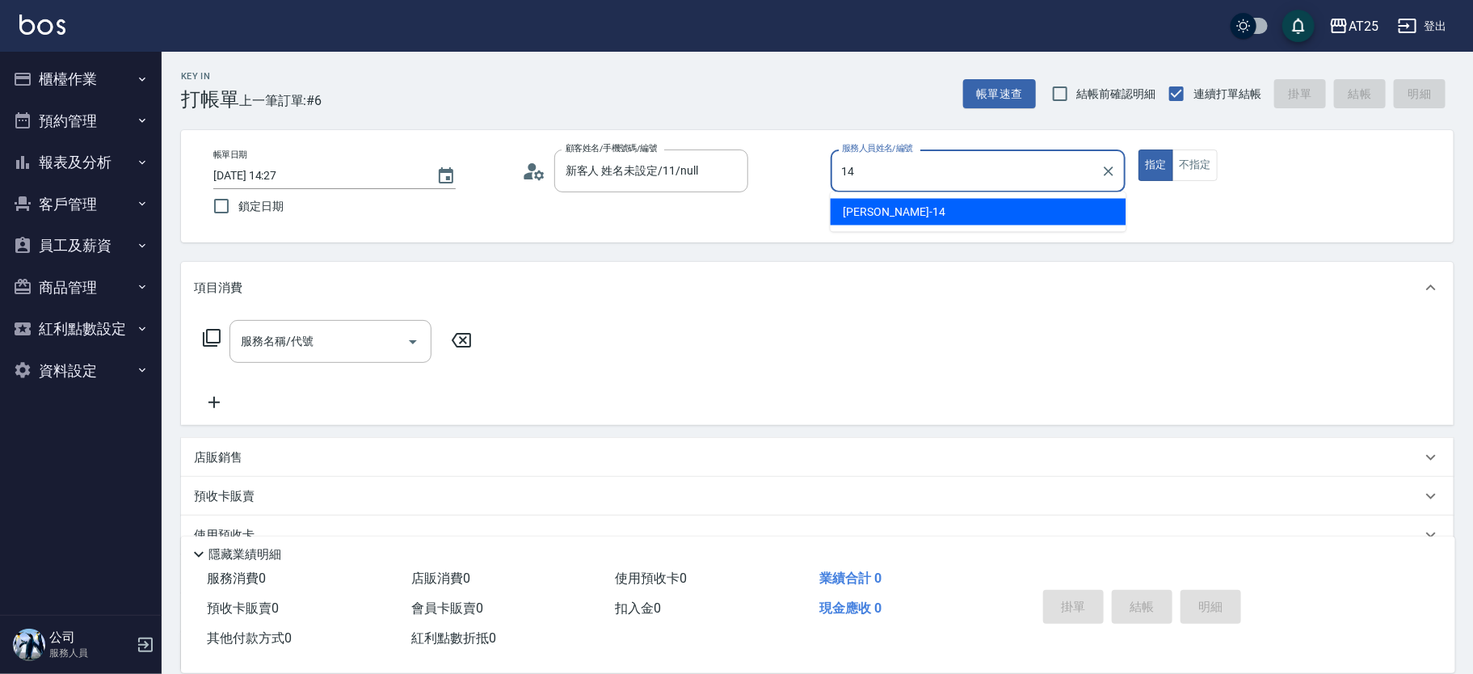
type input "Ken-14"
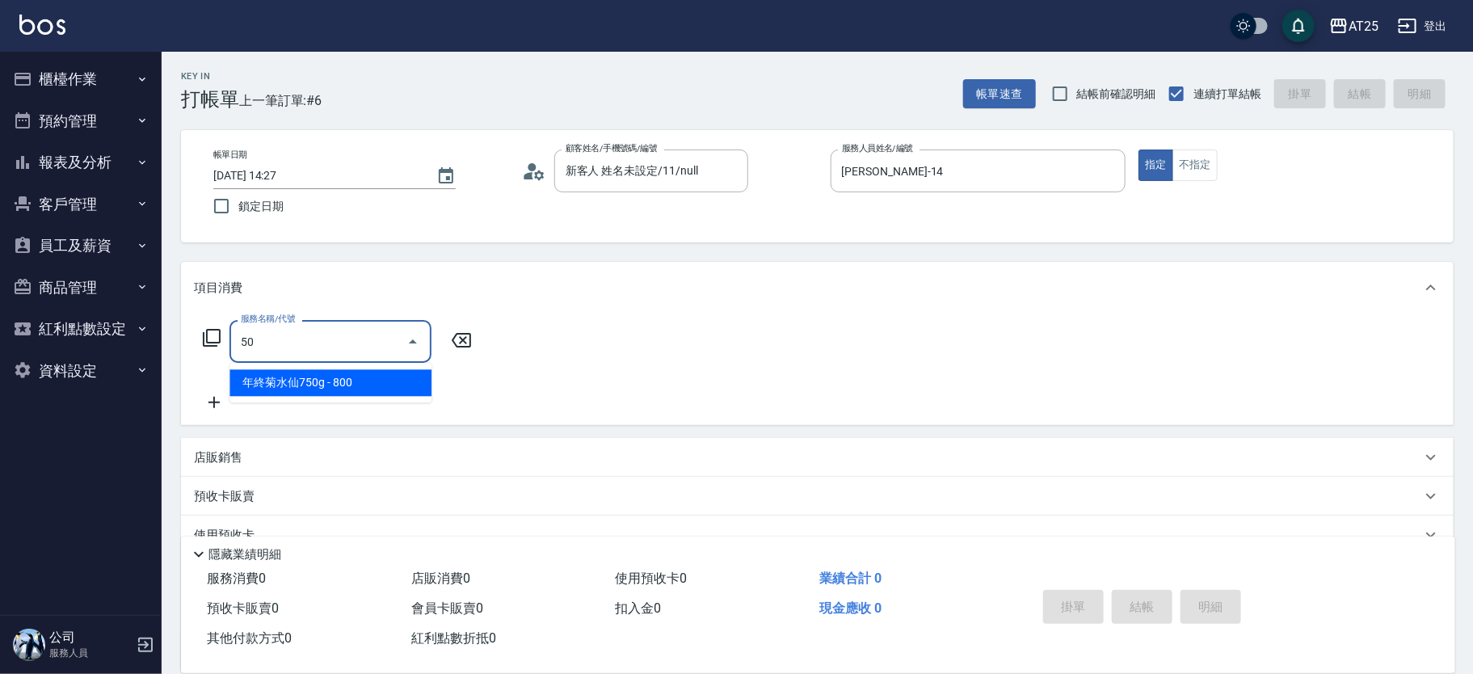
type input "501"
type input "100"
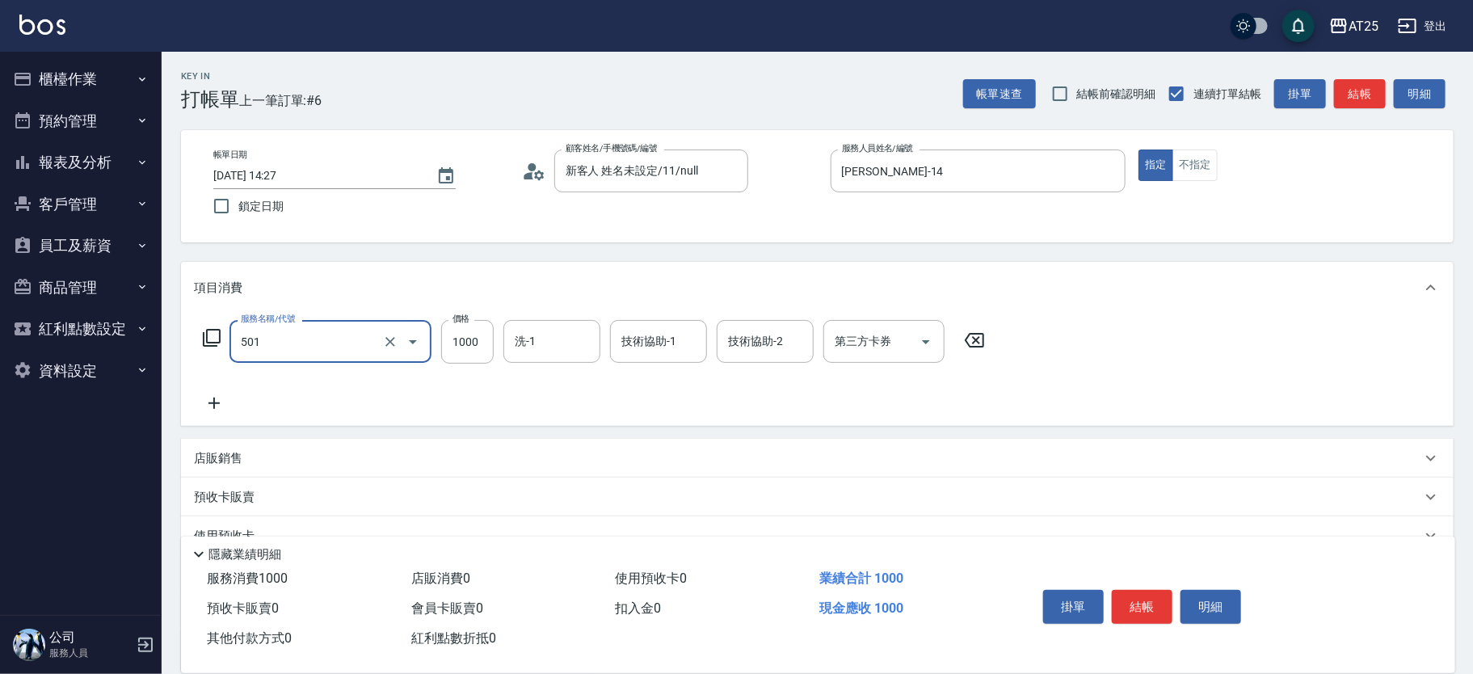
type input "染髮(501)"
type input "0"
type input "20"
type input "200"
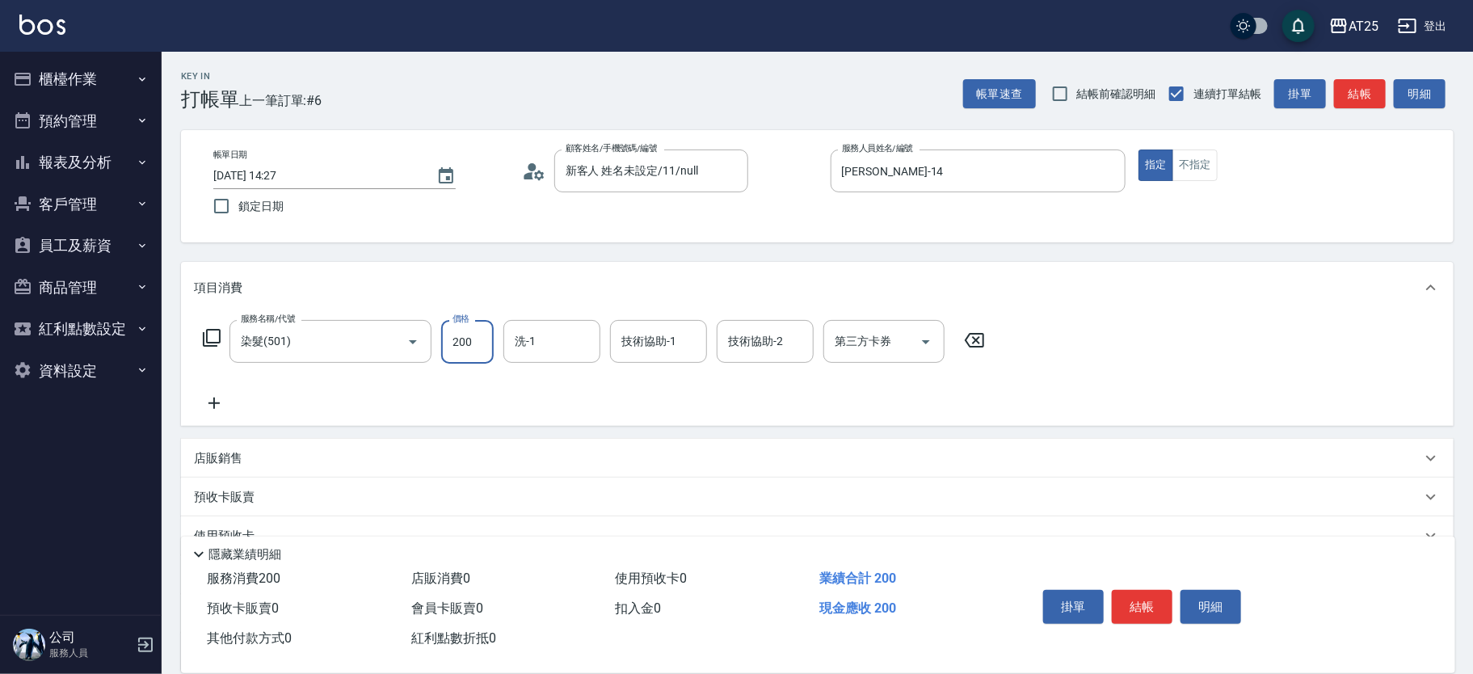
type input "200"
type input "2000"
type input "8"
type input "小宇-58"
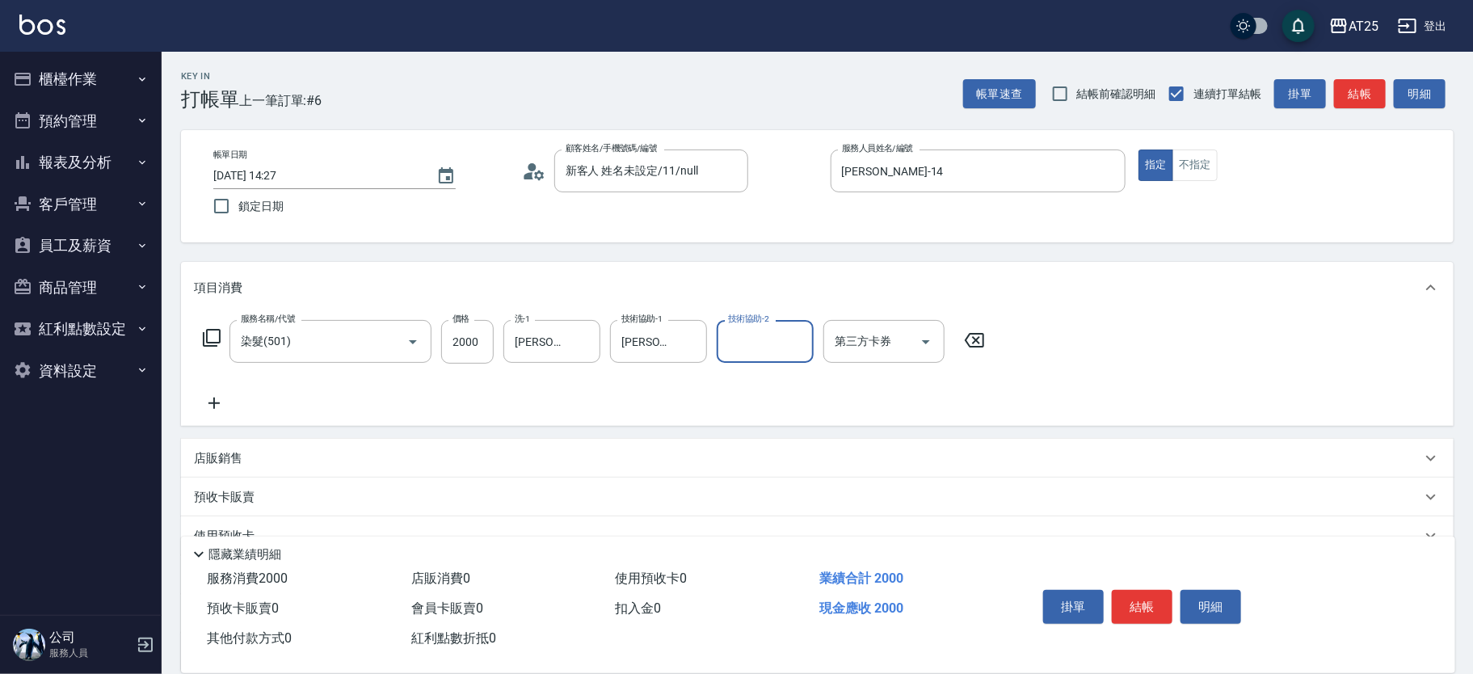
scroll to position [150, 0]
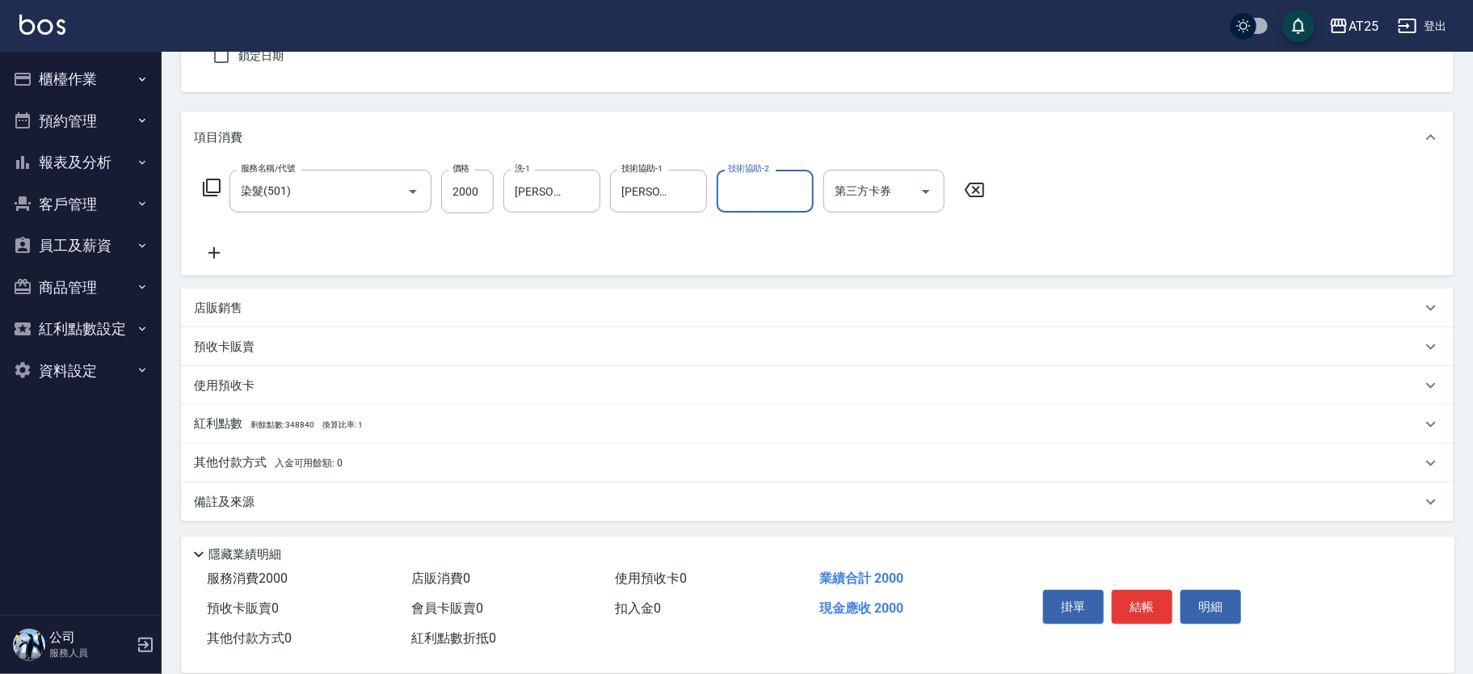
click at [286, 452] on div "其他付款方式 入金可用餘額: 0" at bounding box center [817, 463] width 1273 height 39
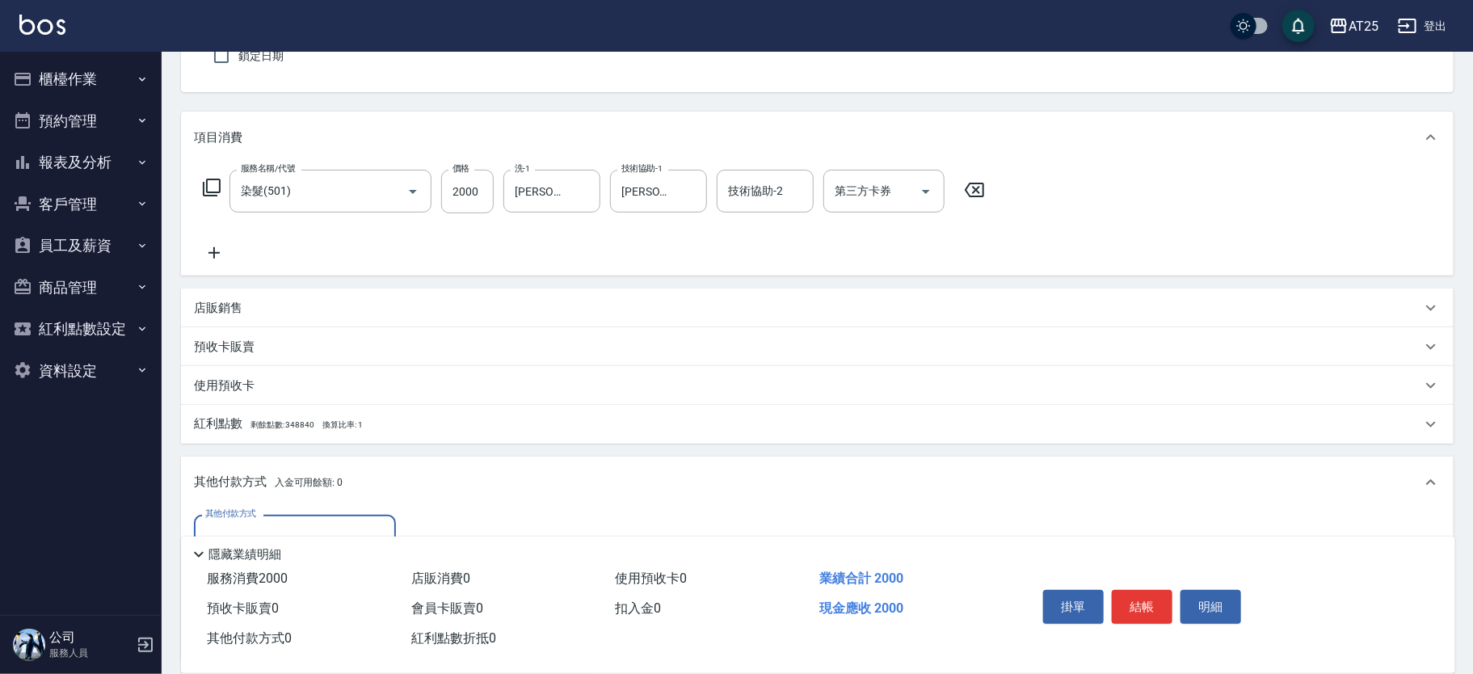
scroll to position [339, 0]
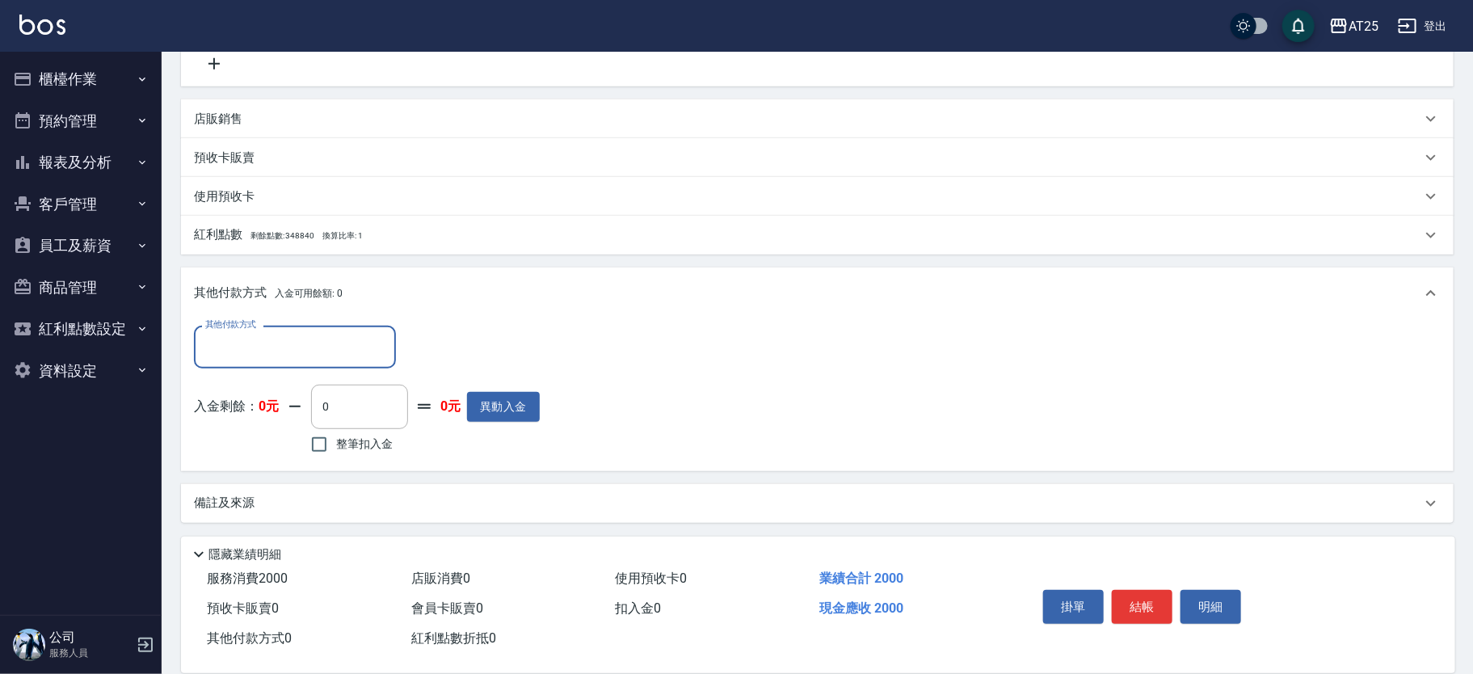
click at [278, 349] on input "其他付款方式" at bounding box center [294, 347] width 187 height 28
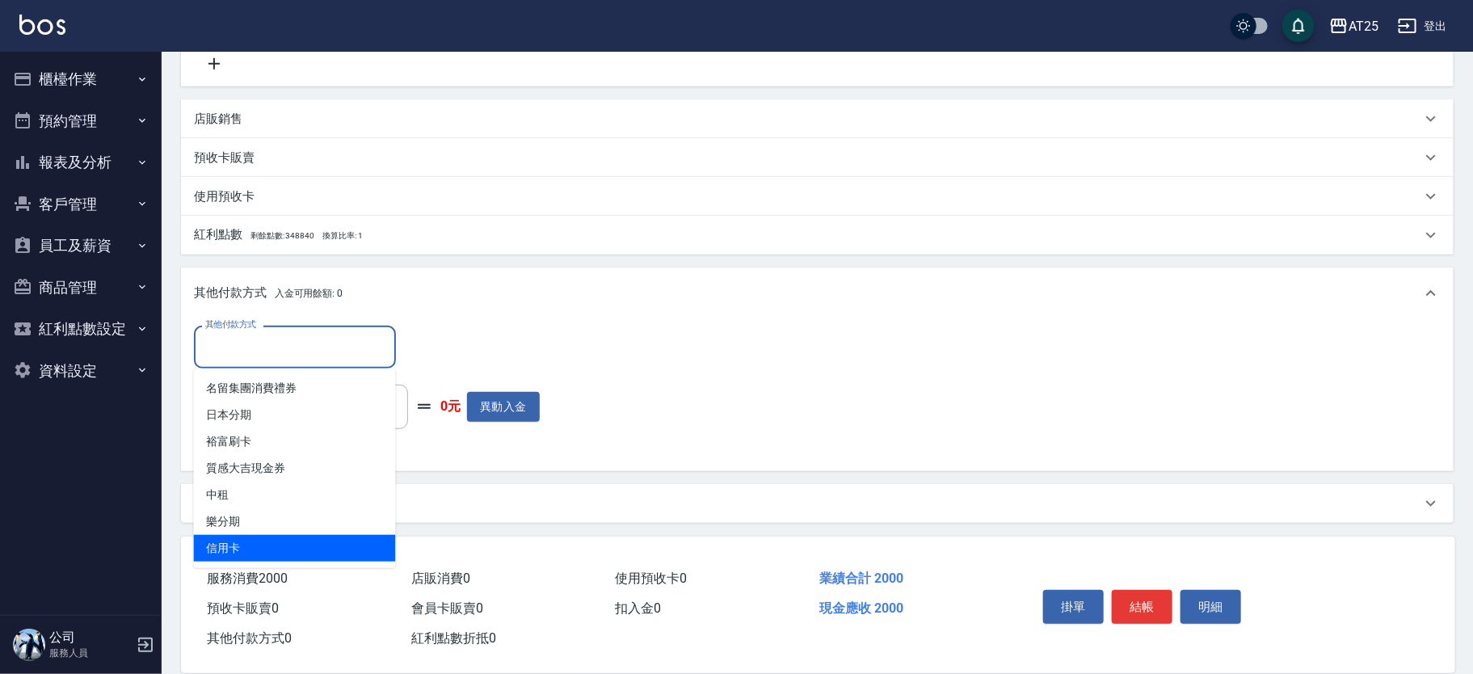
click at [252, 537] on span "信用卡" at bounding box center [295, 548] width 202 height 27
type input "信用卡"
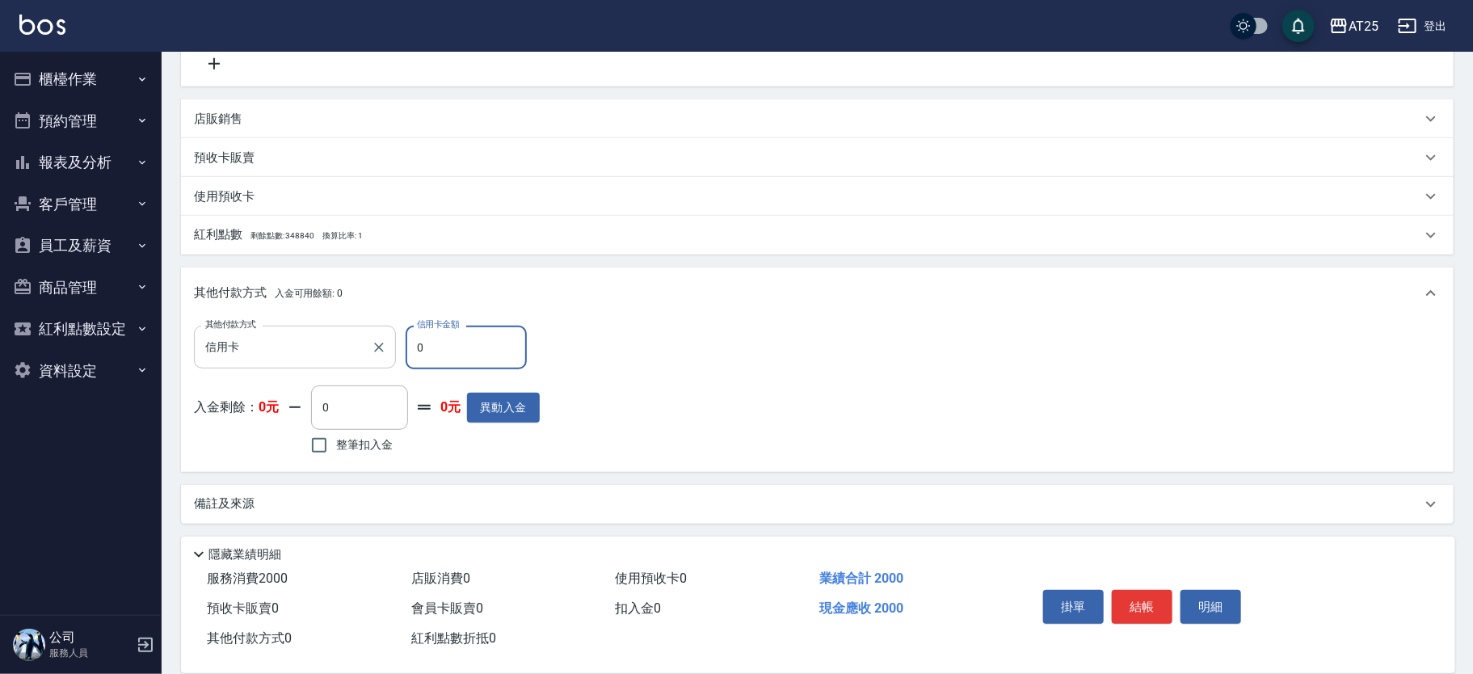
click at [351, 352] on div "其他付款方式 信用卡 其他付款方式 信用卡金額 0 信用卡金額" at bounding box center [367, 348] width 346 height 44
type input "190"
type input "200"
type input "0"
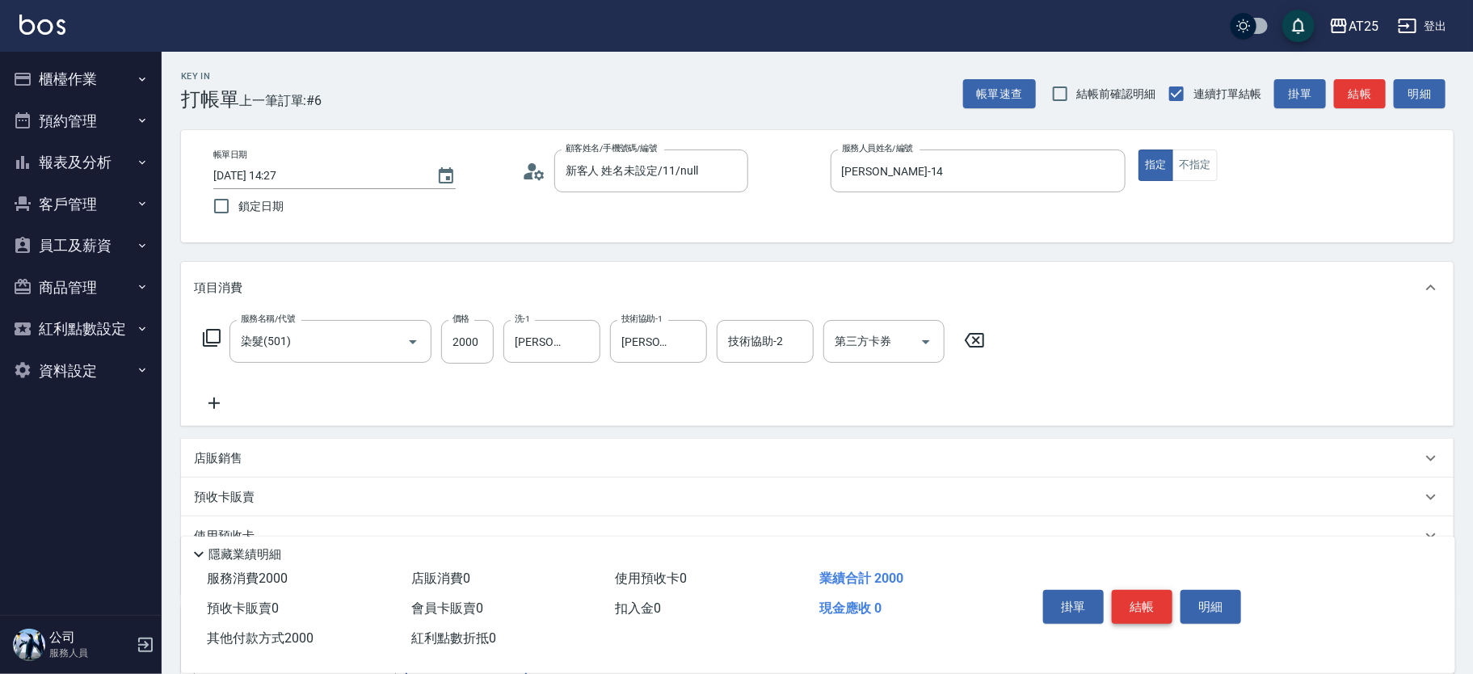
type input "2000"
click at [1127, 605] on button "結帳" at bounding box center [1142, 607] width 61 height 34
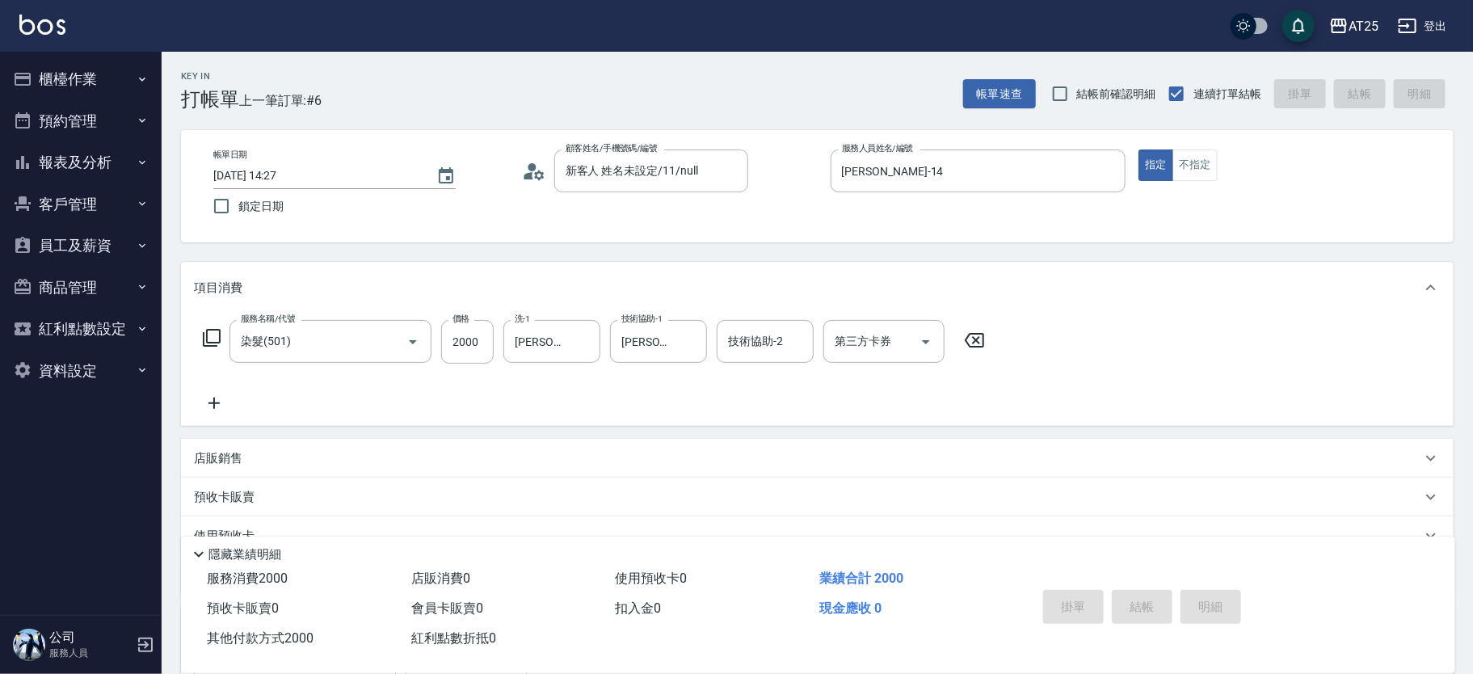
type input "[DATE] 14:28"
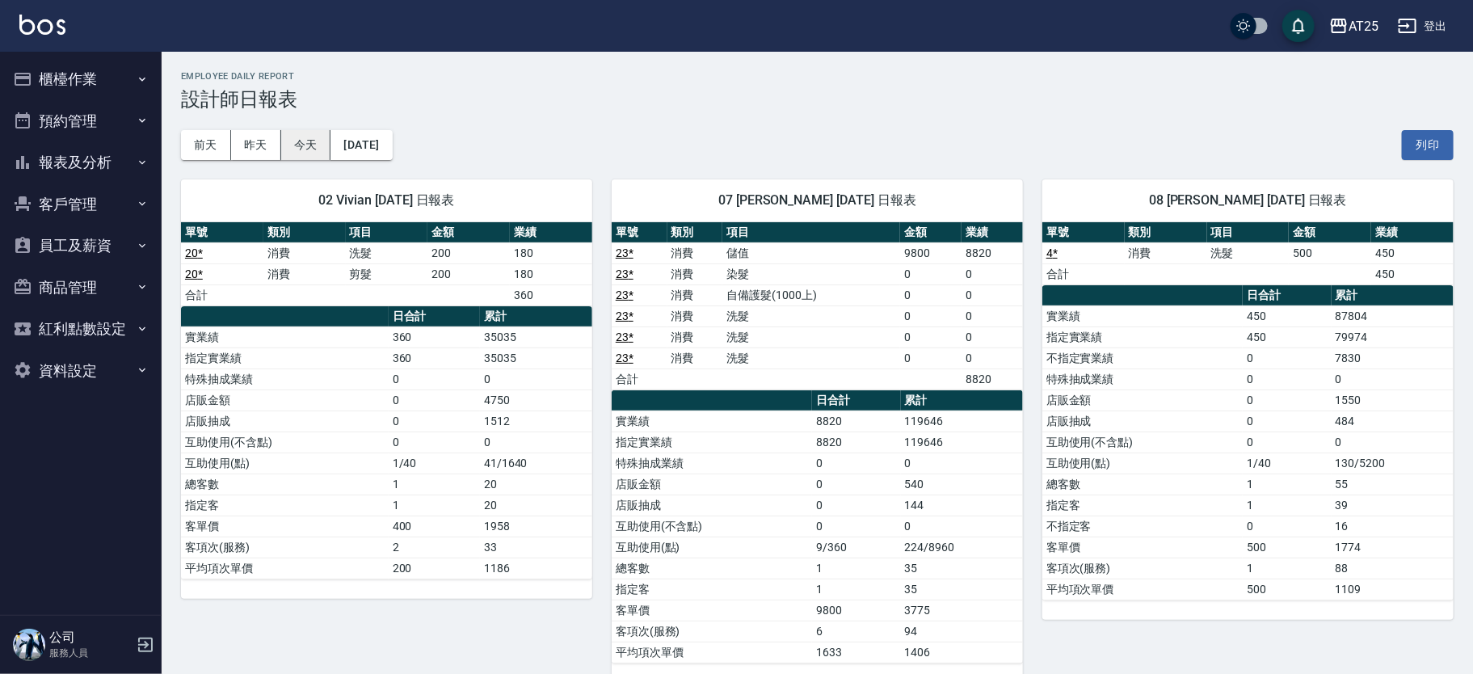
click at [325, 145] on button "今天" at bounding box center [306, 145] width 50 height 30
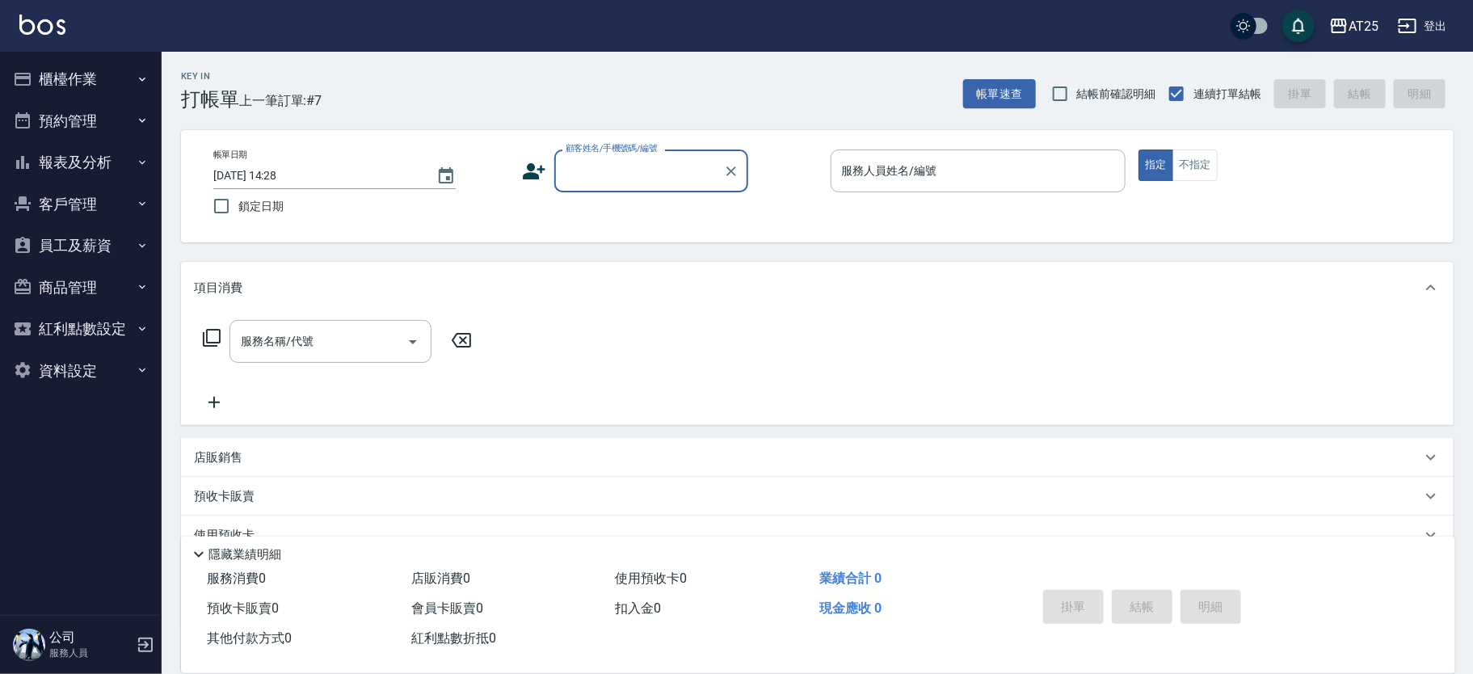
click at [639, 161] on input "顧客姓名/手機號碼/編號" at bounding box center [639, 171] width 155 height 28
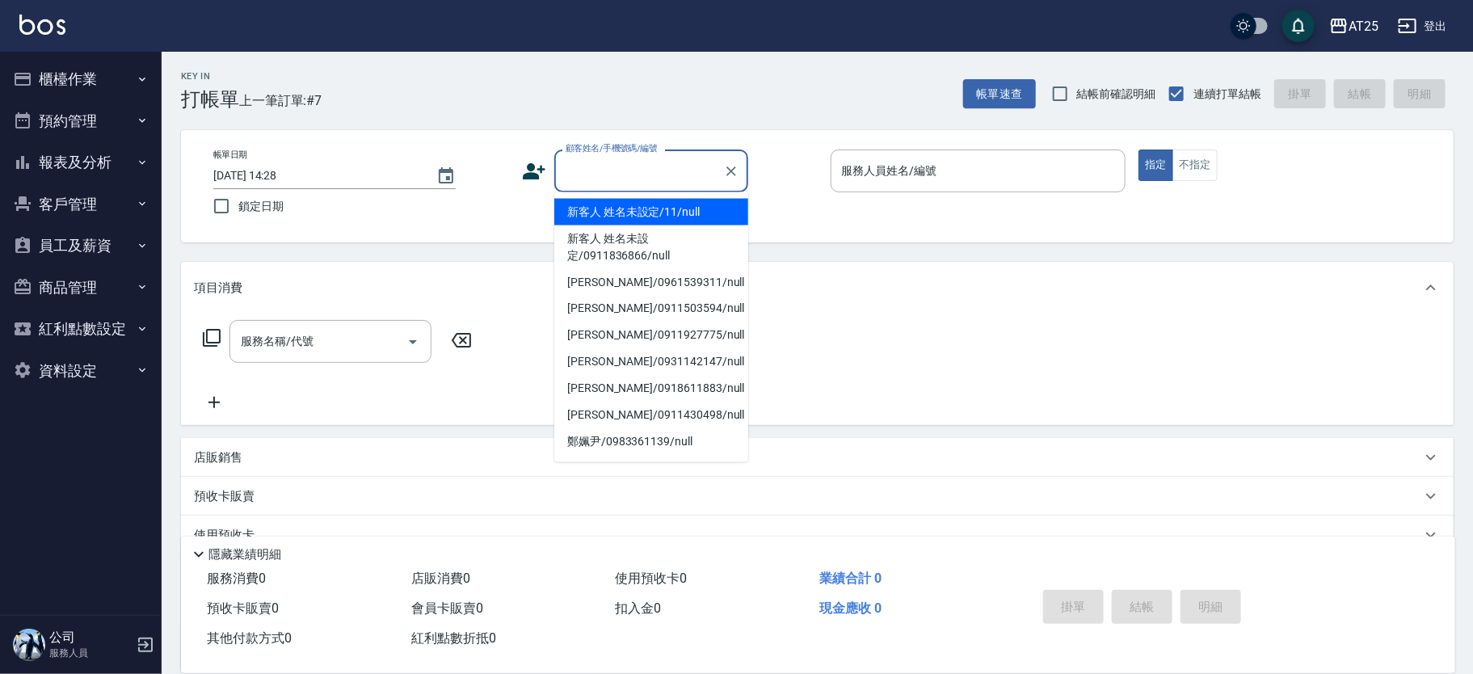
click at [693, 209] on li "新客人 姓名未設定/11/null" at bounding box center [651, 212] width 194 height 27
type input "新客人 姓名未設定/11/null"
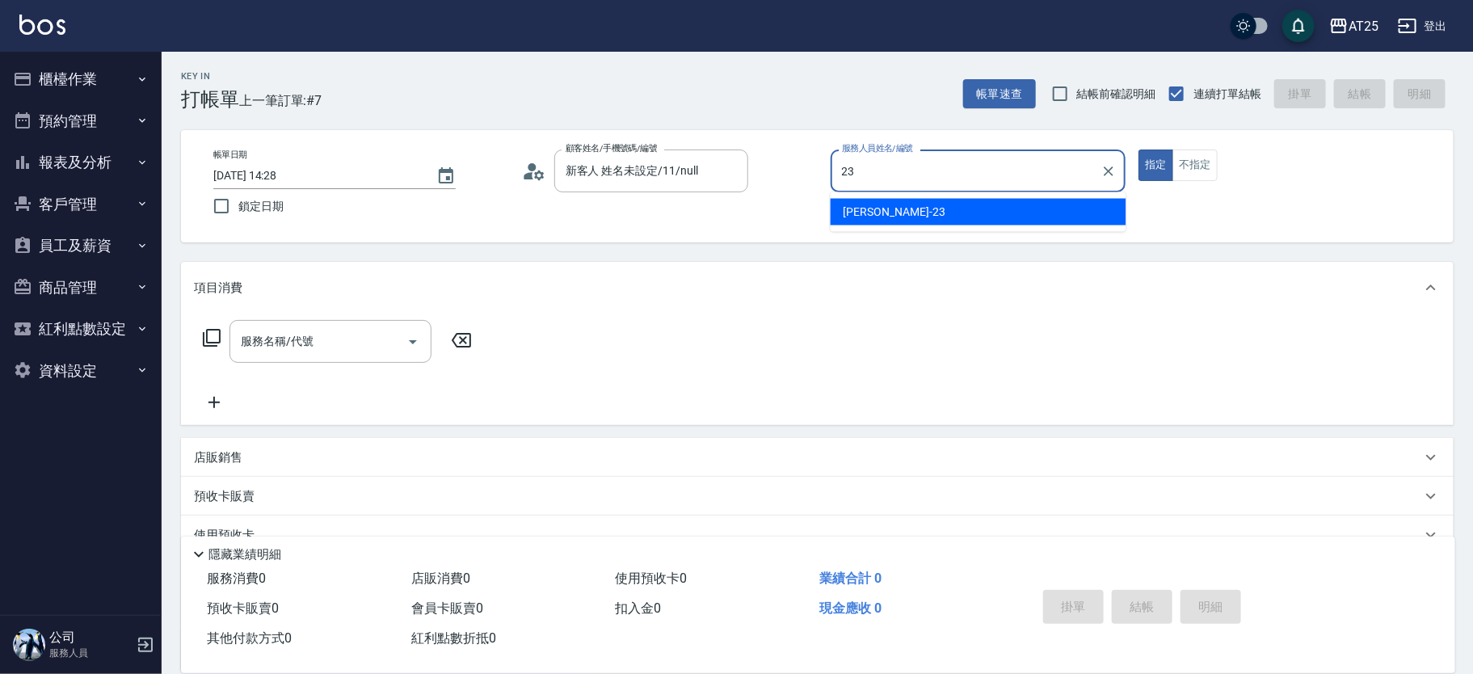
type input "Emma-23"
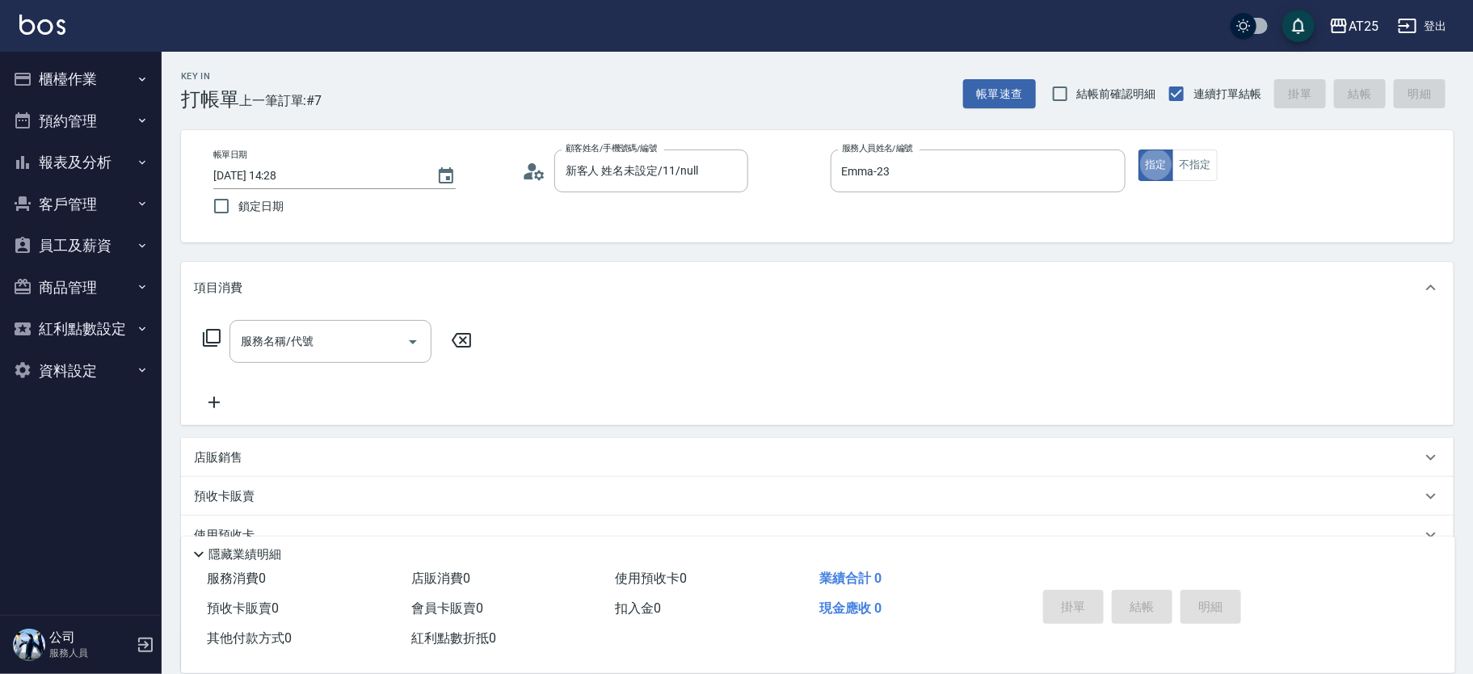
type button "true"
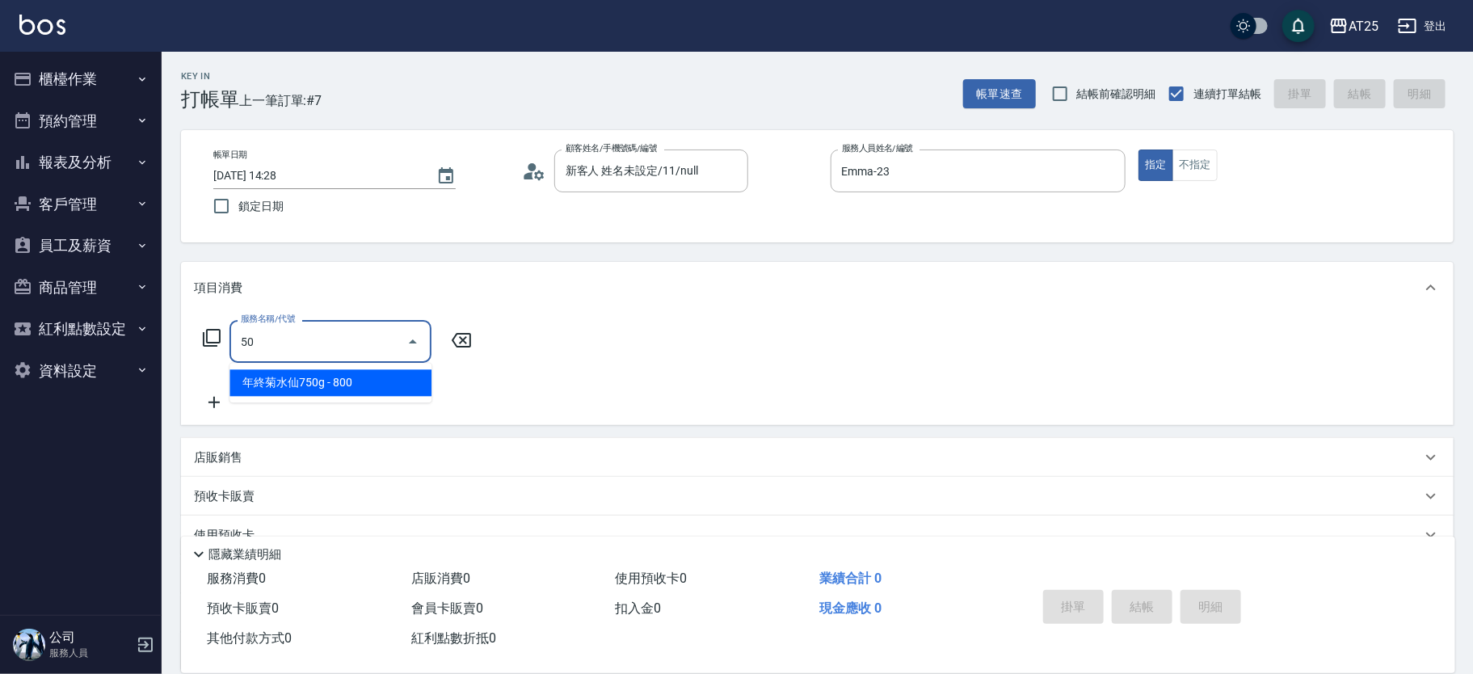
type input "501"
type input "100"
type input "染髮(501)"
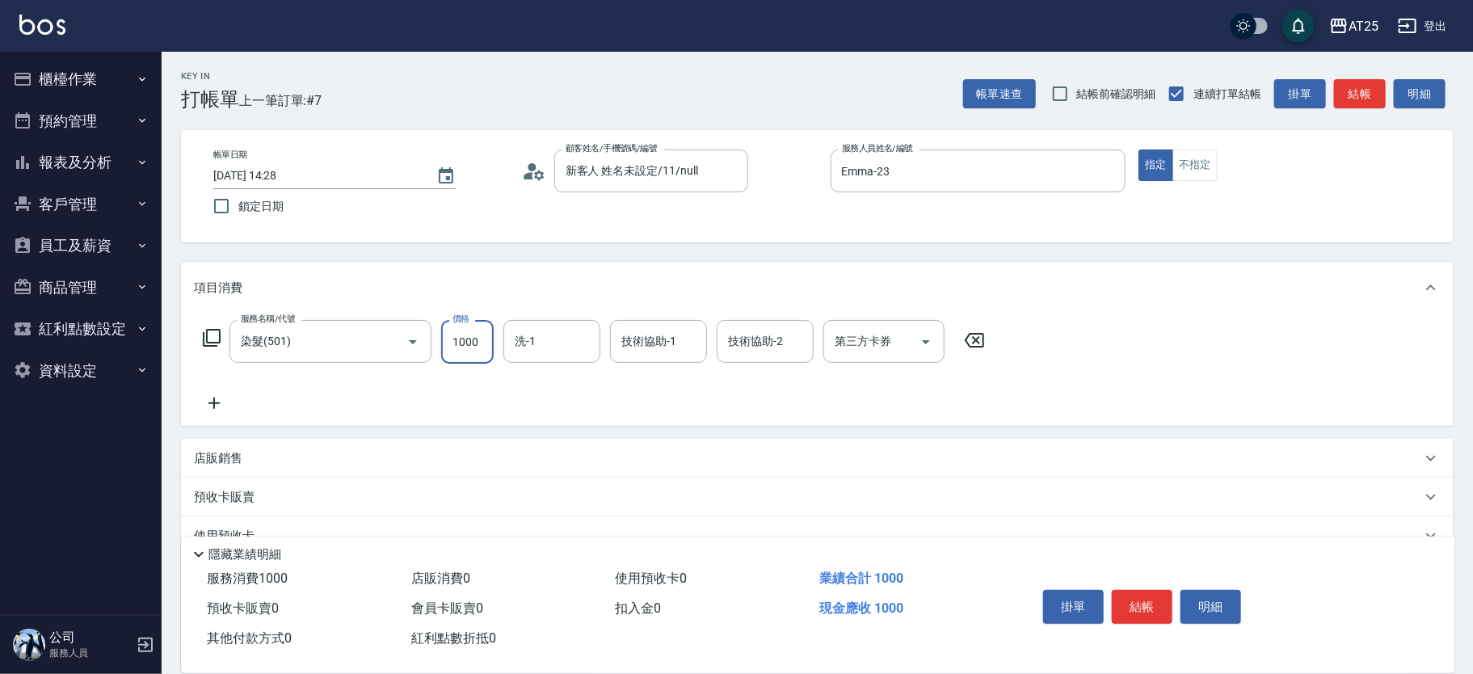
type input "0"
type input "10"
type input "109"
type input "100"
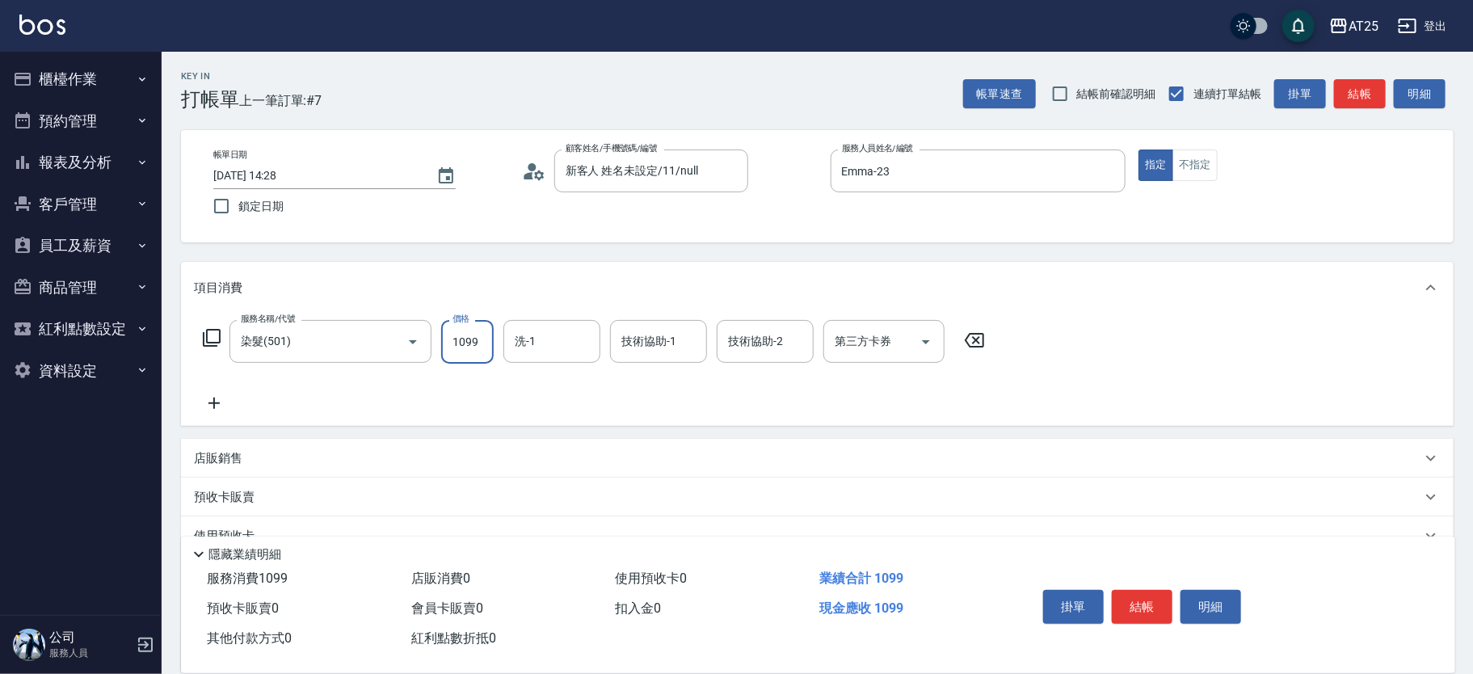
type input "1099"
type input "[PERSON_NAME]-61"
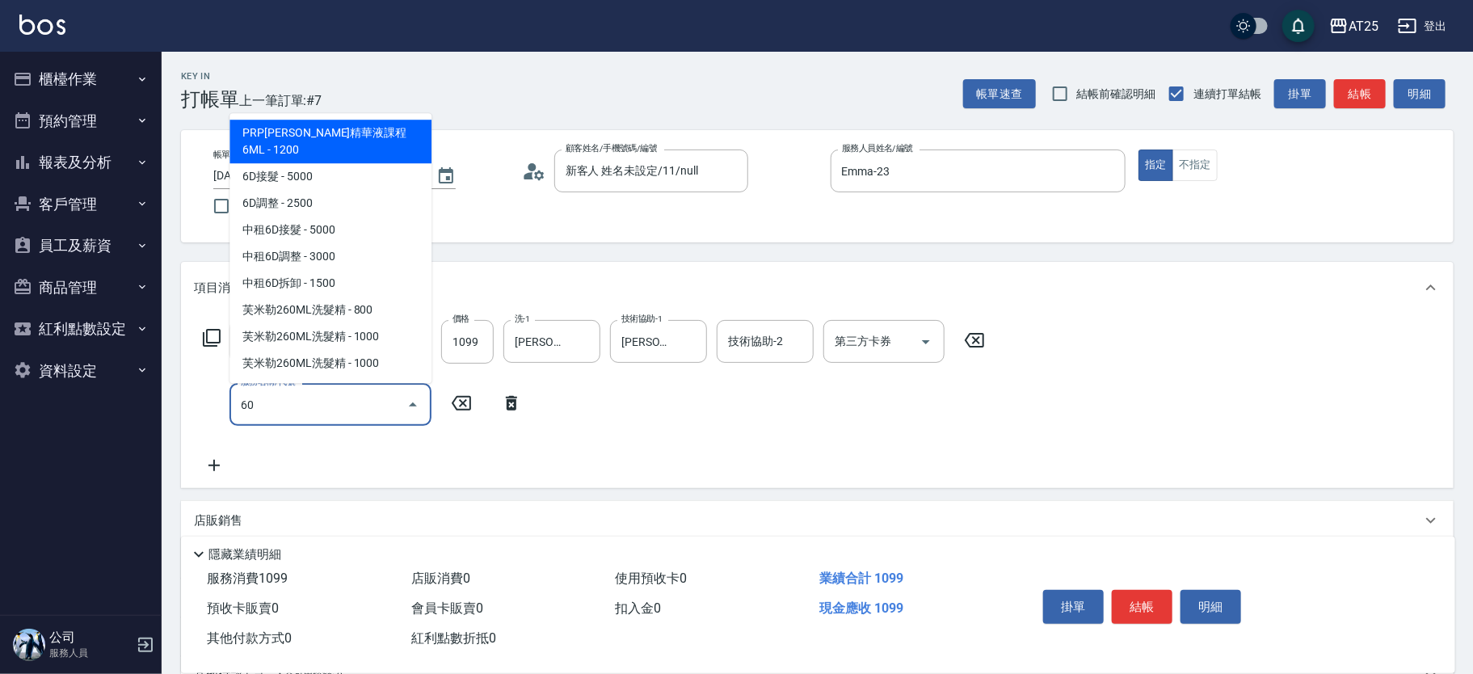
type input "601"
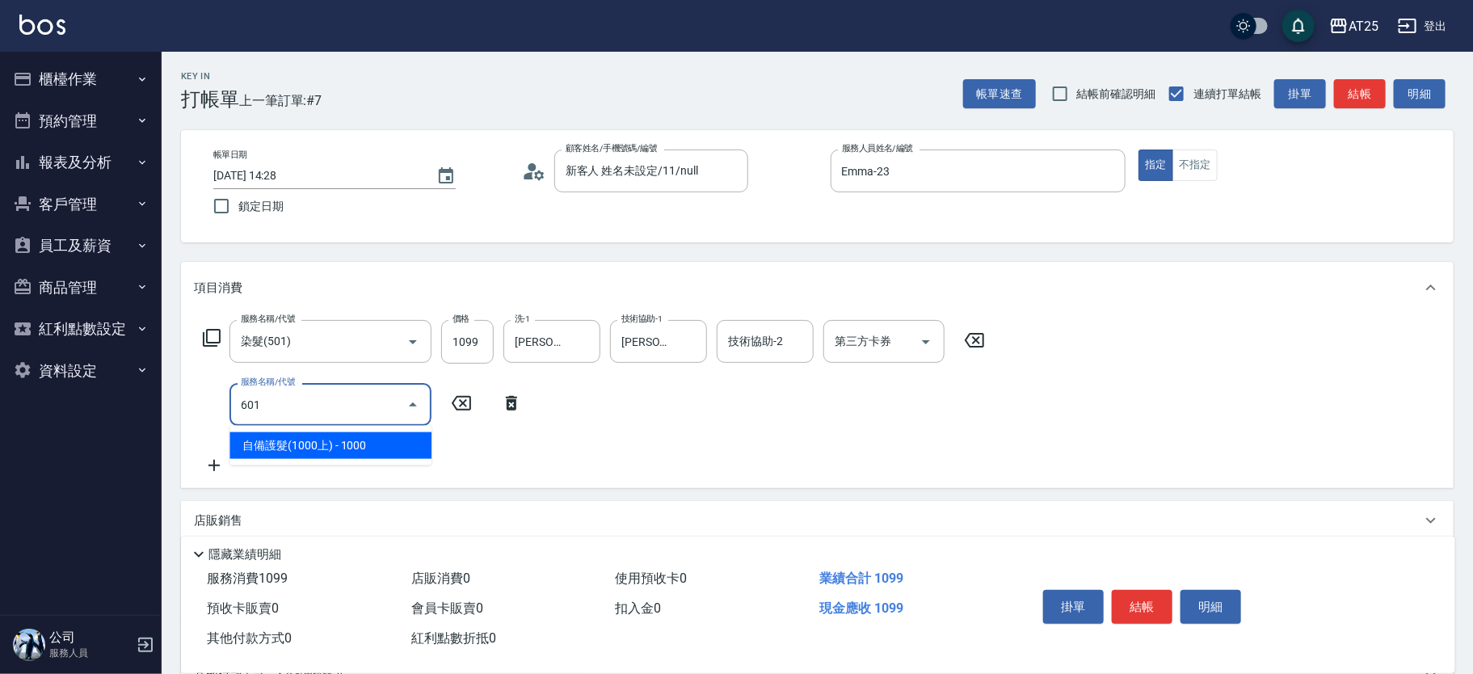
type input "200"
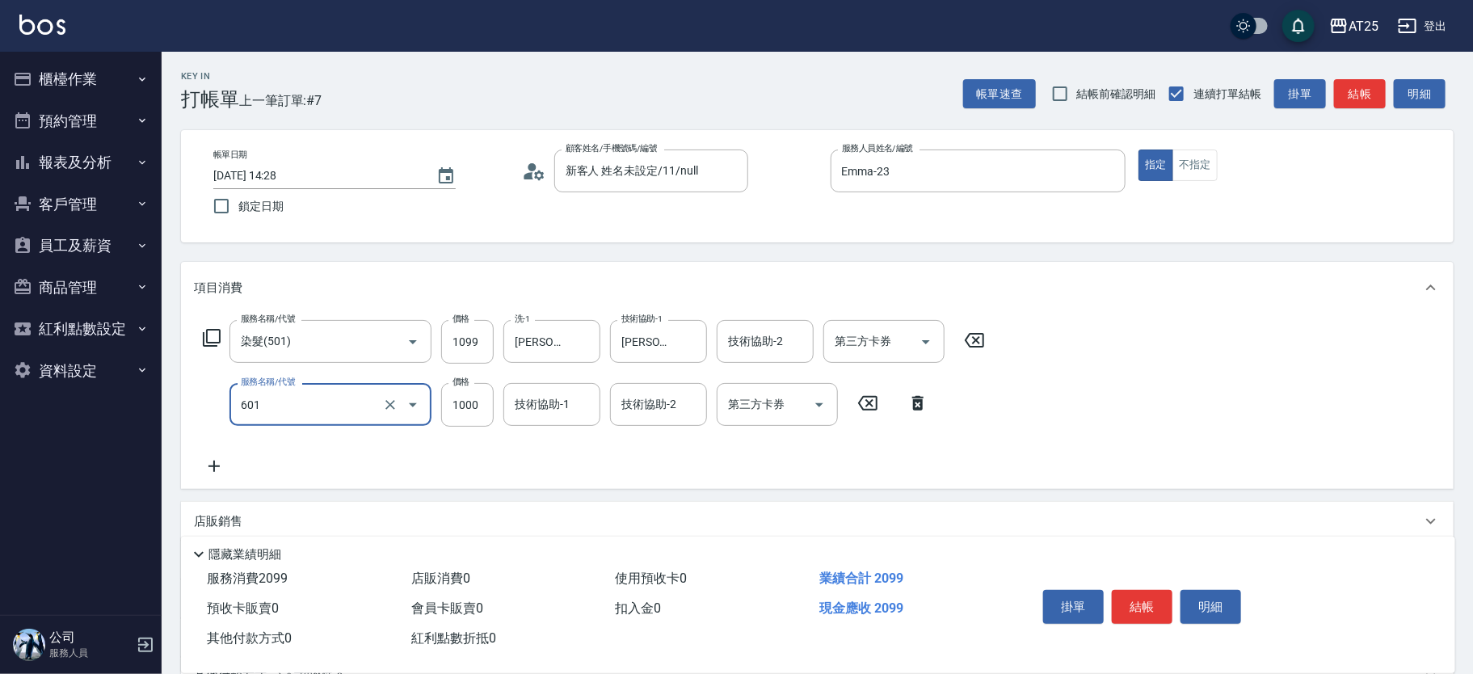
type input "自備護髮(1000上)(601)"
type input "1"
type input "110"
type input "12"
type input "120"
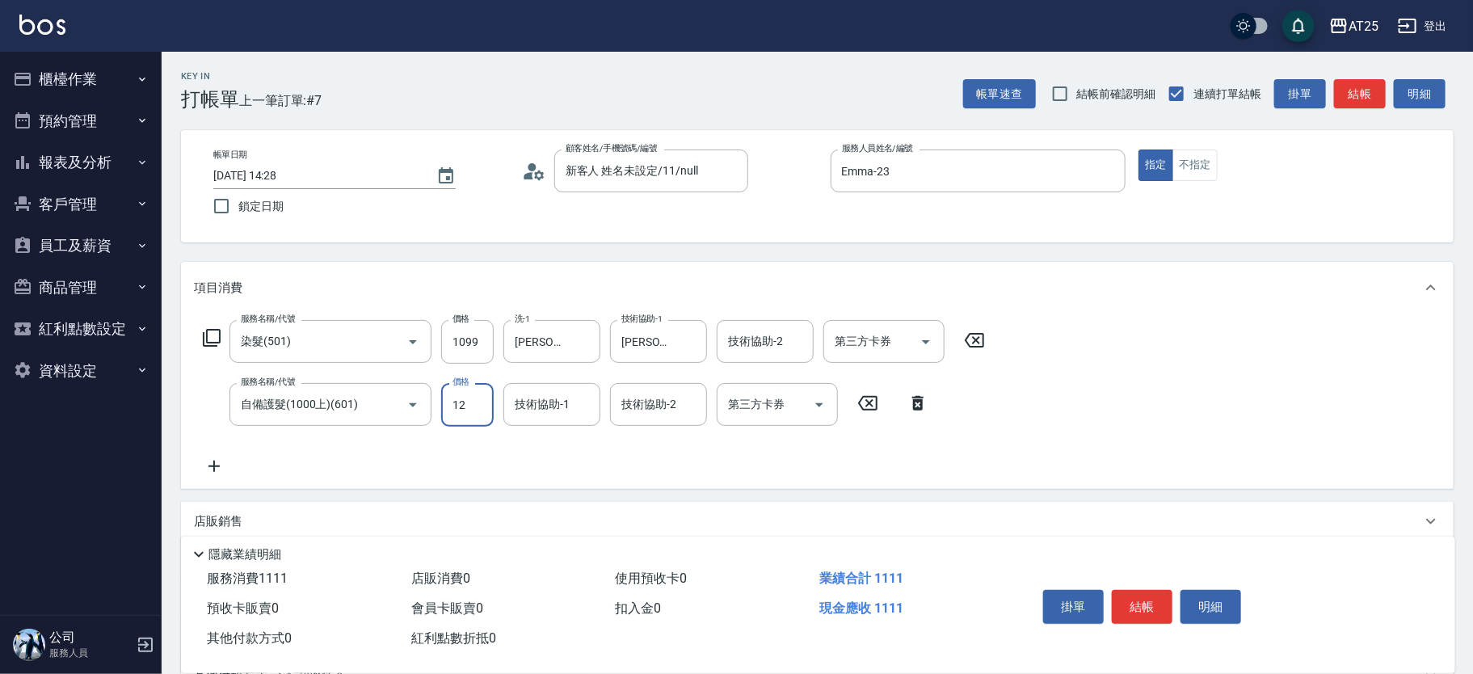
type input "120"
type input "220"
type input "1200"
type input "[PERSON_NAME]-61"
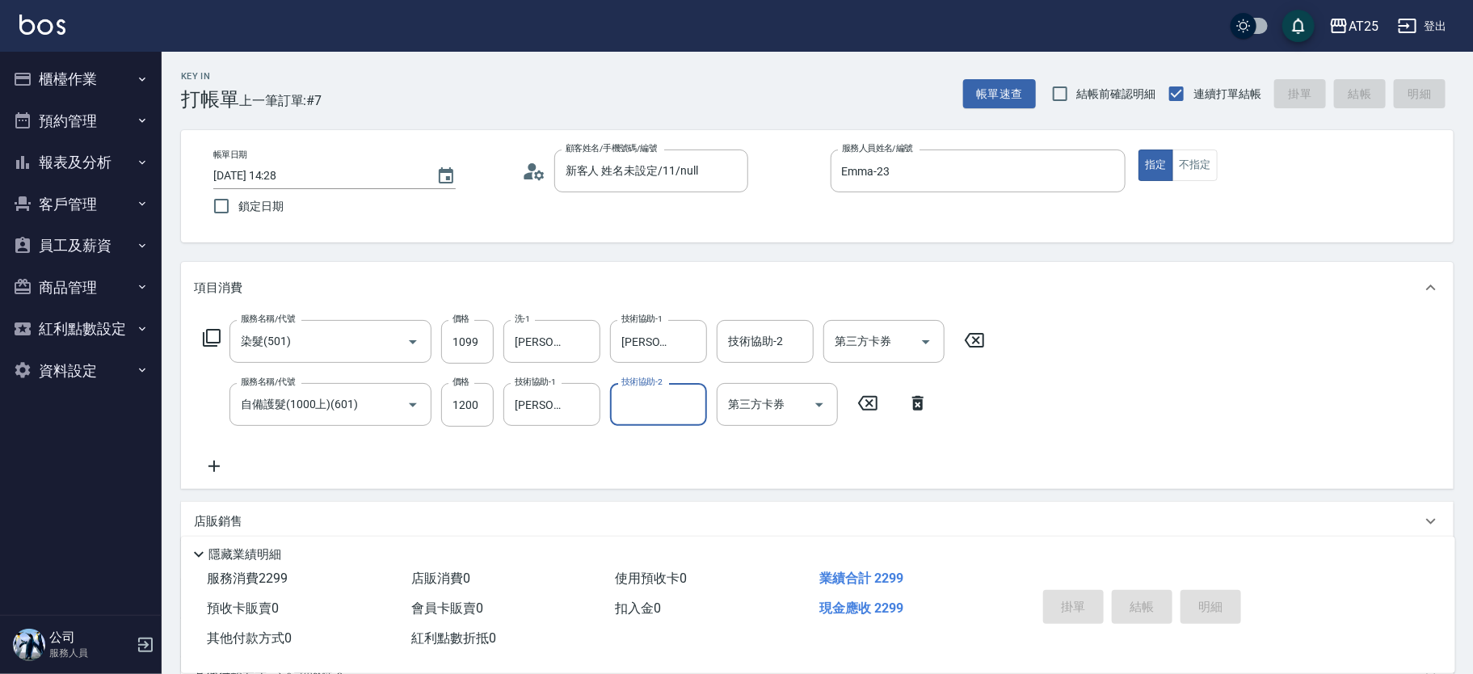
type input "[DATE] 14:59"
type input "0"
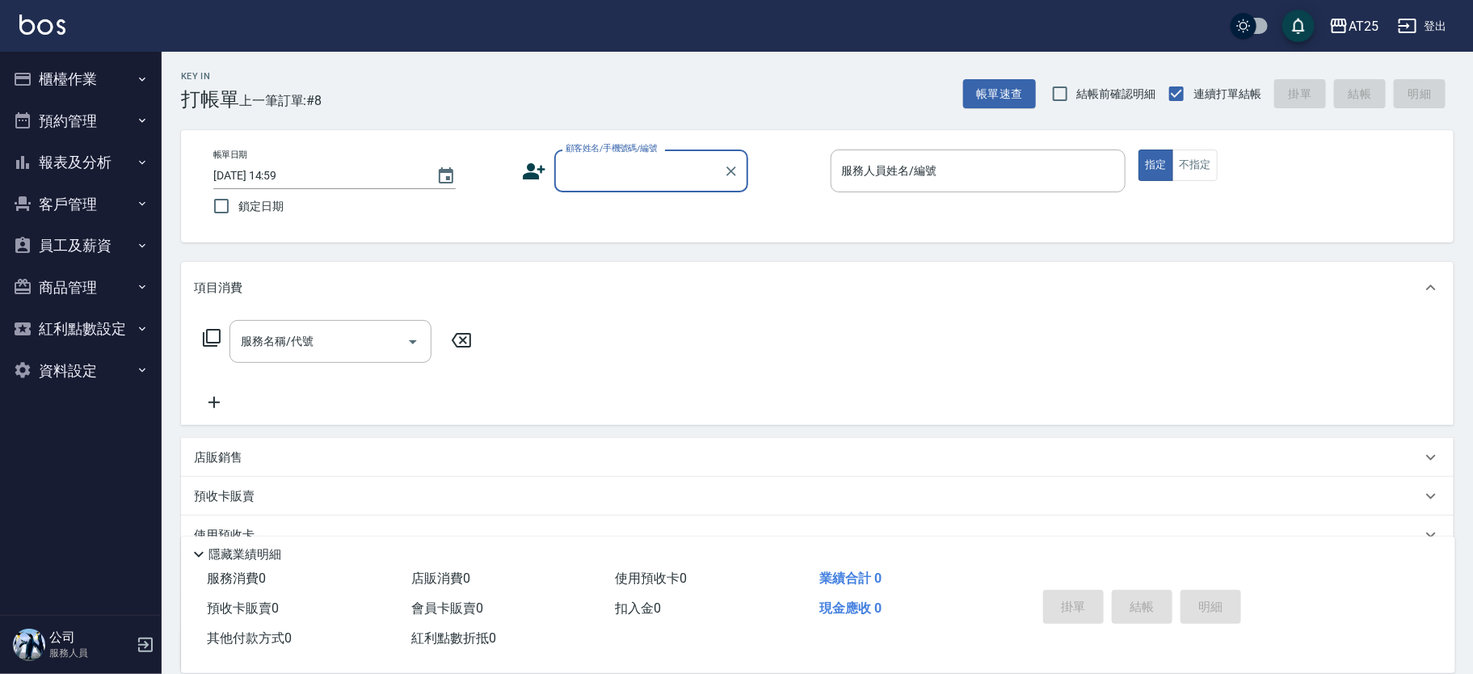
click at [630, 181] on input "顧客姓名/手機號碼/編號" at bounding box center [639, 171] width 155 height 28
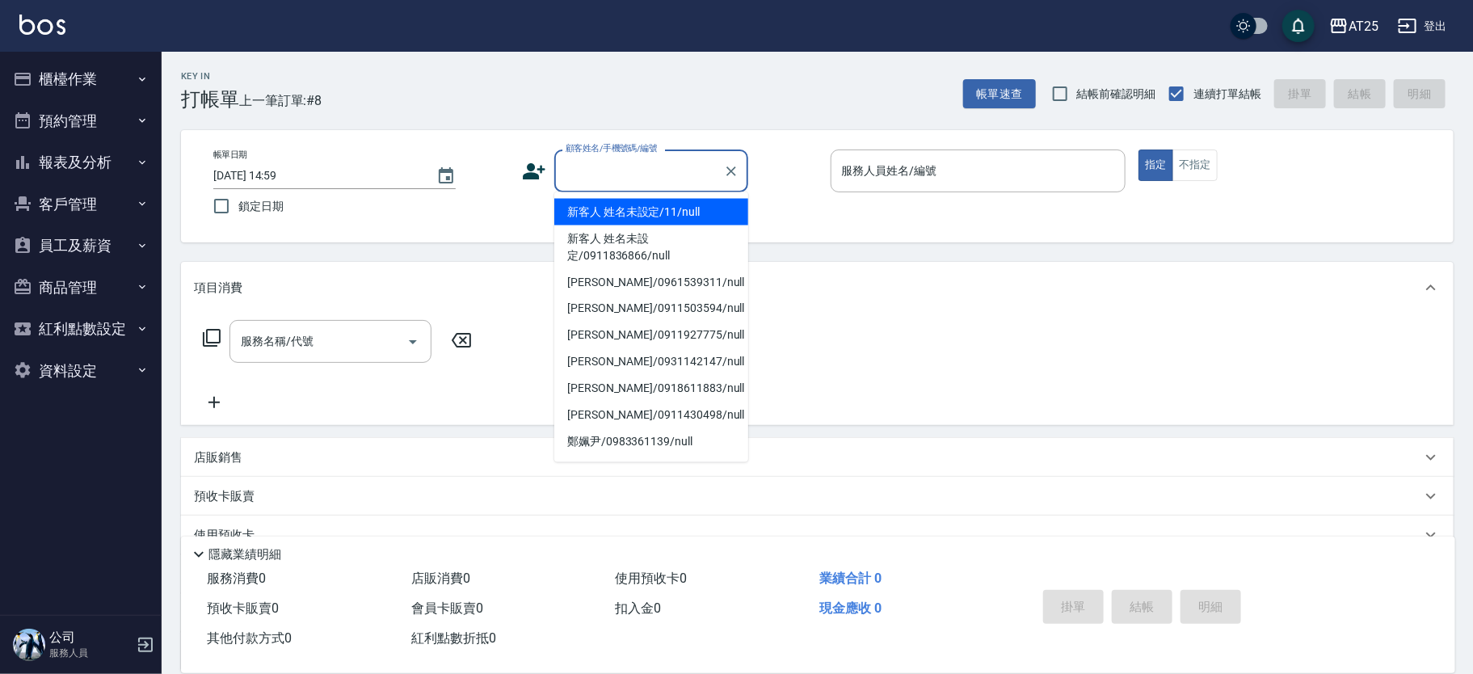
click at [697, 209] on li "新客人 姓名未設定/11/null" at bounding box center [651, 212] width 194 height 27
type input "新客人 姓名未設定/11/null"
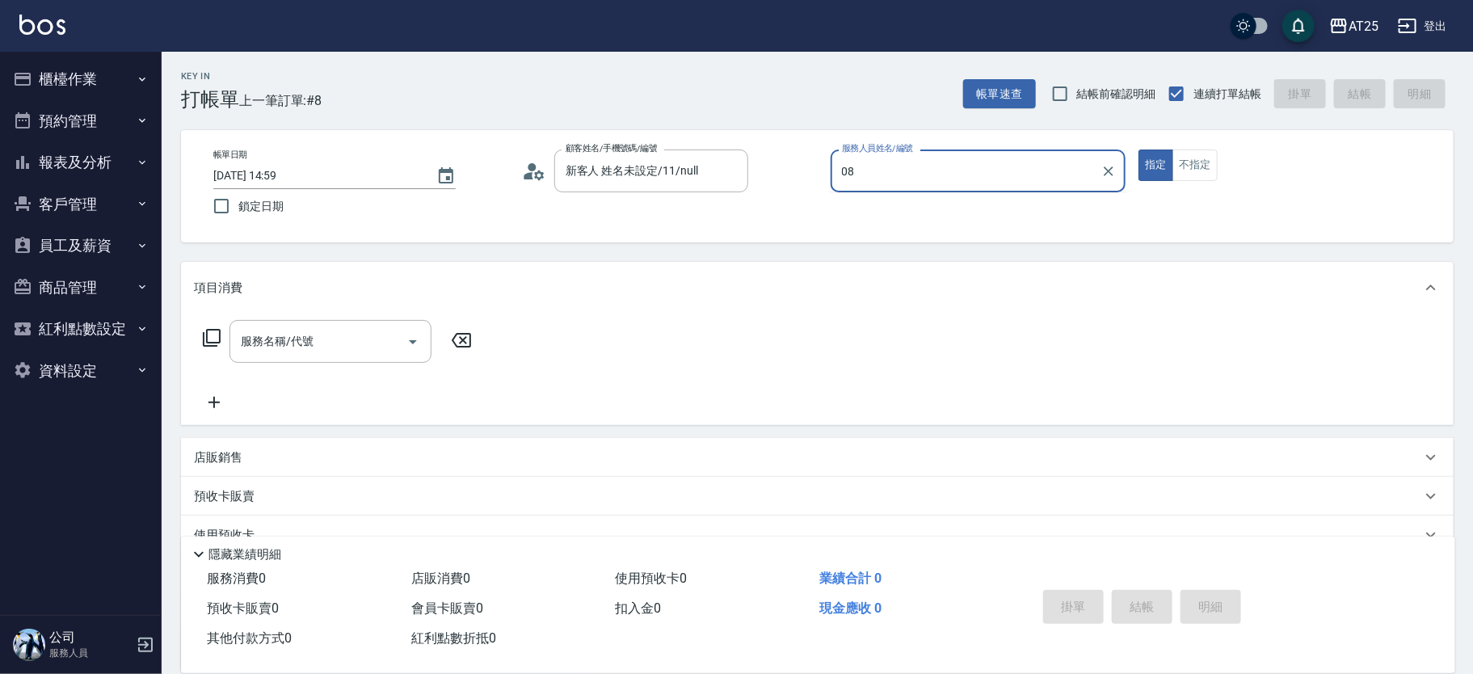
type input "[PERSON_NAME]-08"
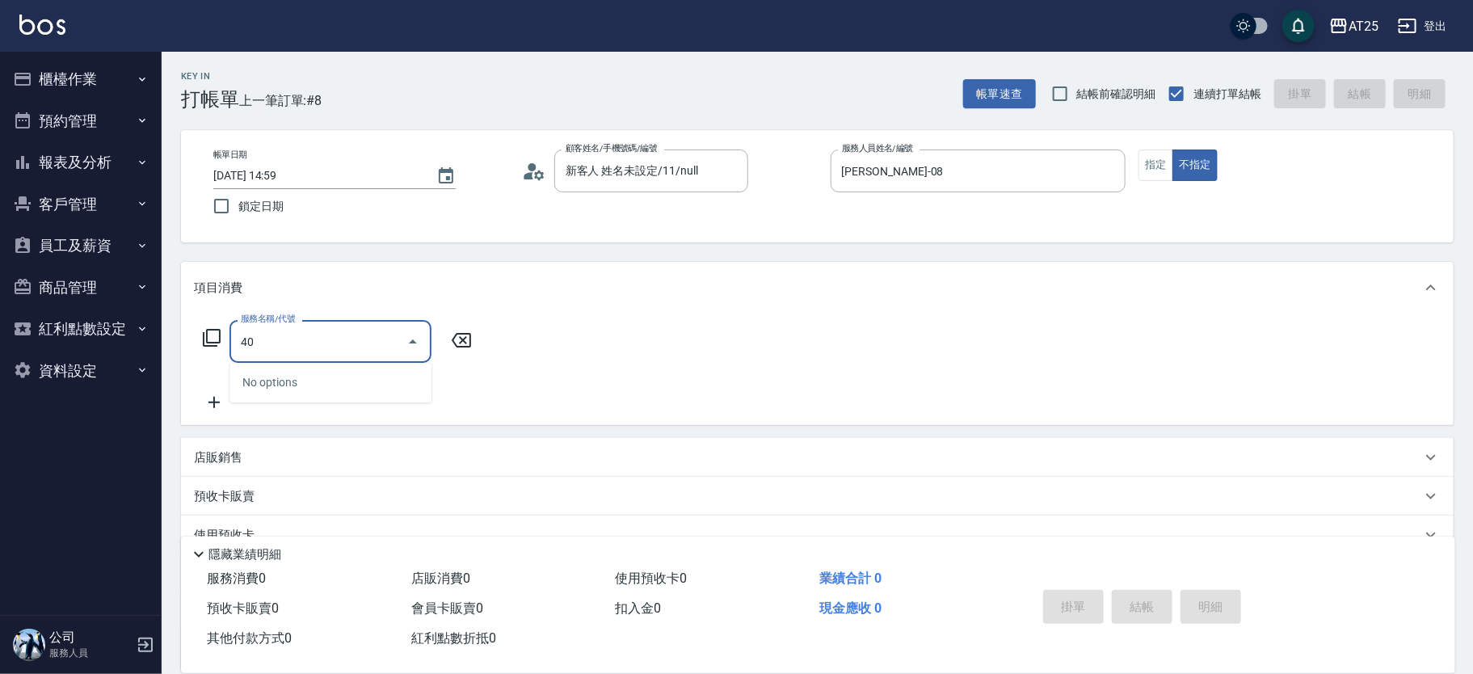
type input "401"
type input "30"
type input "剪髮(401)"
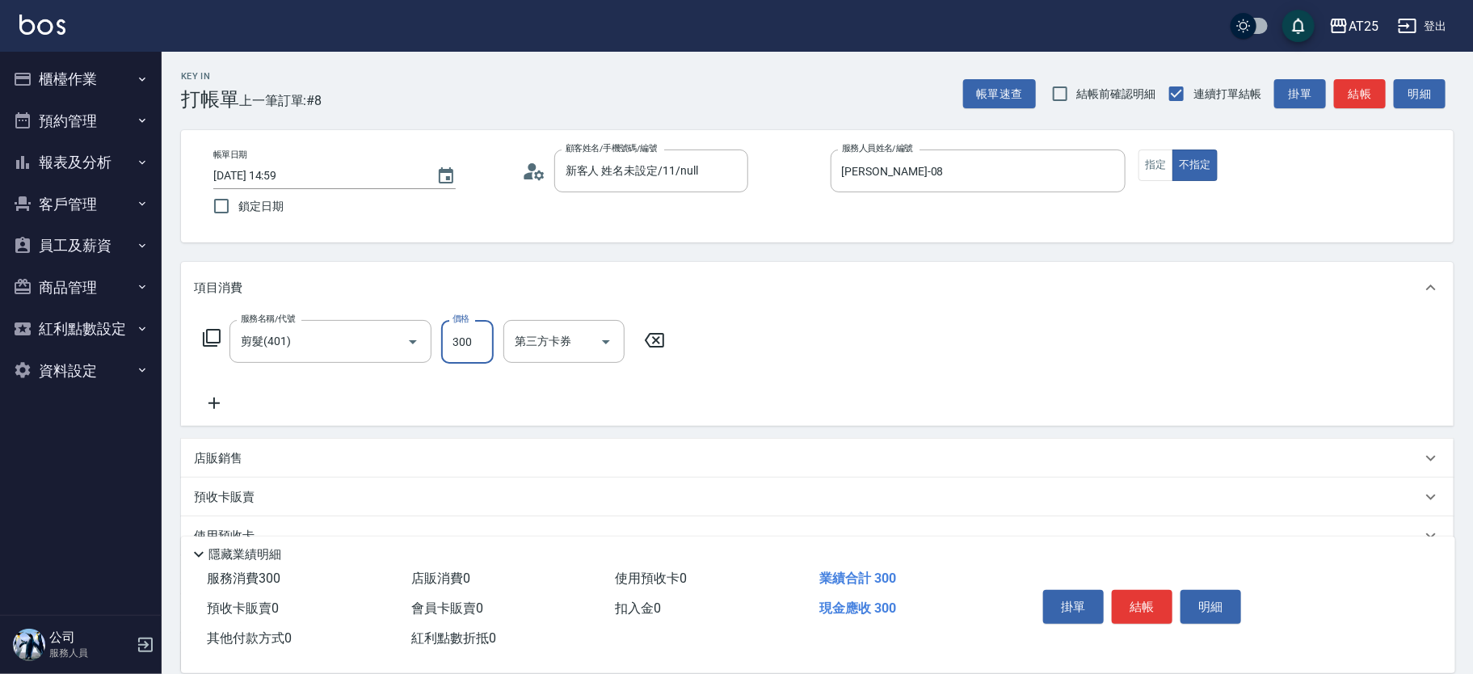
type input "0"
type input "10"
type input "100"
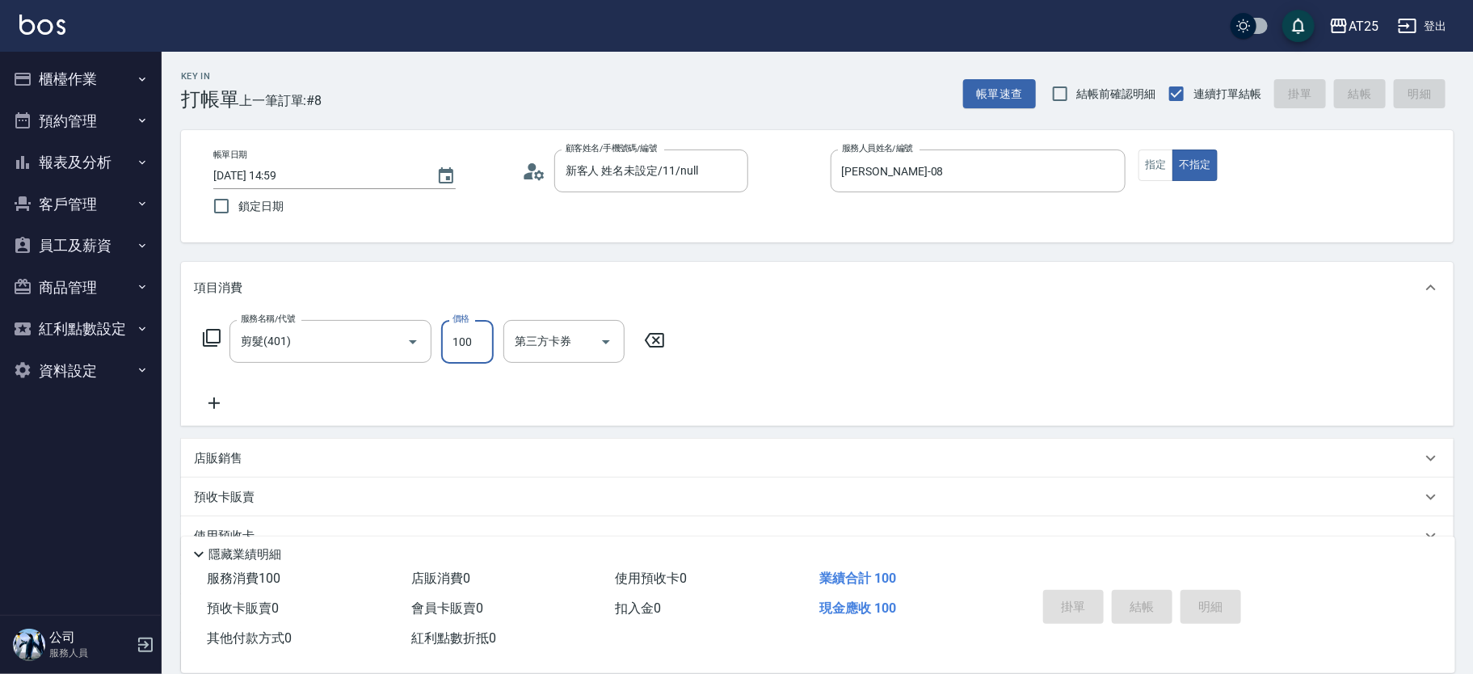
type input "[DATE] 15:09"
type input "0"
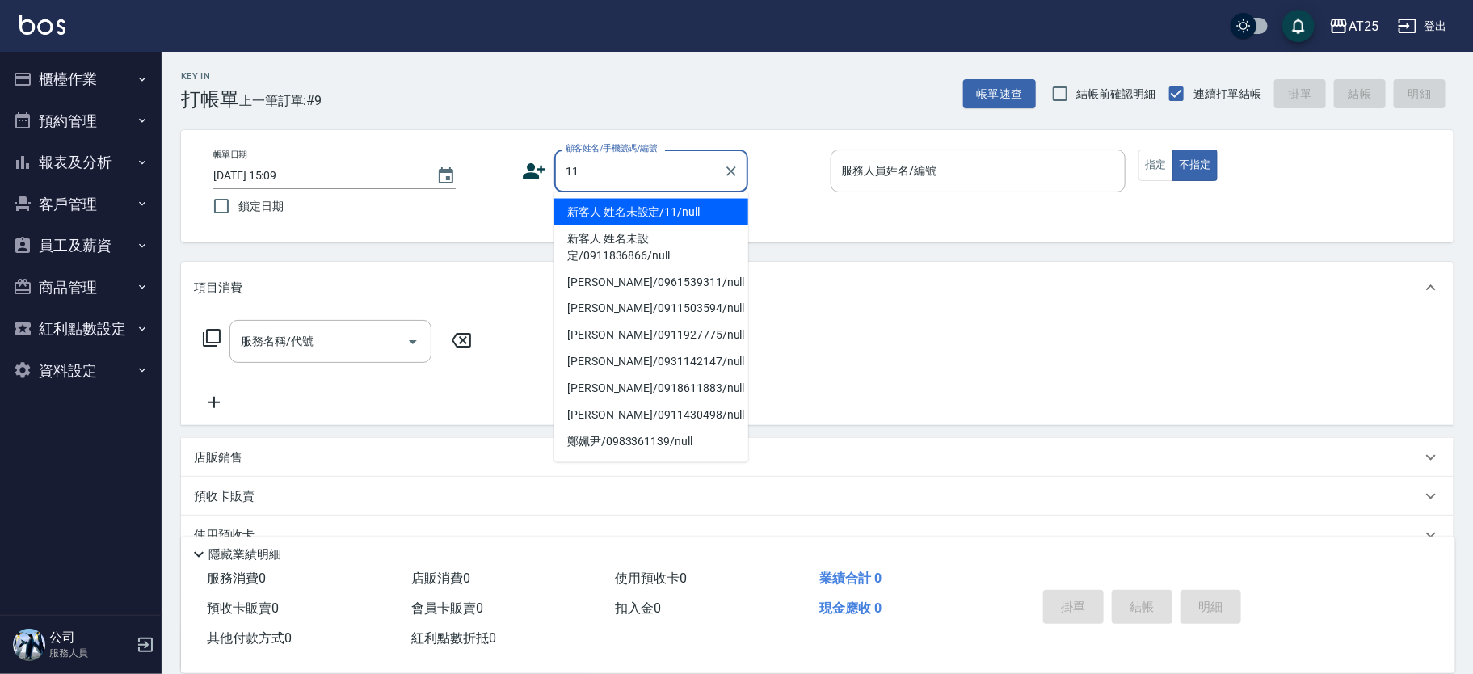
type input "新客人 姓名未設定/11/null"
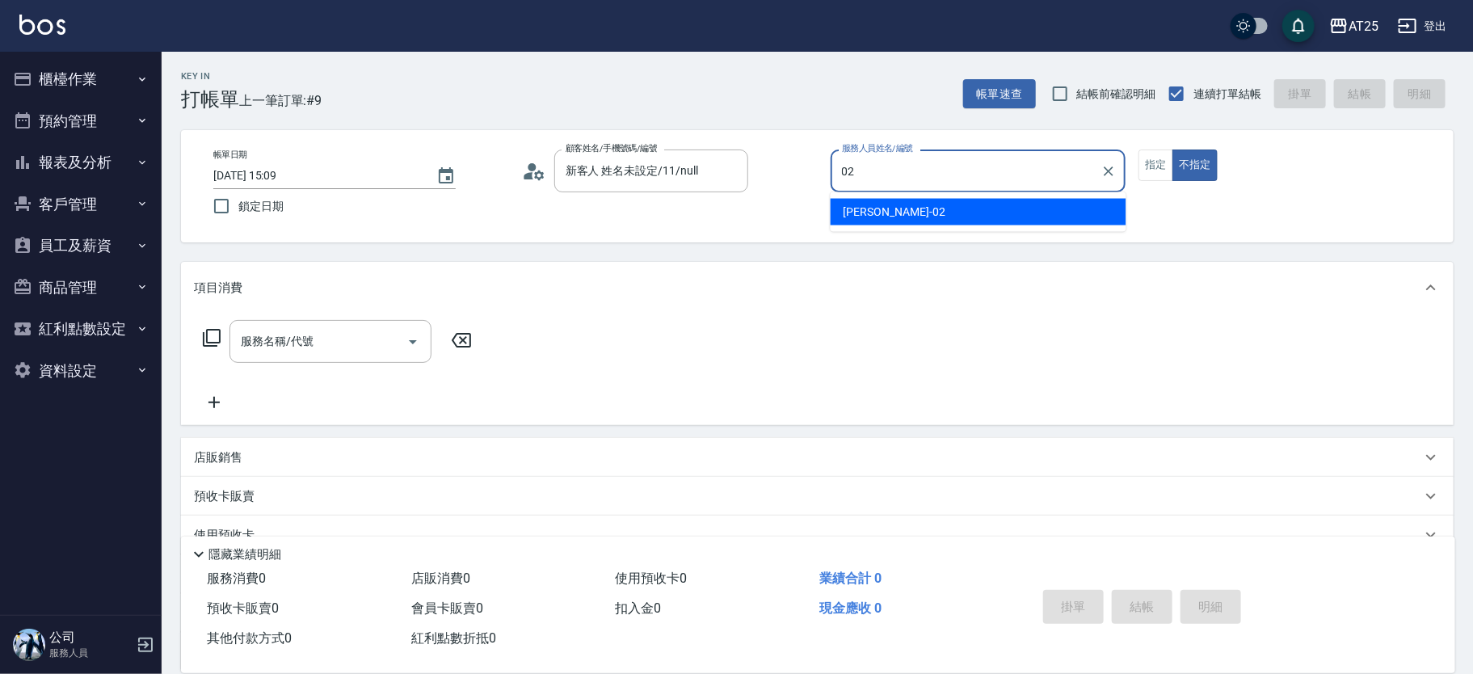
type input "[PERSON_NAME]-02"
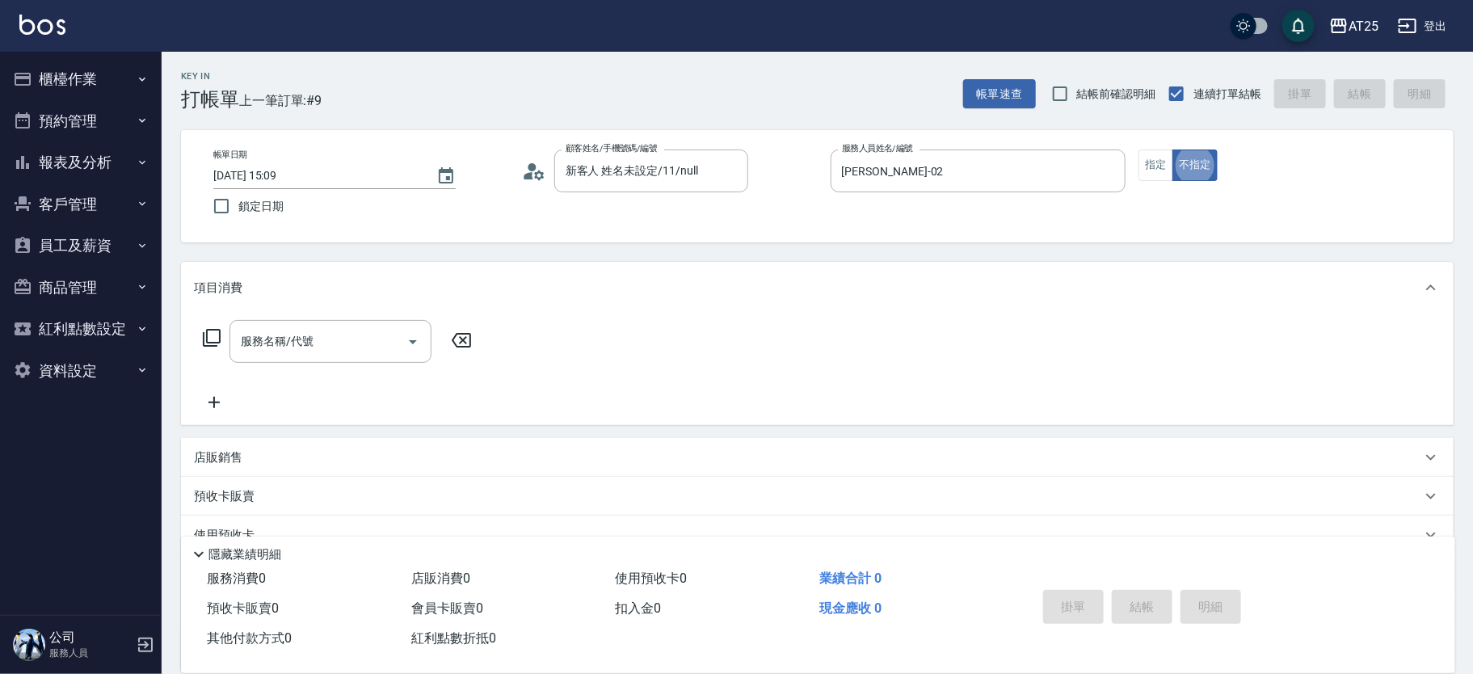
type button "false"
click at [1151, 165] on button "指定" at bounding box center [1156, 166] width 35 height 32
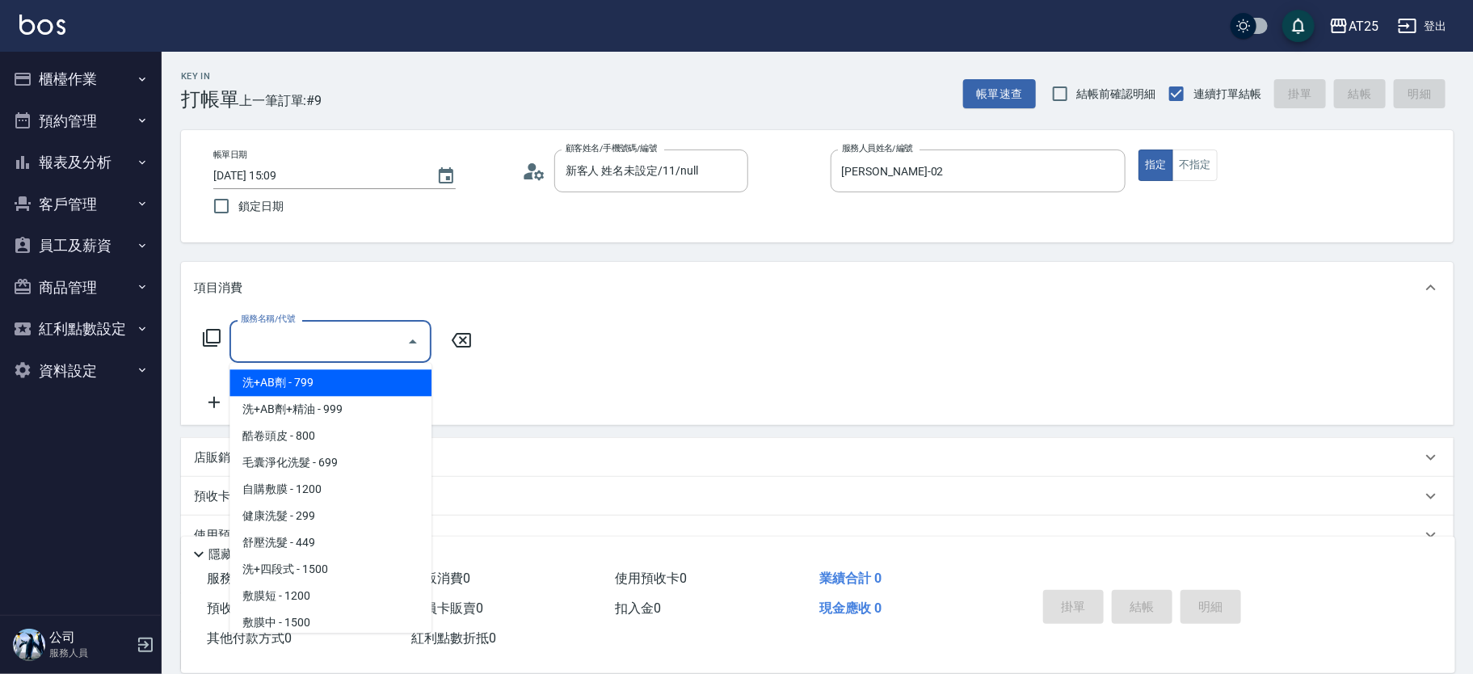
click at [335, 350] on input "服務名稱/代號" at bounding box center [318, 341] width 163 height 28
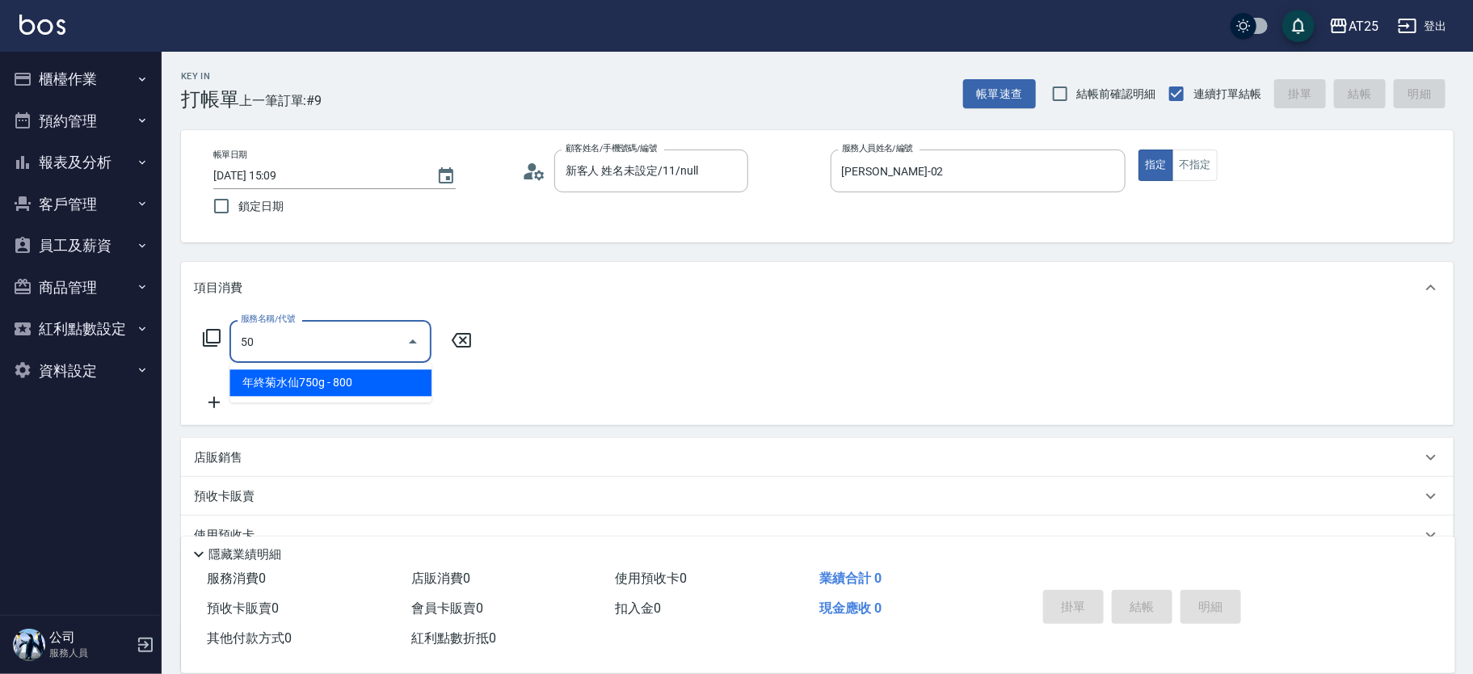
type input "501"
type input "100"
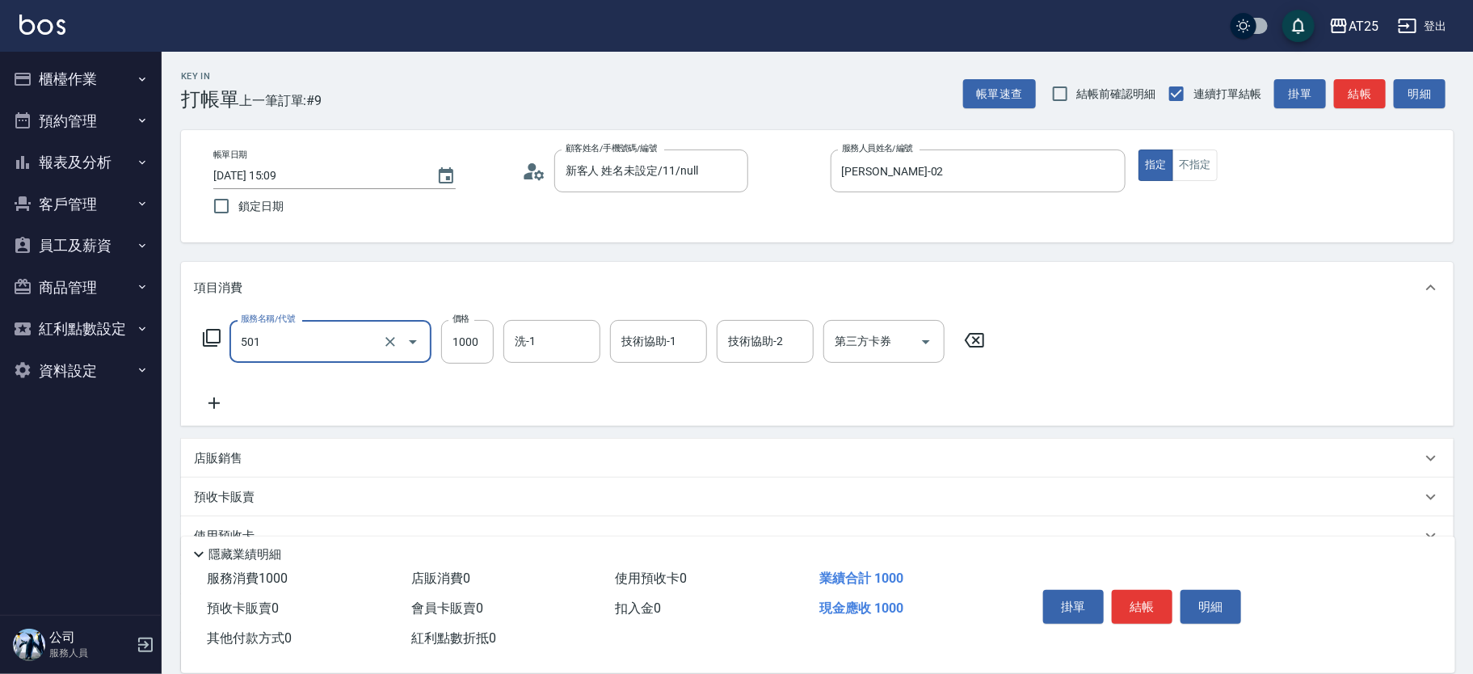
type input "染髮(501)"
type input "0"
type input "20"
type input "200"
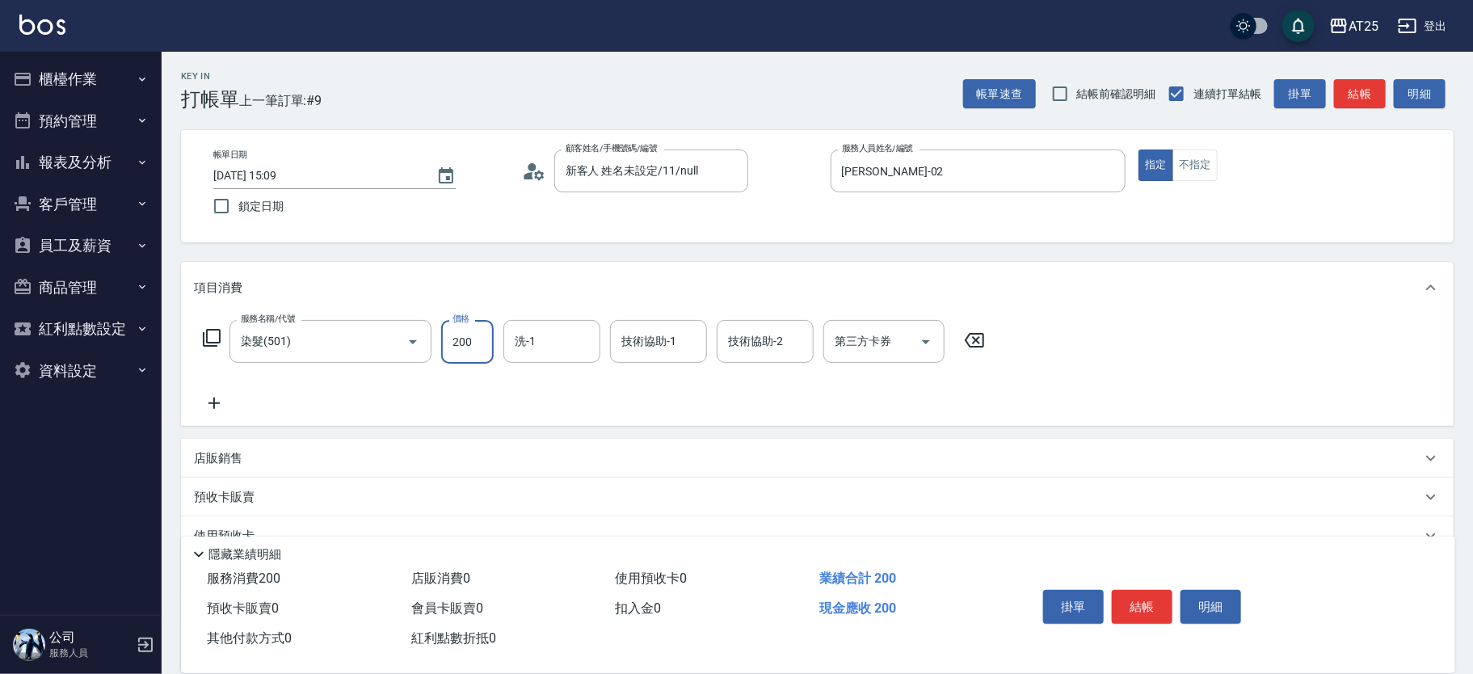
type input "200"
type input "2000"
type input "[PERSON_NAME]-80"
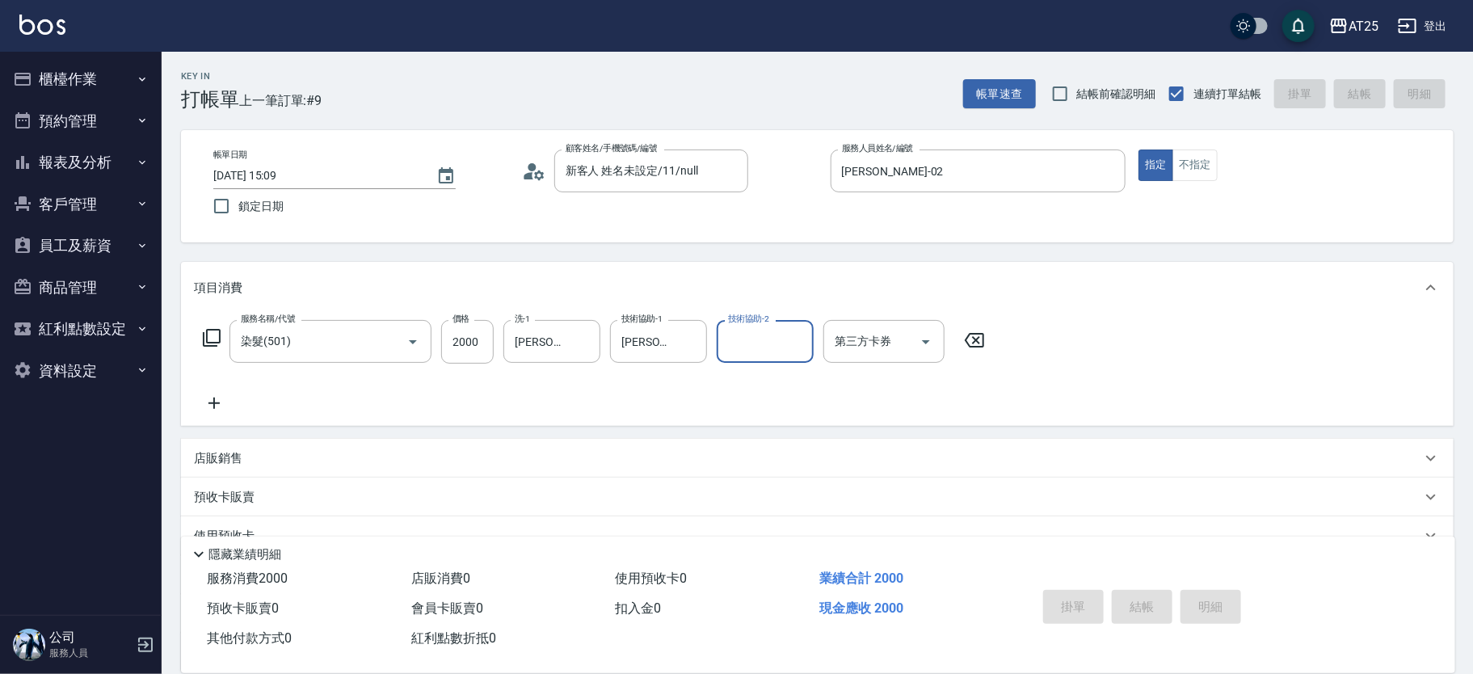
type input "0"
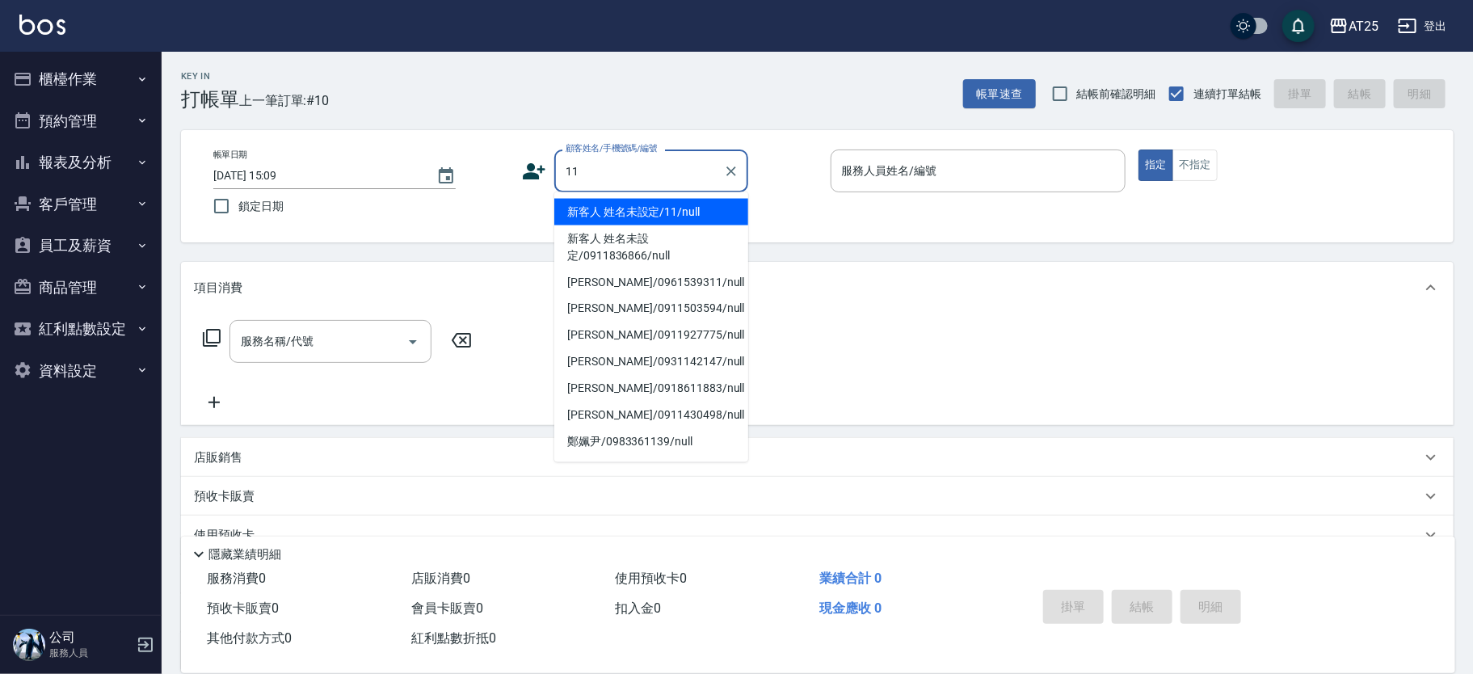
type input "新客人 姓名未設定/11/null"
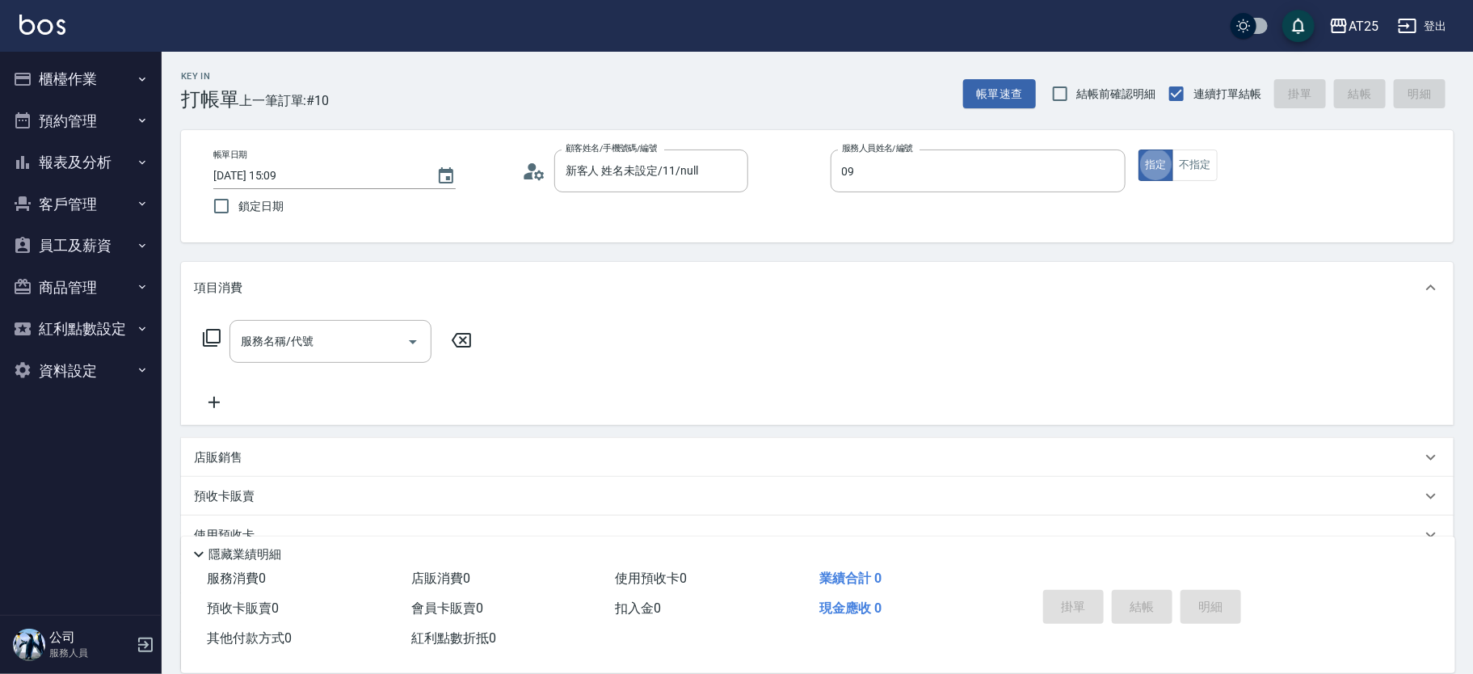
type input "[PERSON_NAME]-09"
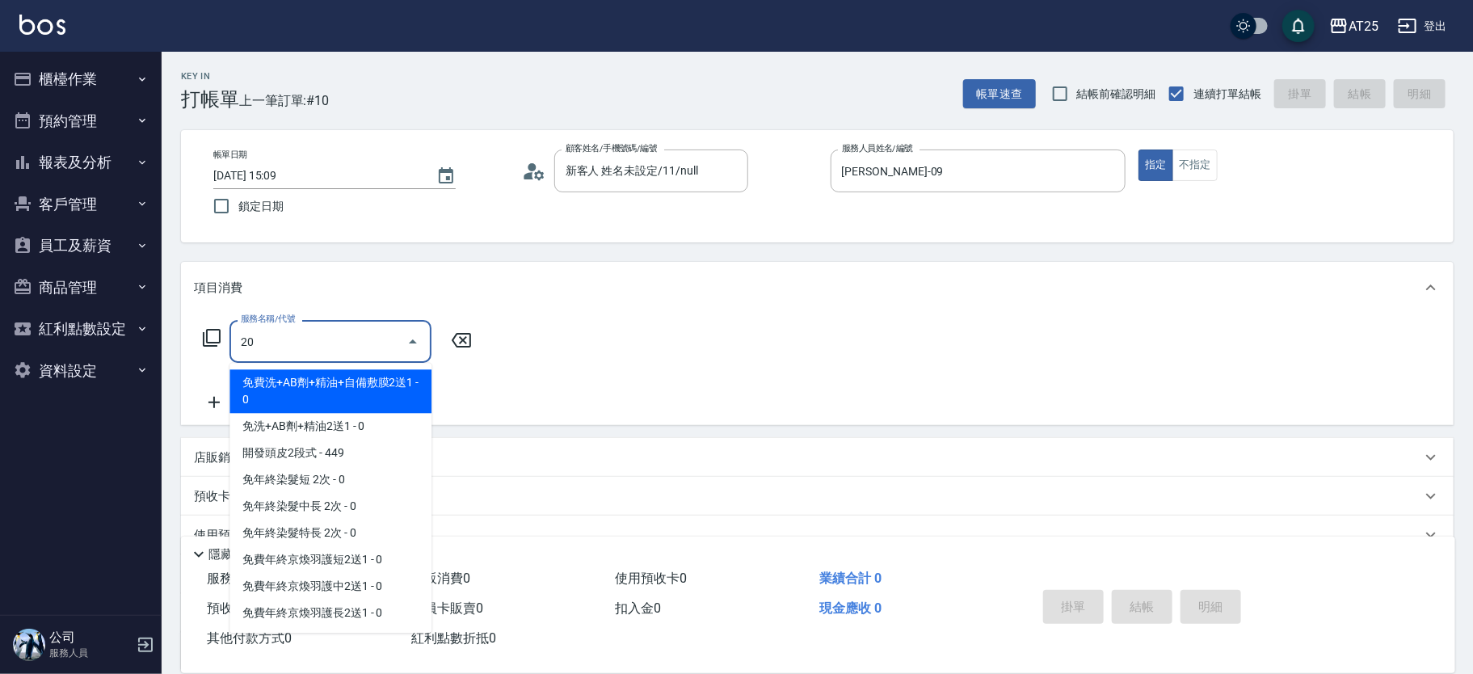
type input "201"
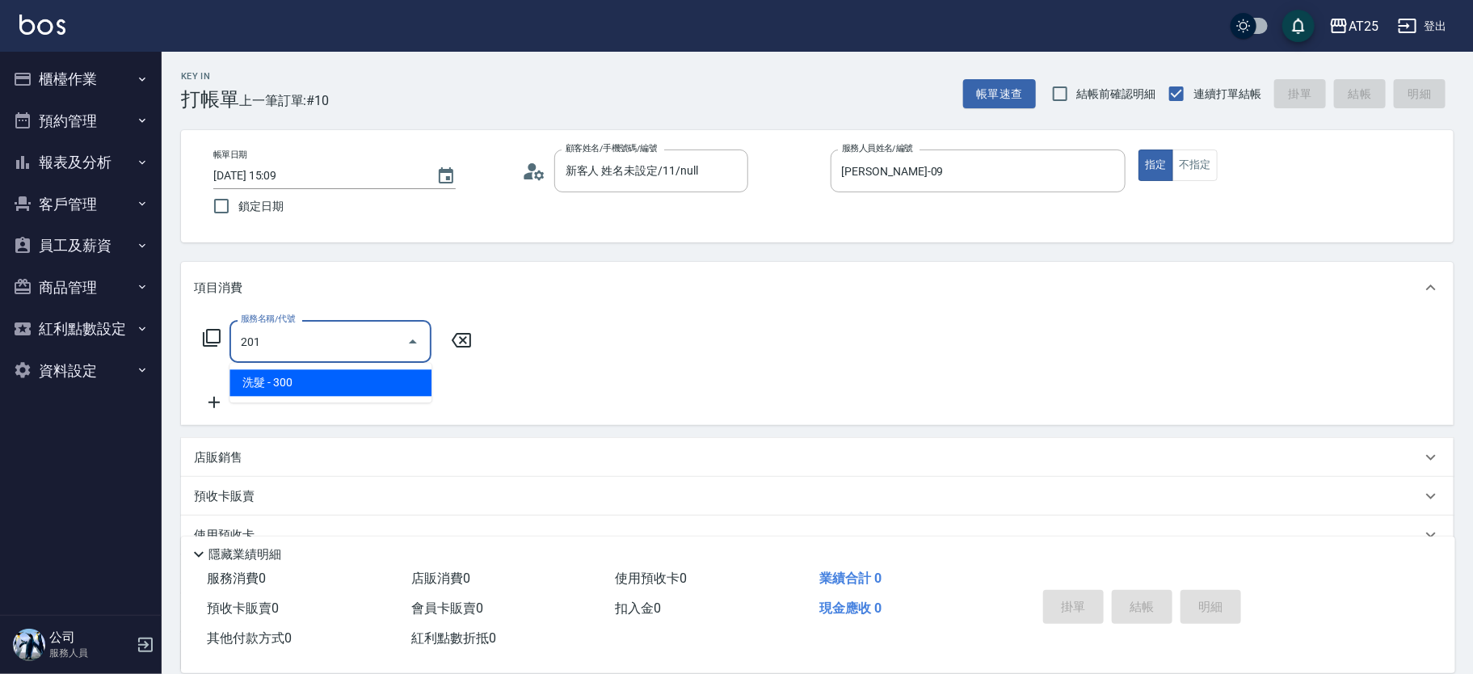
type input "30"
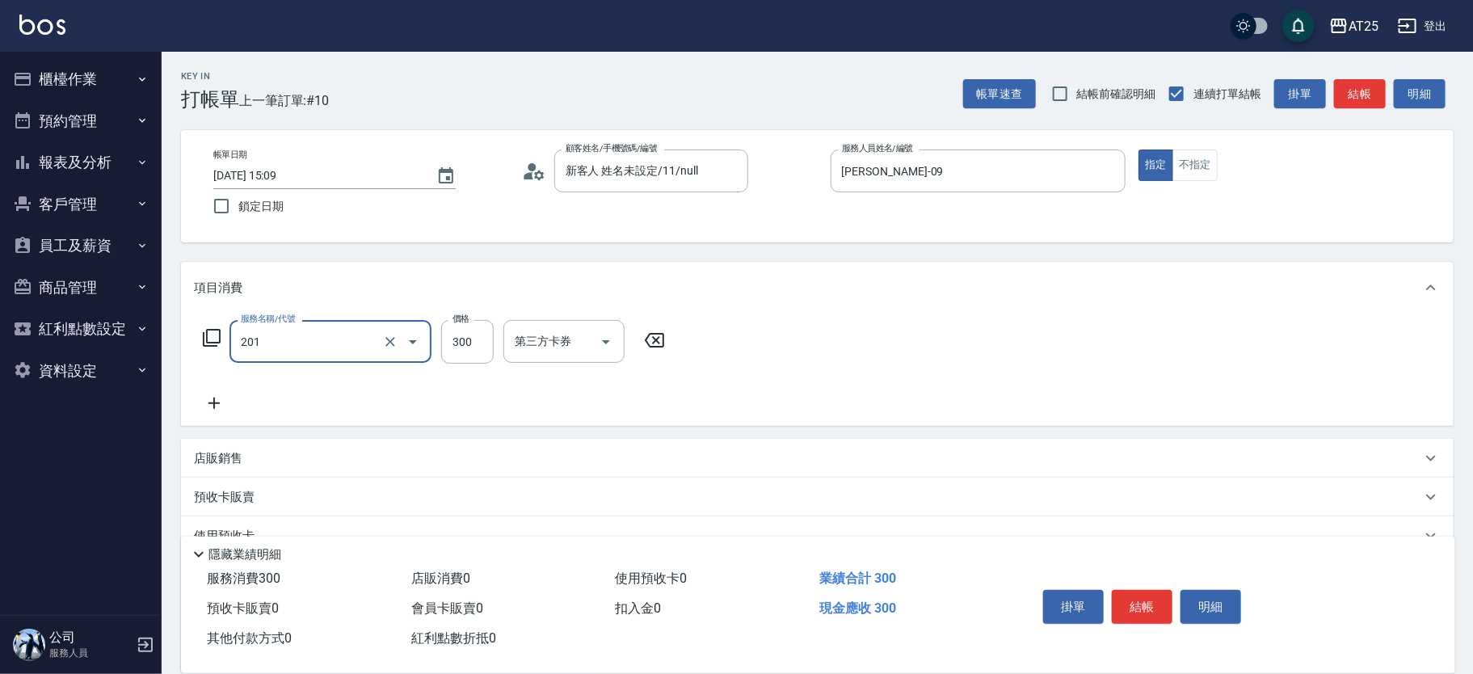
type input "洗髮(201)"
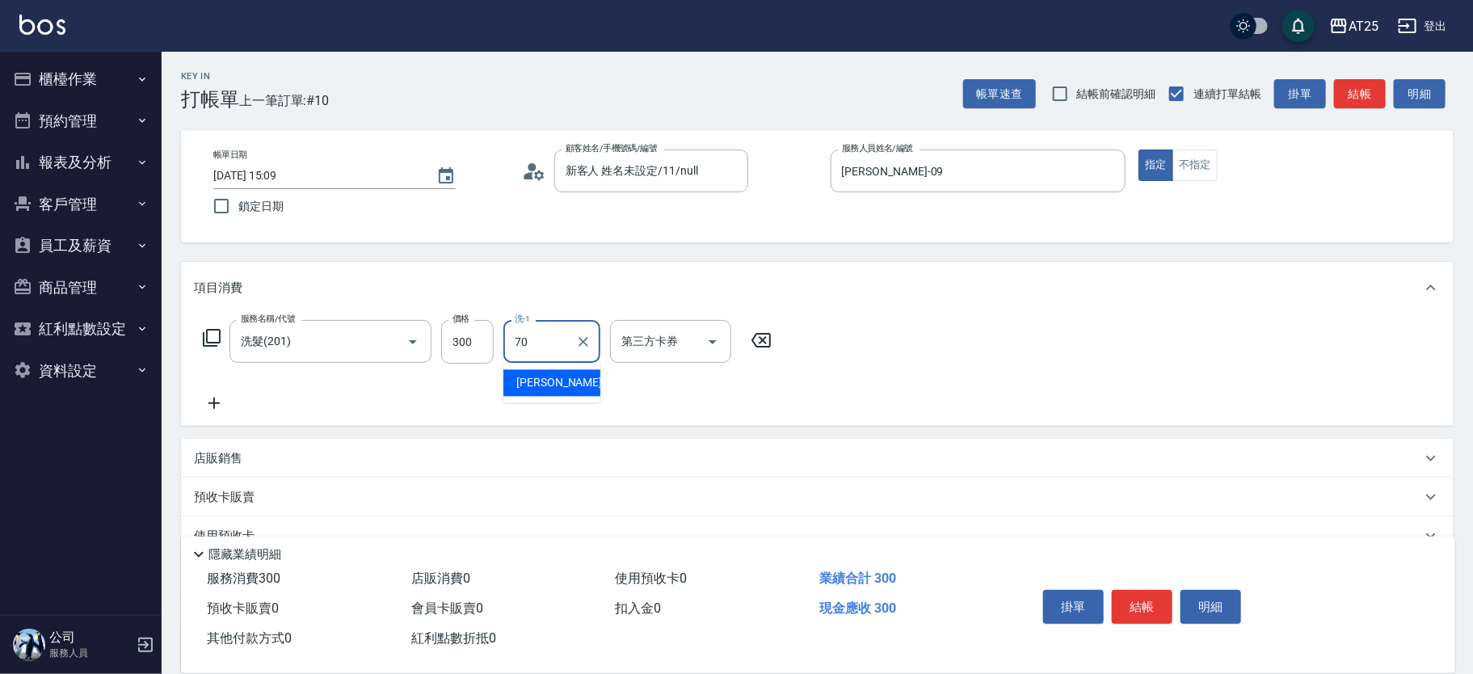
type input "惠均-70"
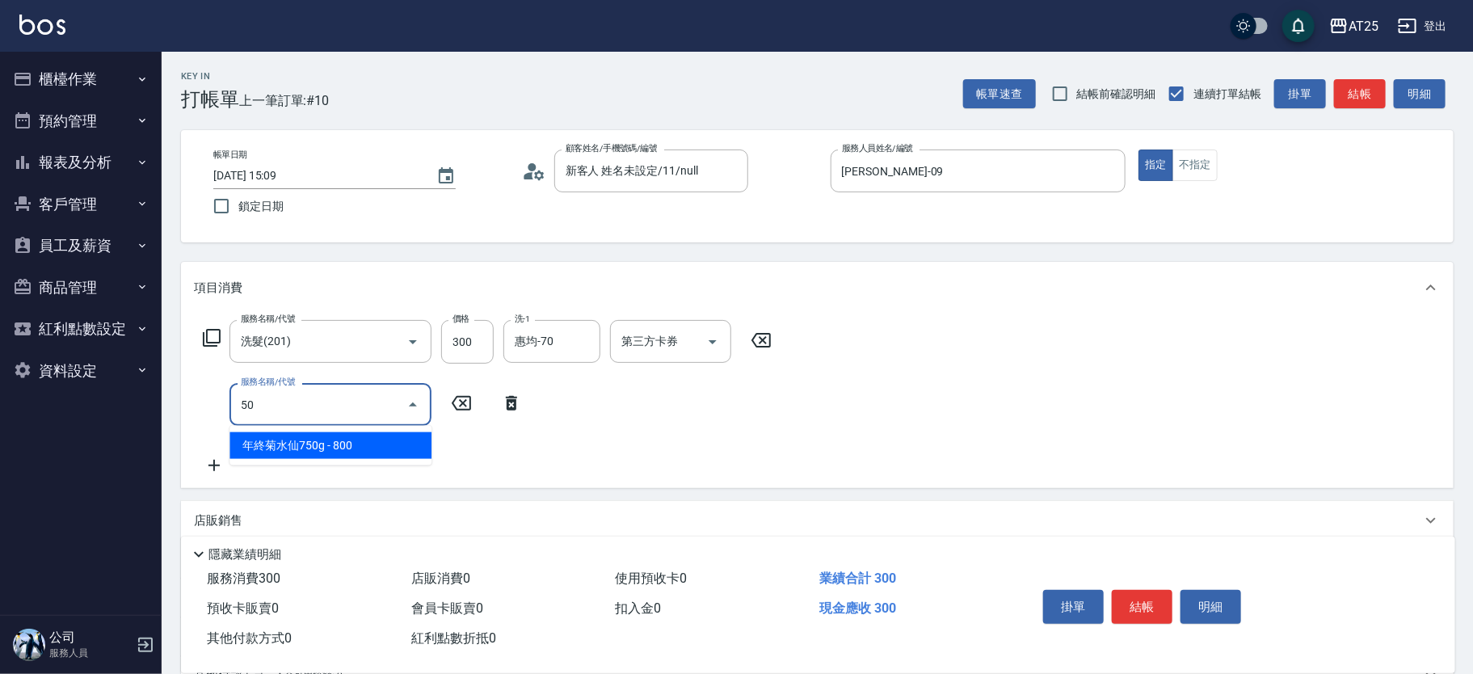
type input "501"
type input "130"
type input "染髮(501)"
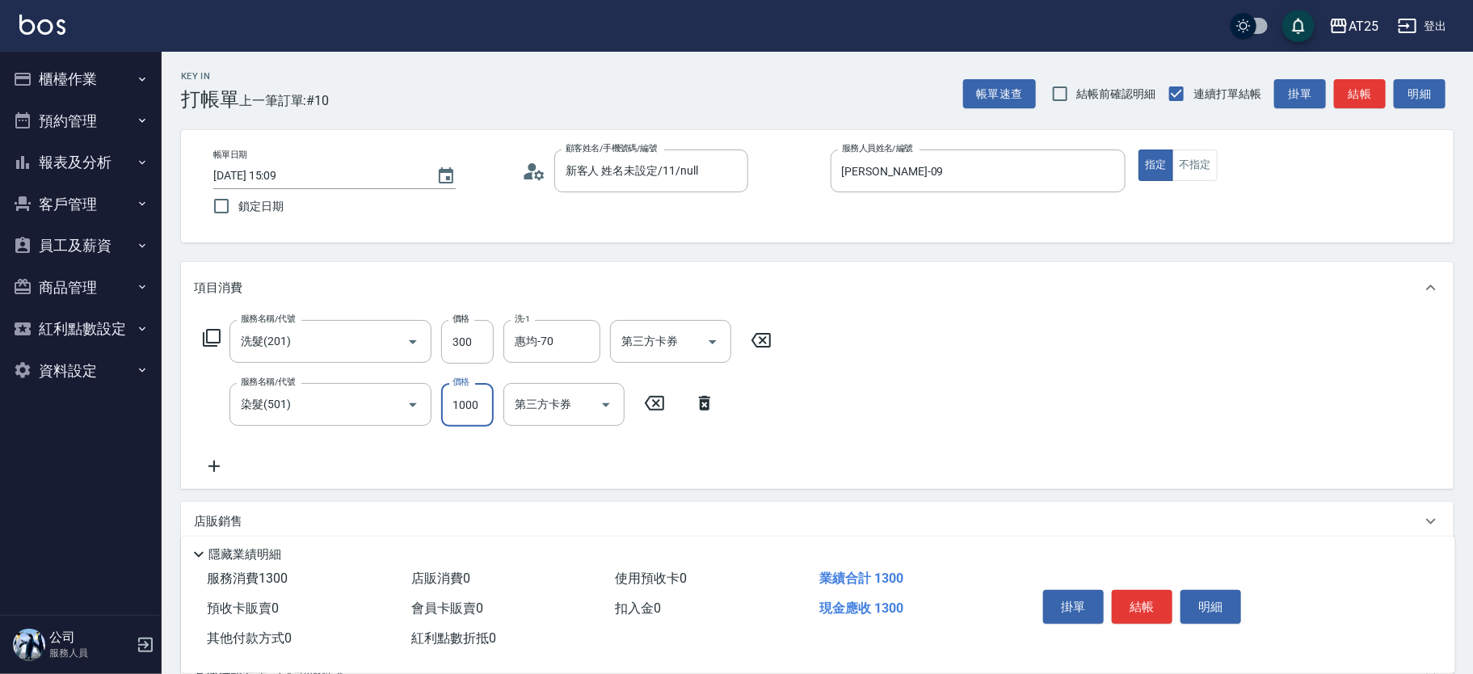
type input "30"
type input "15"
type input "40"
type input "150"
type input "180"
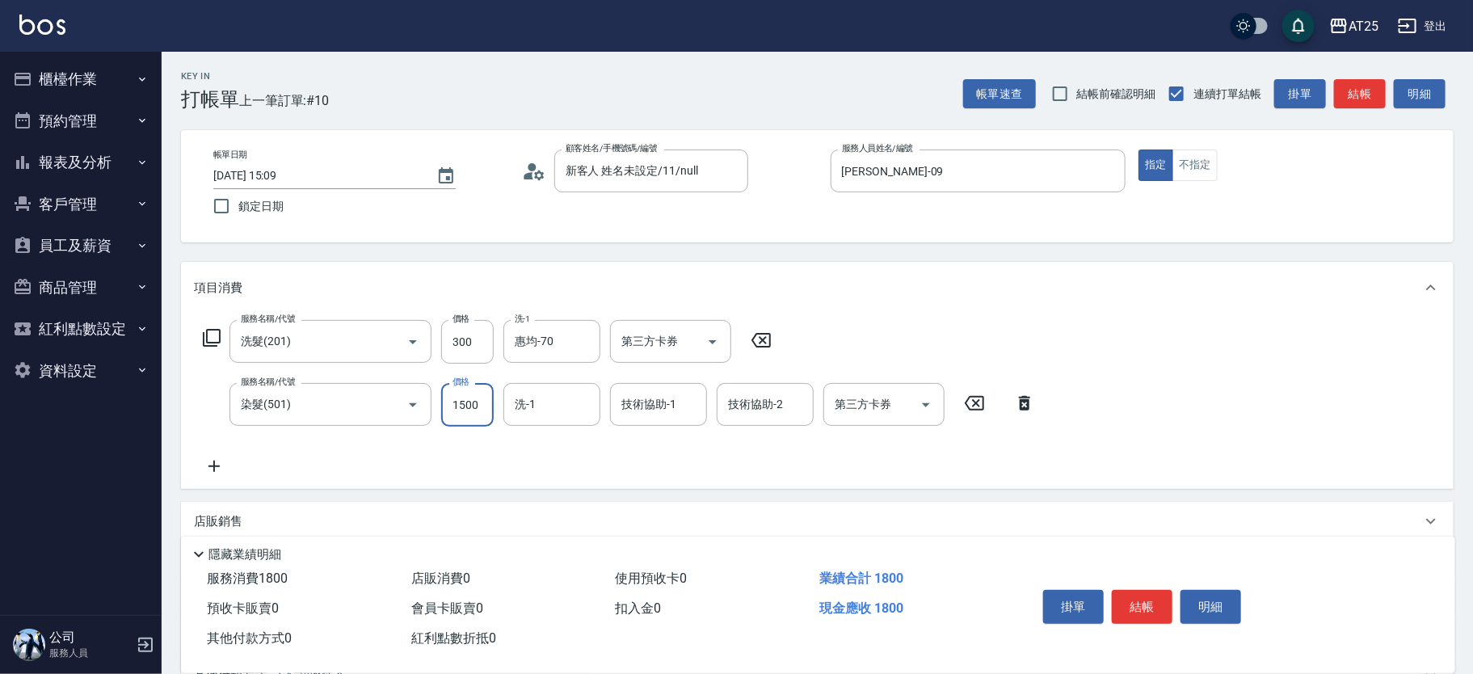
type input "1500"
type input "[PERSON_NAME]-68"
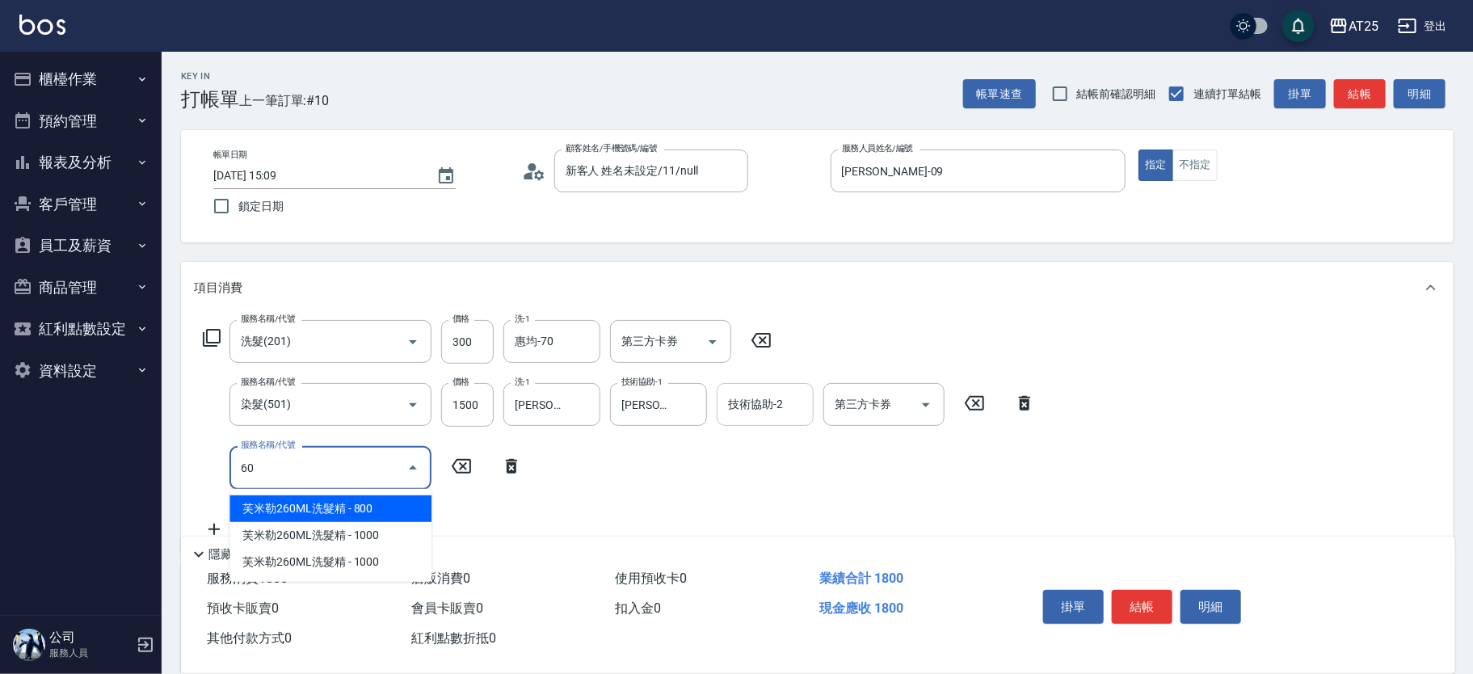
type input "608"
type input "230"
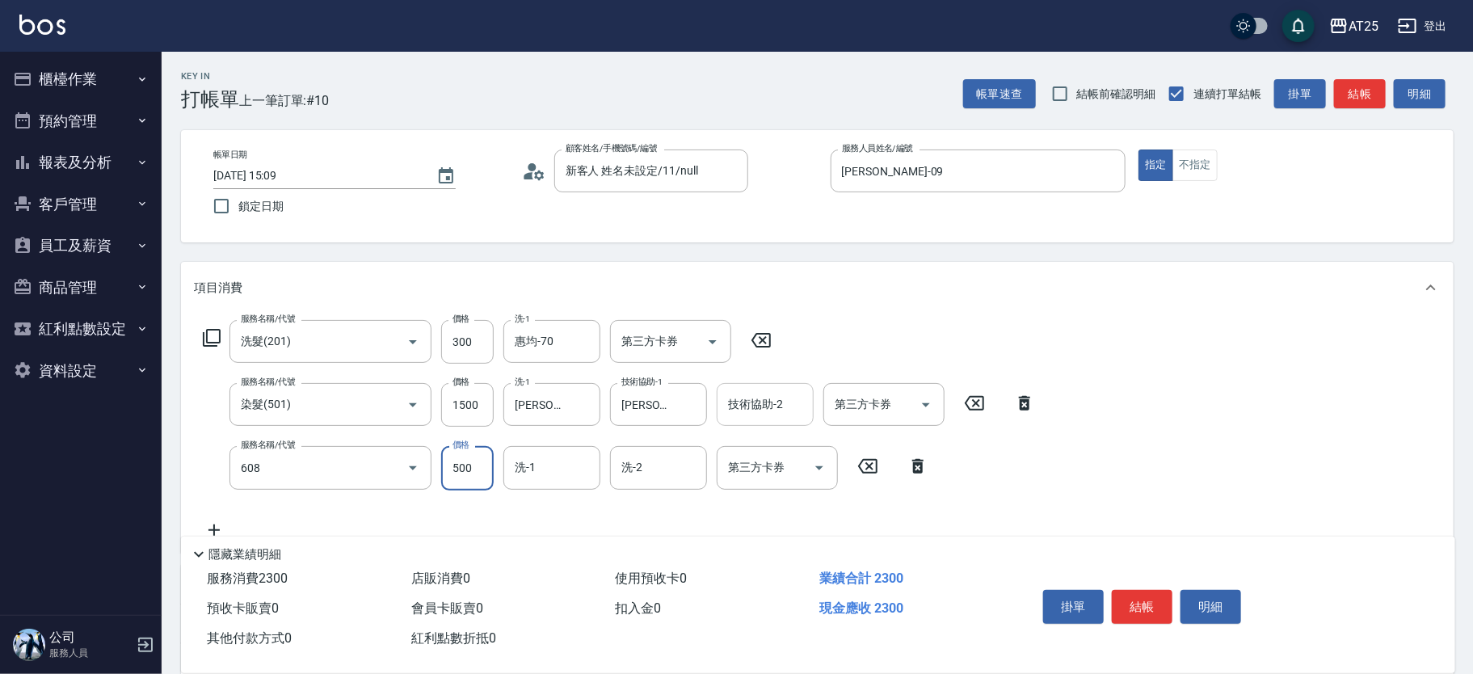
type input "自備護髮(1000下)(608)"
type input "[PERSON_NAME]-68"
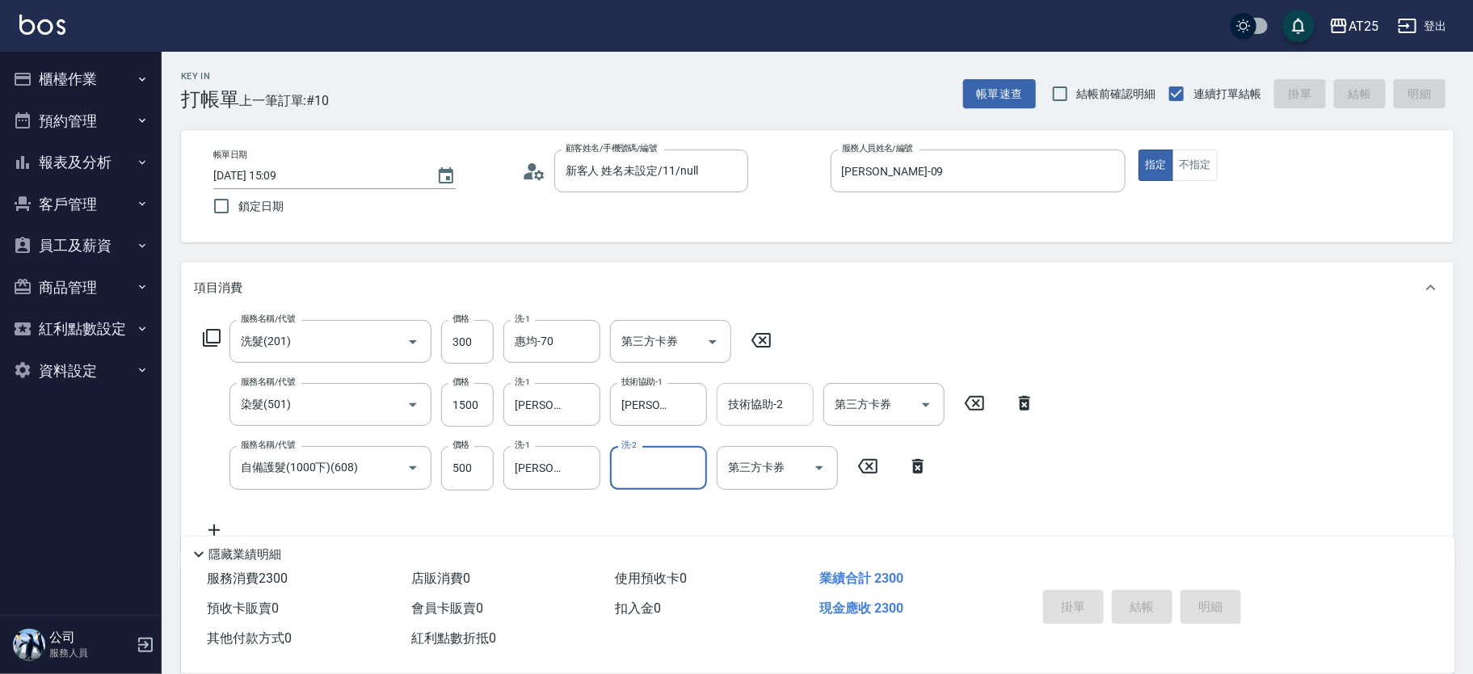
type input "0"
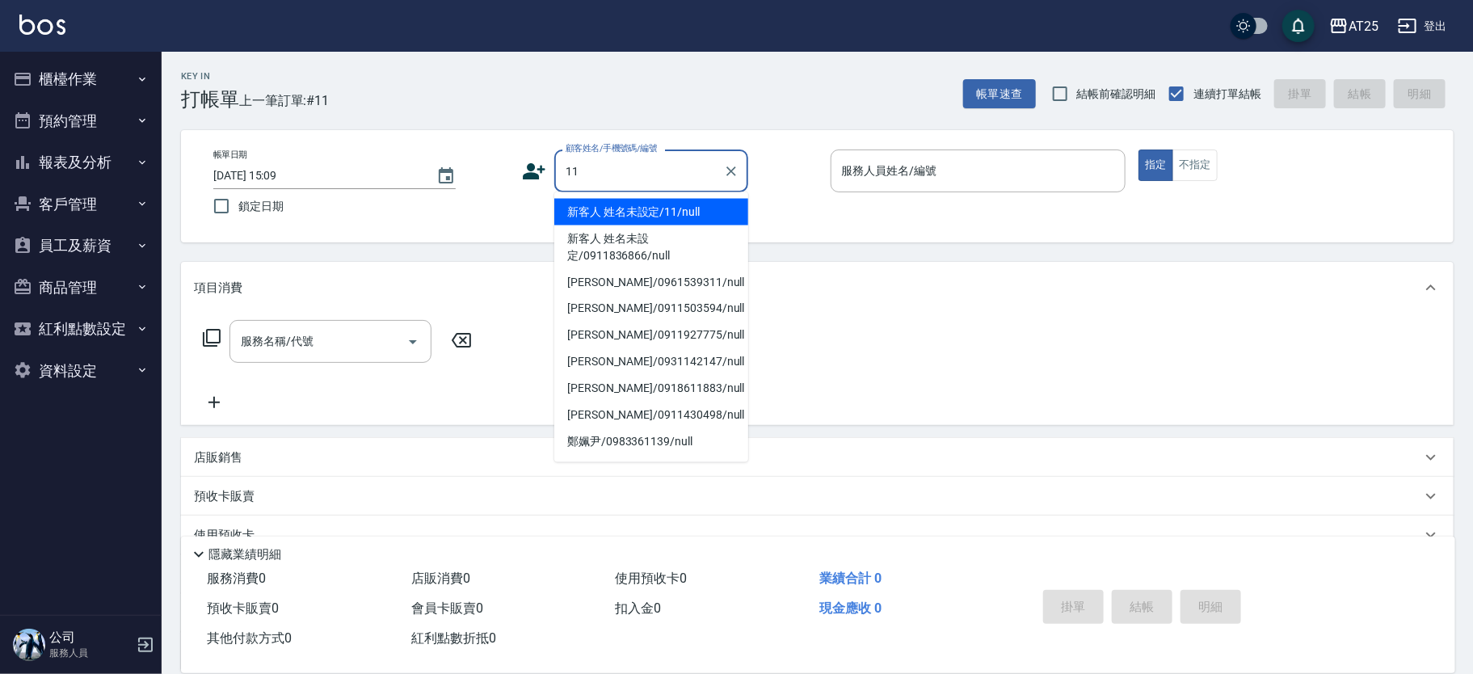
type input "新客人 姓名未設定/11/null"
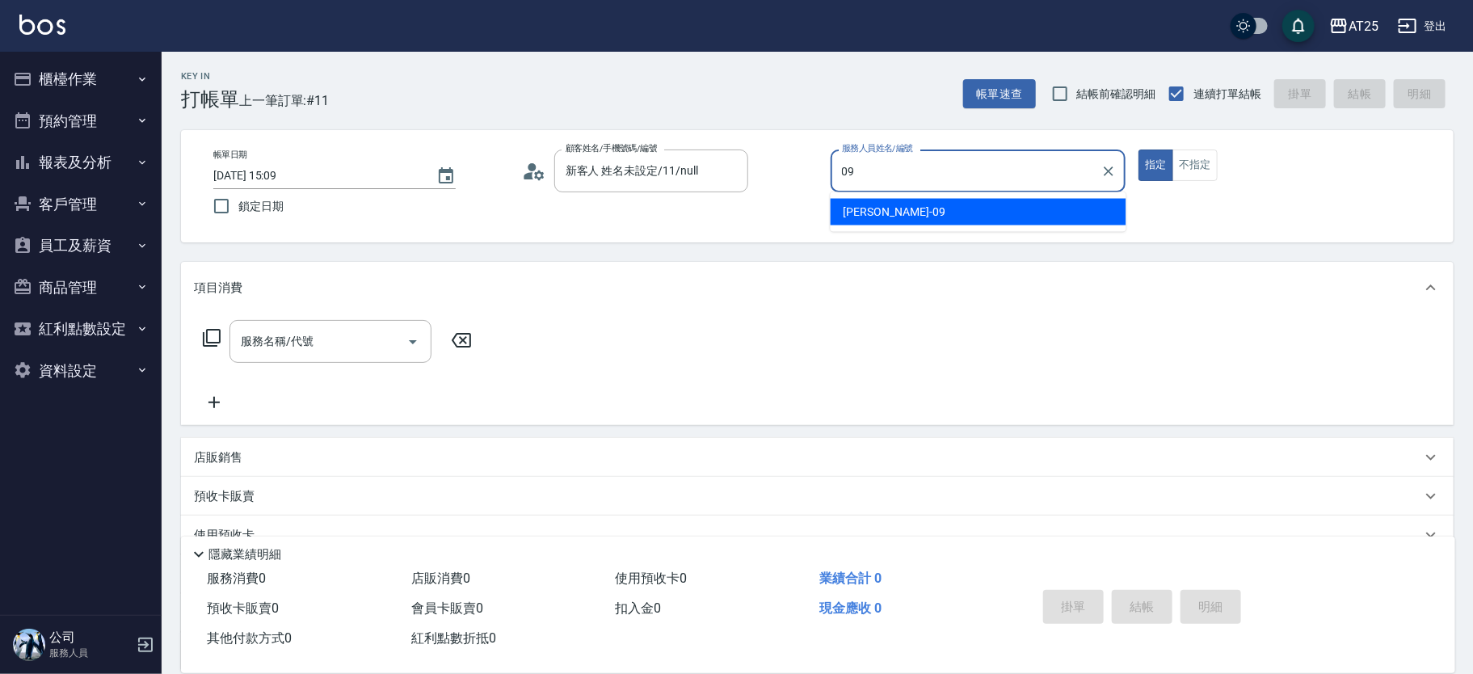
type input "[PERSON_NAME]-09"
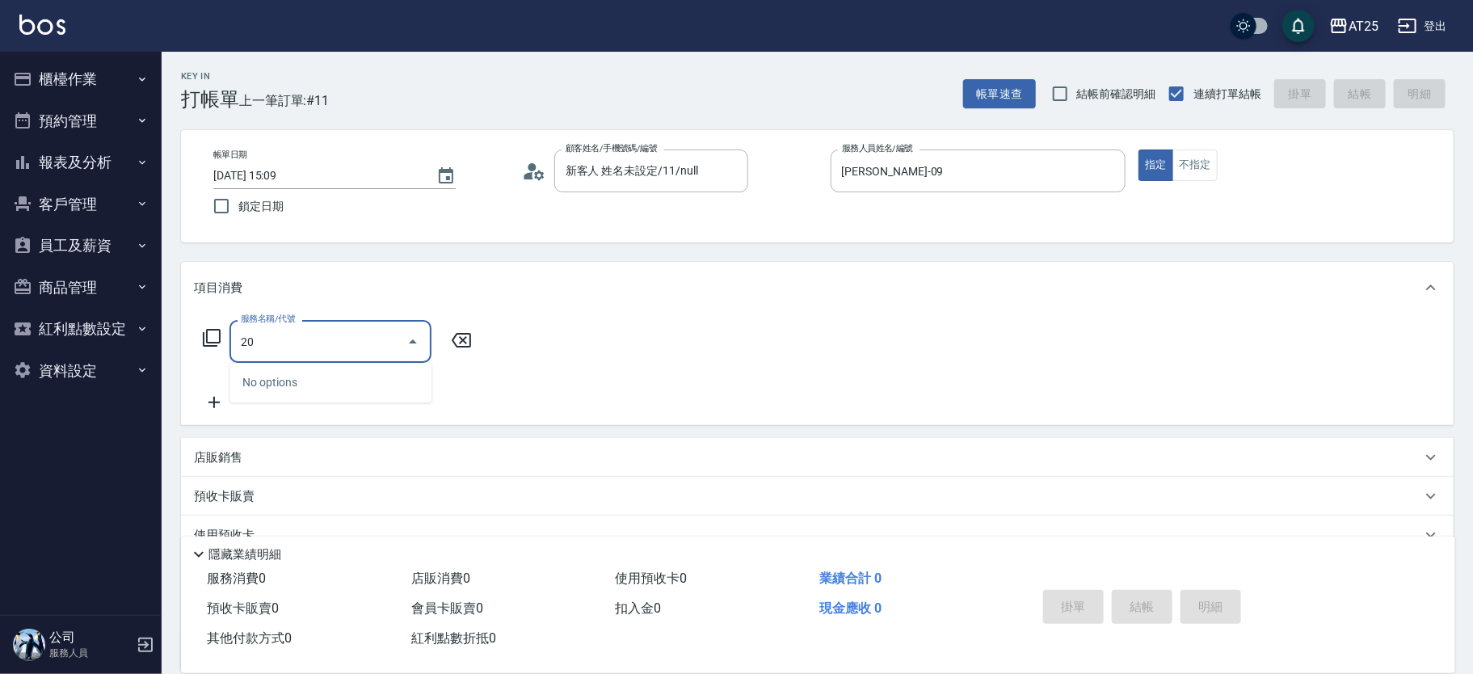
type input "201"
type input "30"
type input "洗髮(201)"
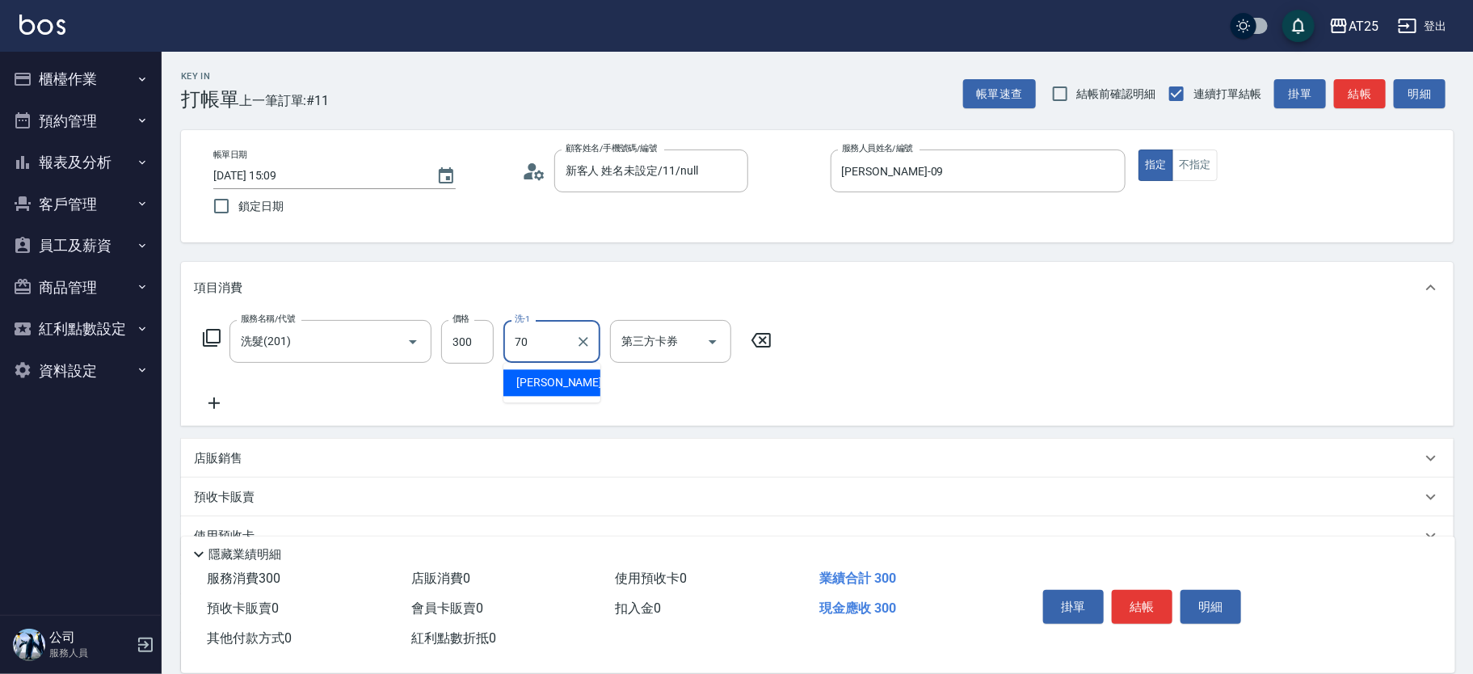
type input "惠均-70"
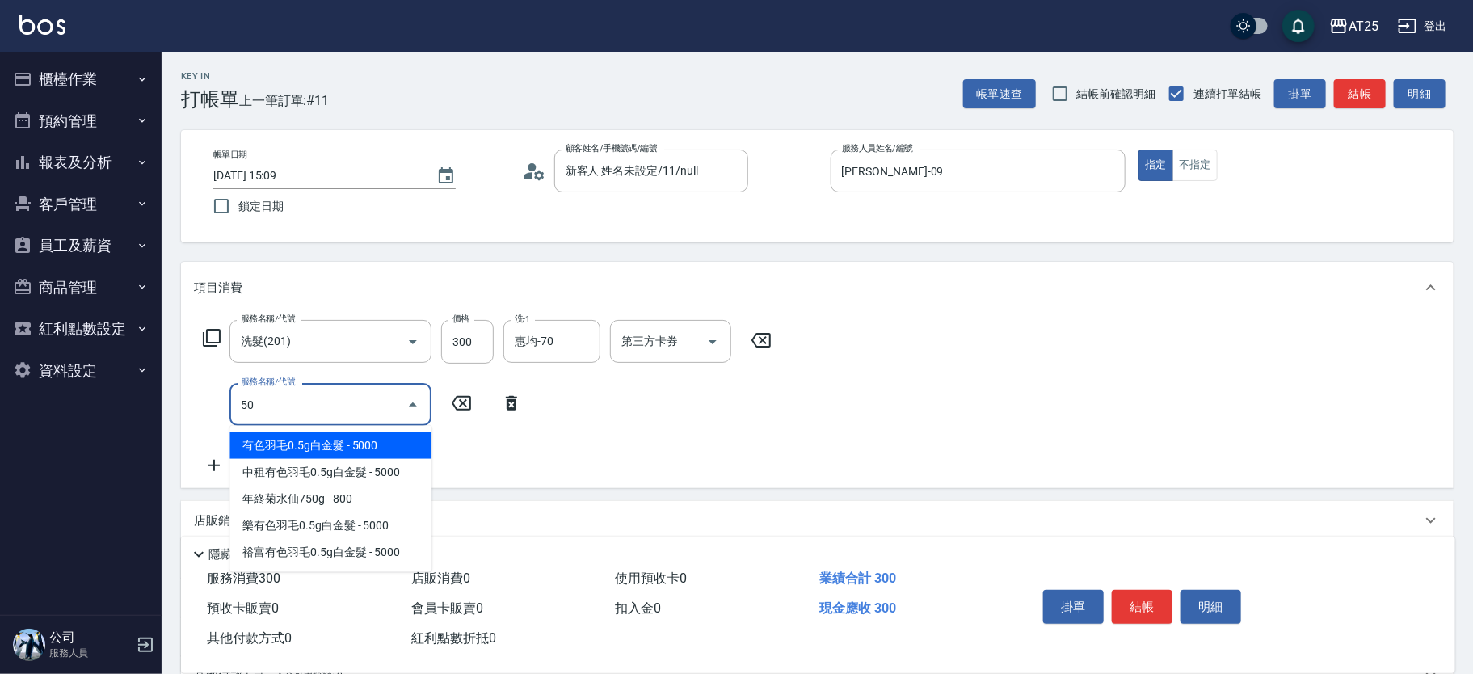
type input "501"
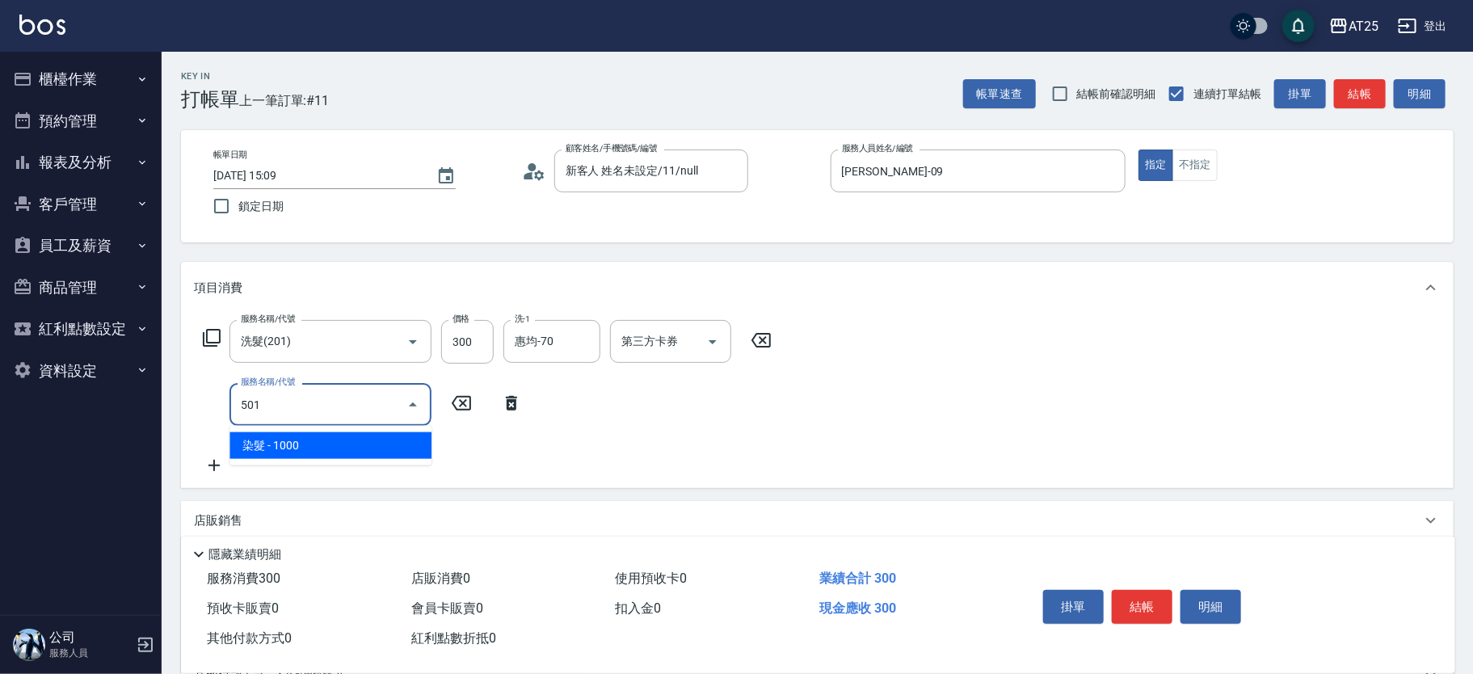
type input "130"
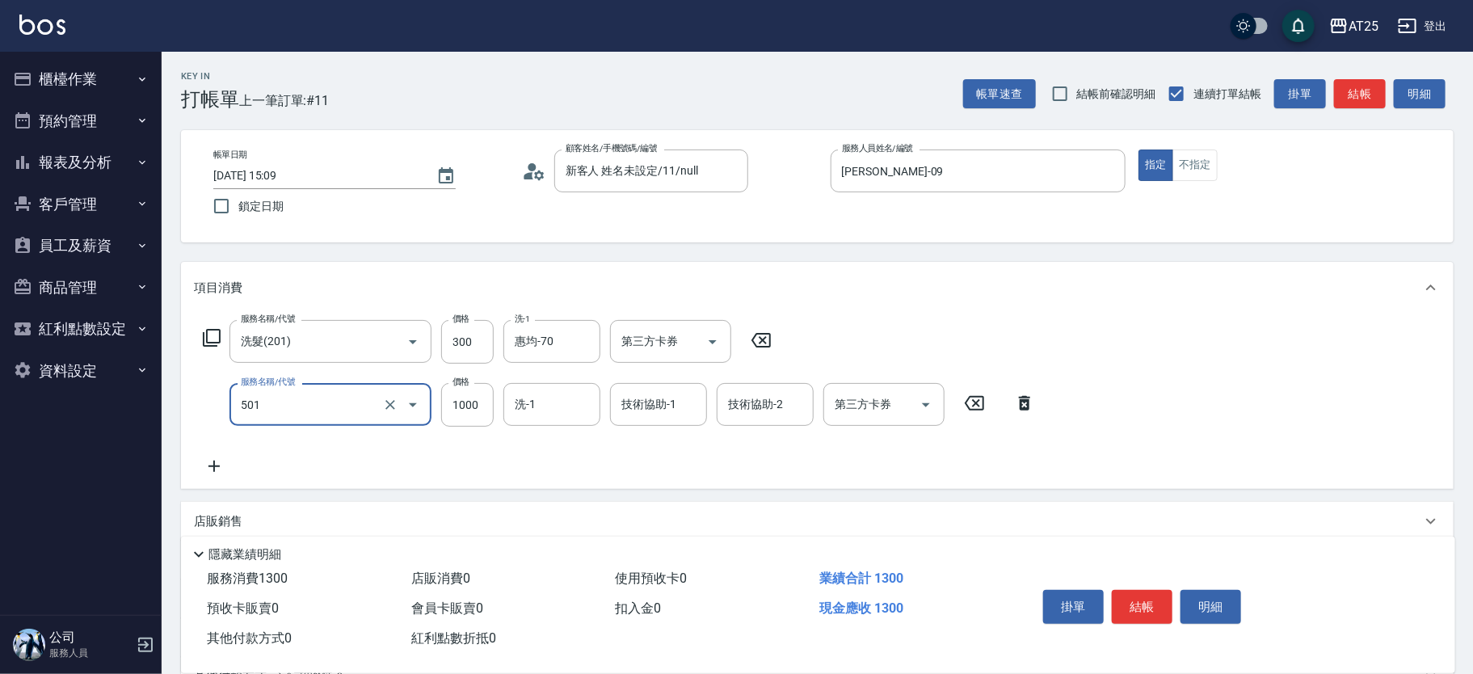
type input "染髮(501)"
type input "30"
type input "15"
type input "40"
type input "150"
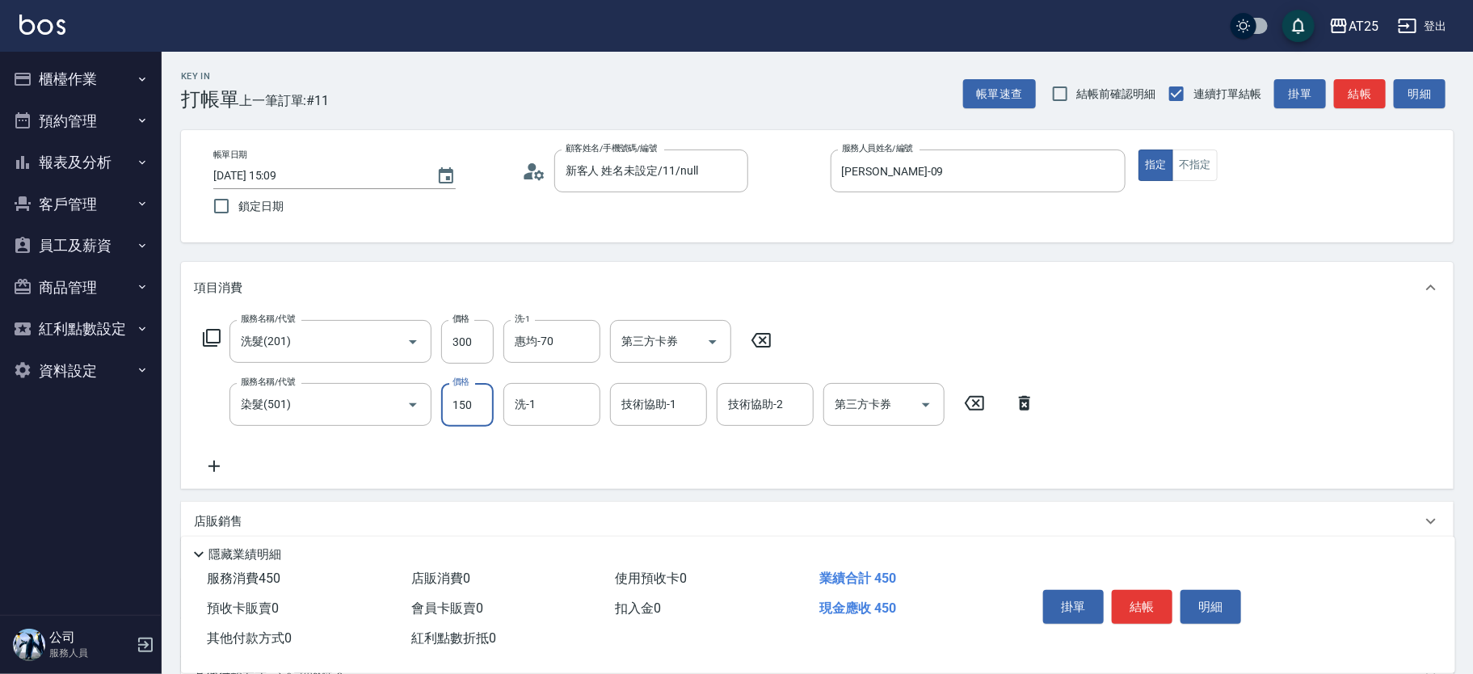
type input "180"
type input "1500"
type input "[PERSON_NAME]-68"
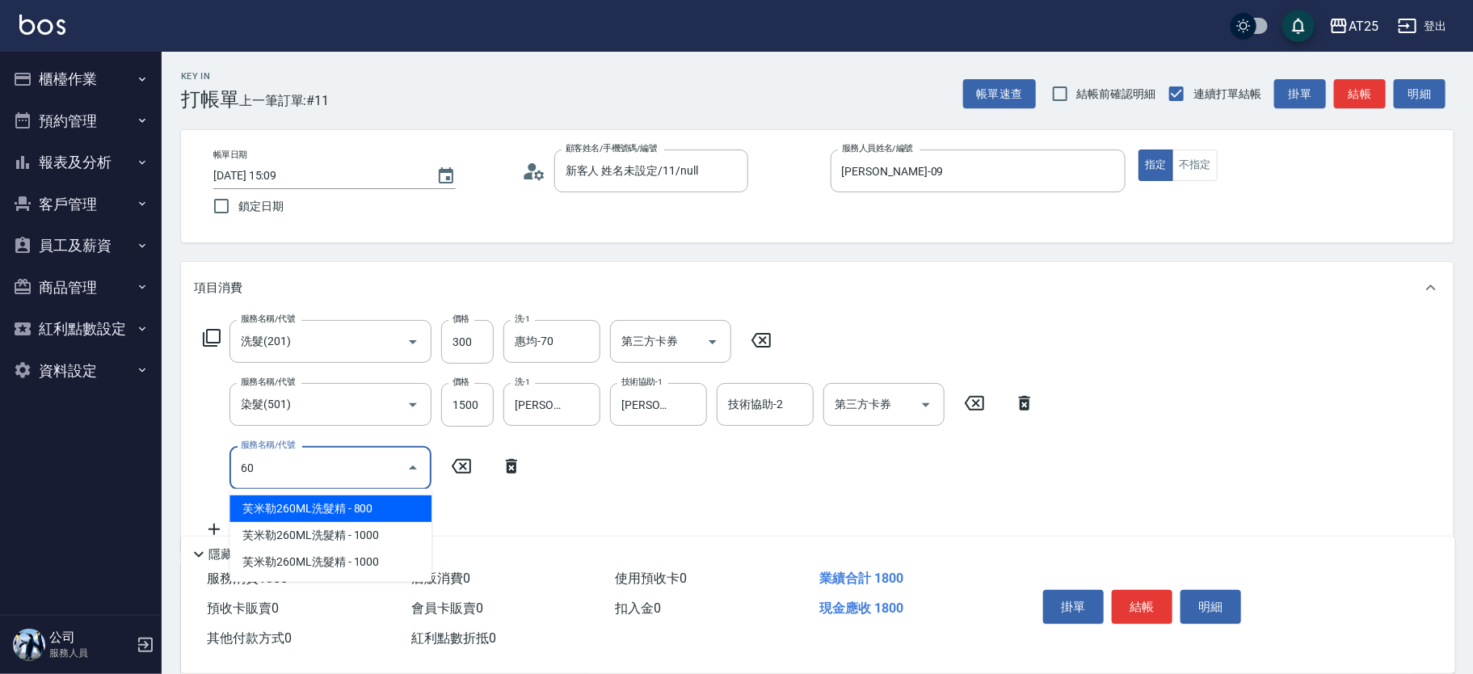
type input "608"
type input "230"
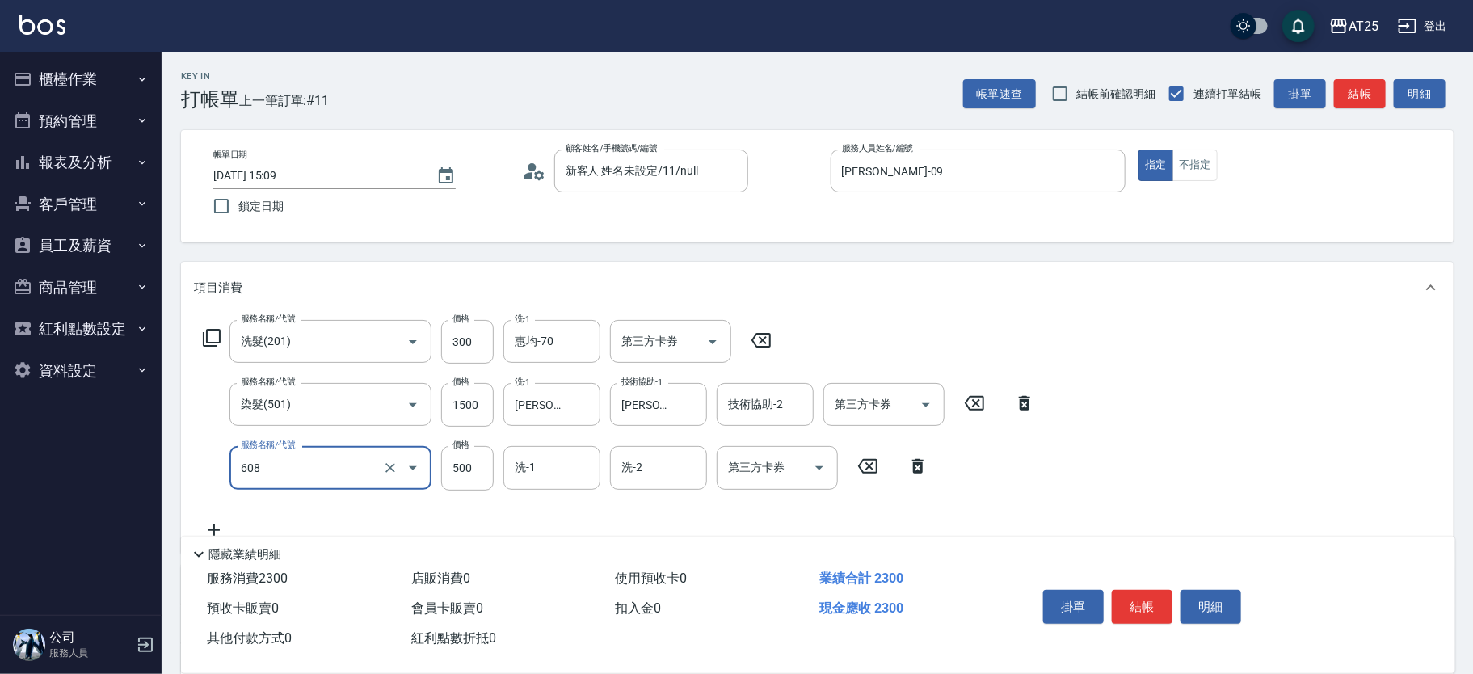
type input "自備護髮(1000下)(608)"
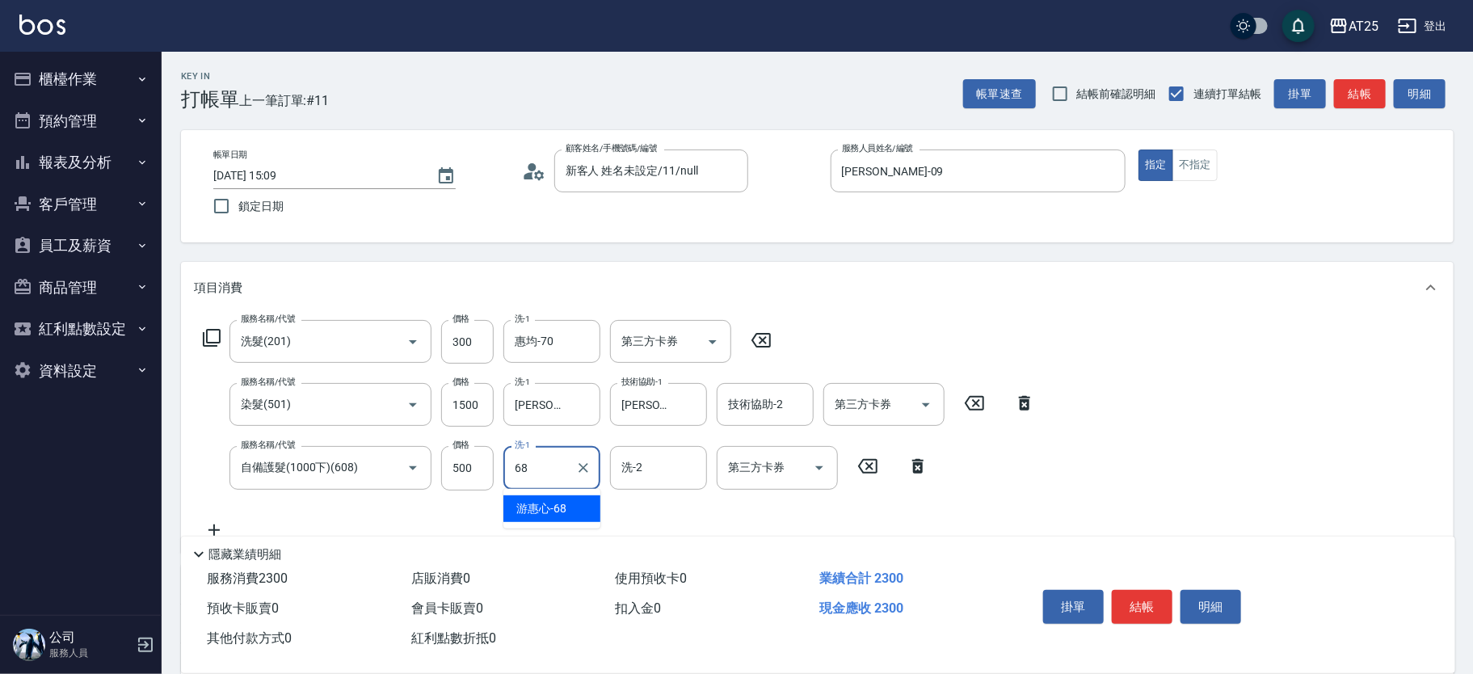
type input "[PERSON_NAME]-68"
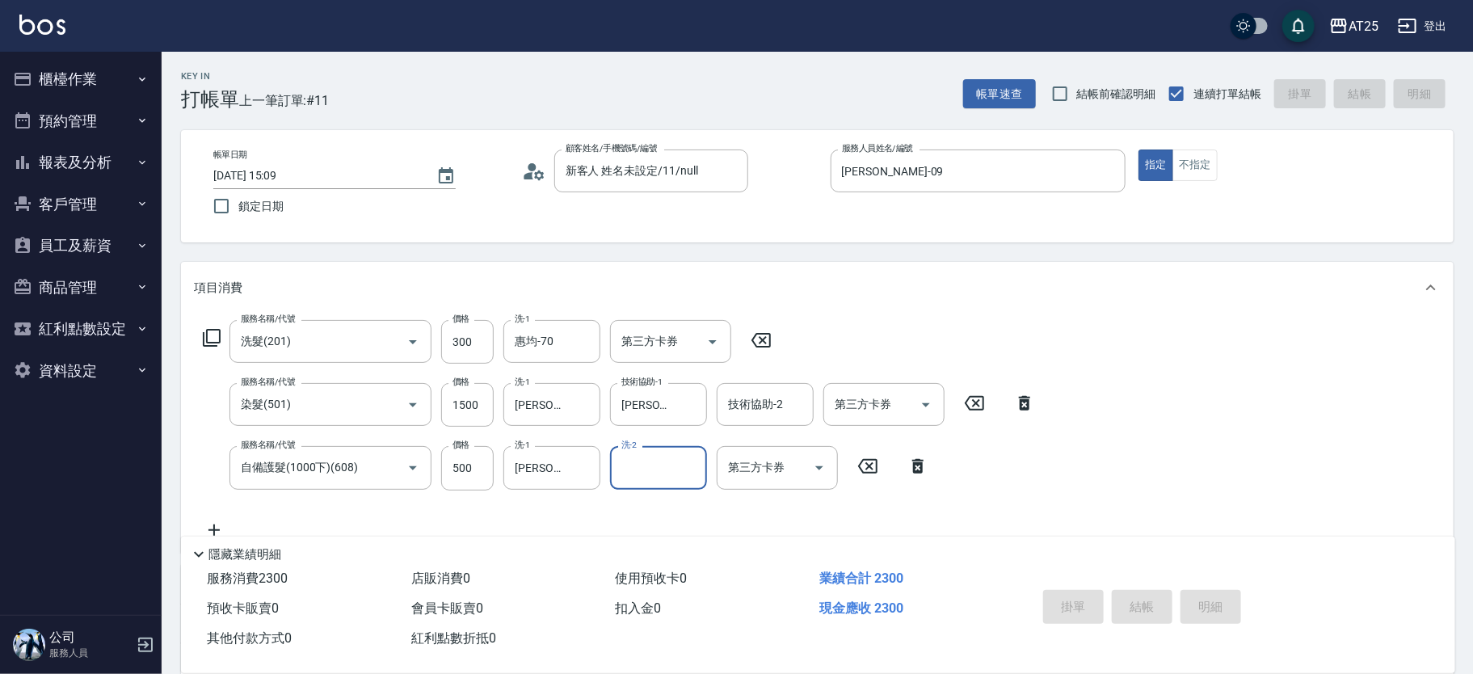
type input "[DATE] 15:10"
type input "0"
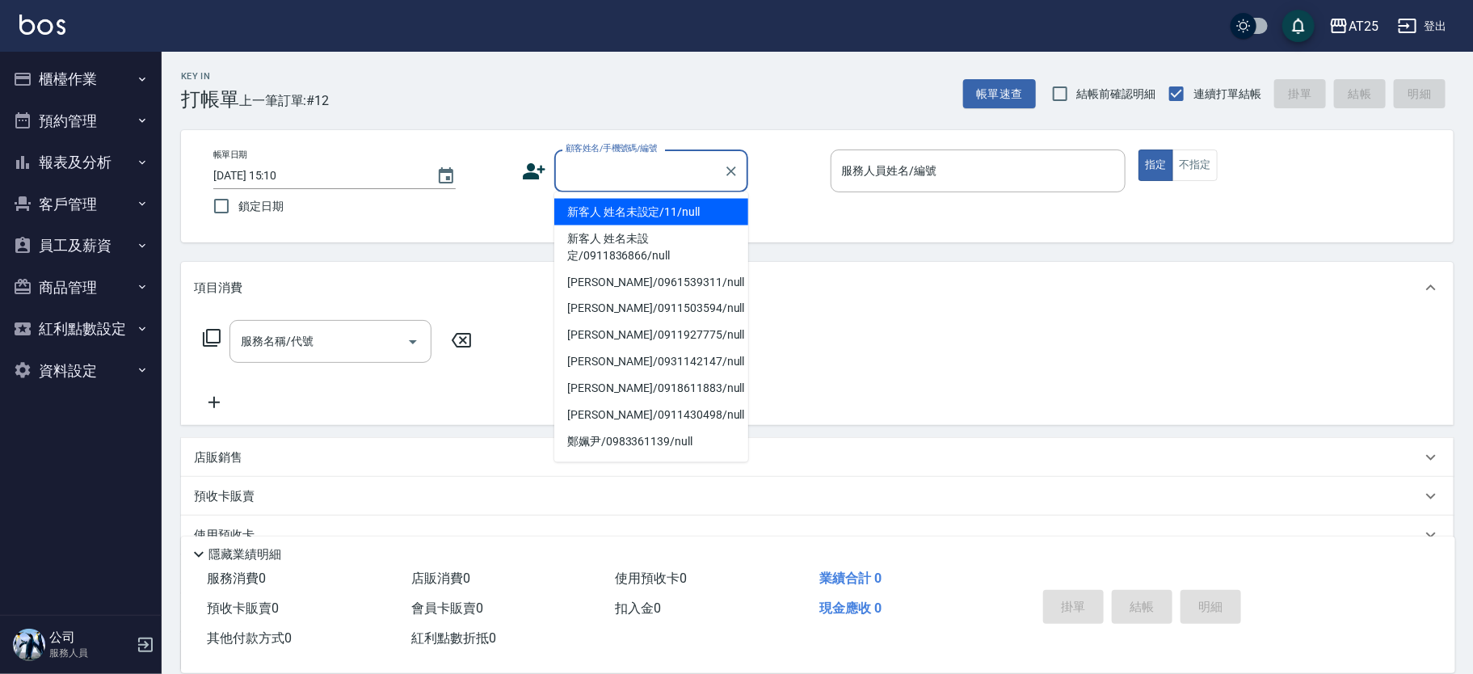
click at [635, 176] on input "顧客姓名/手機號碼/編號" at bounding box center [639, 171] width 155 height 28
click at [666, 210] on li "新客人 姓名未設定/11/null" at bounding box center [651, 212] width 194 height 27
type input "新客人 姓名未設定/11/null"
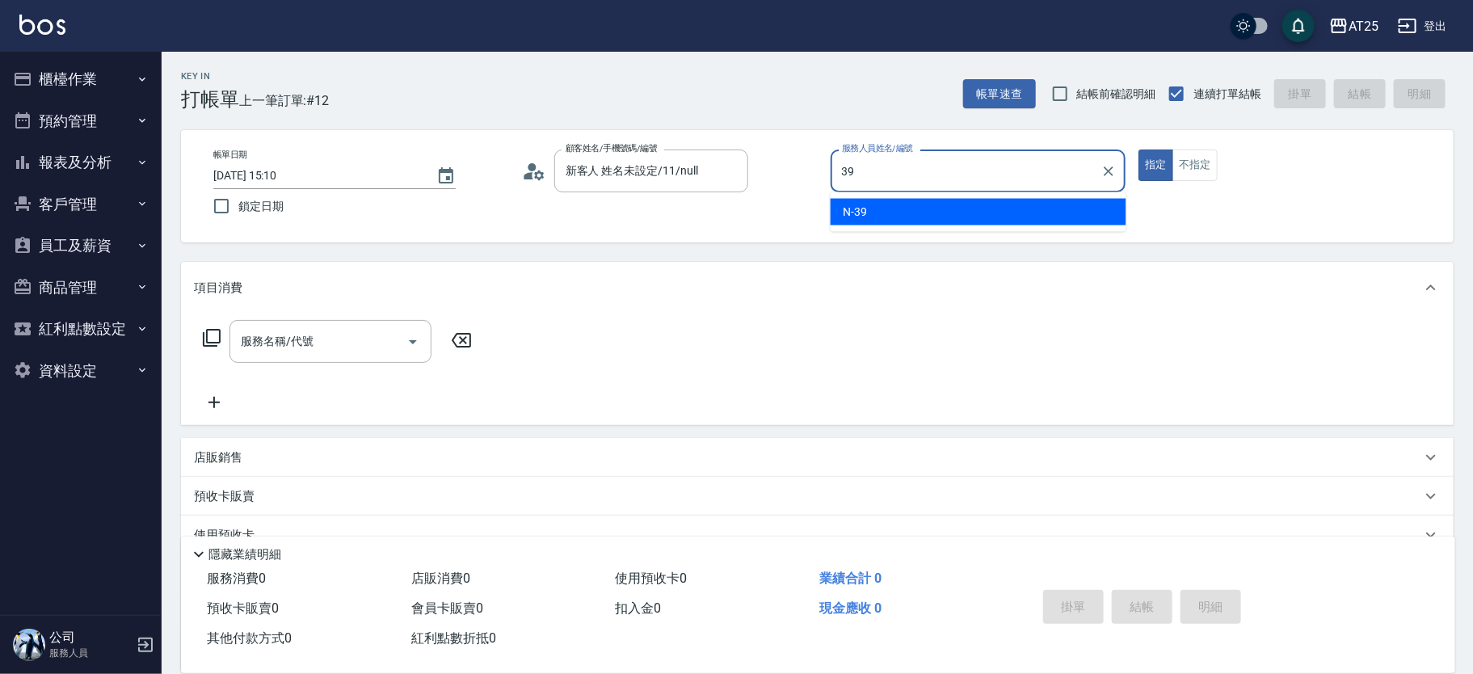
type input "N-39"
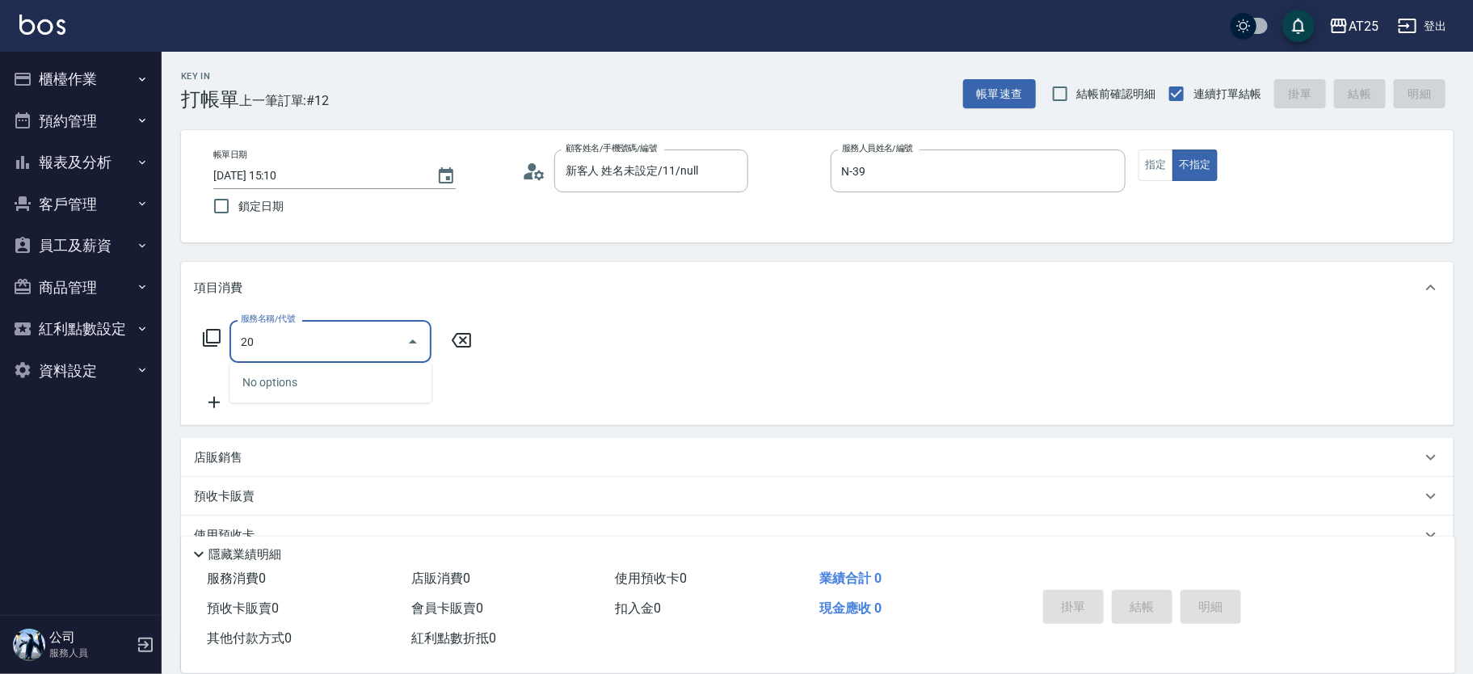
type input "201"
type input "30"
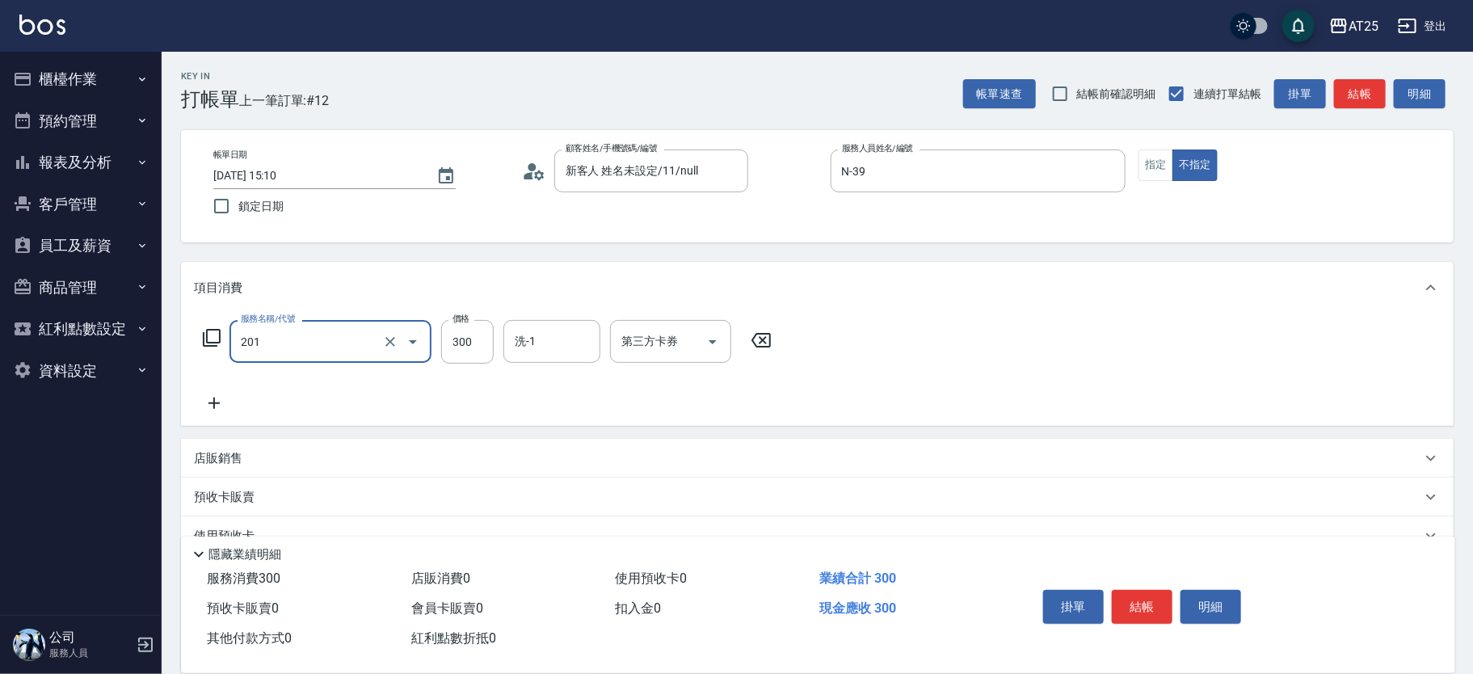
type input "洗髮(201)"
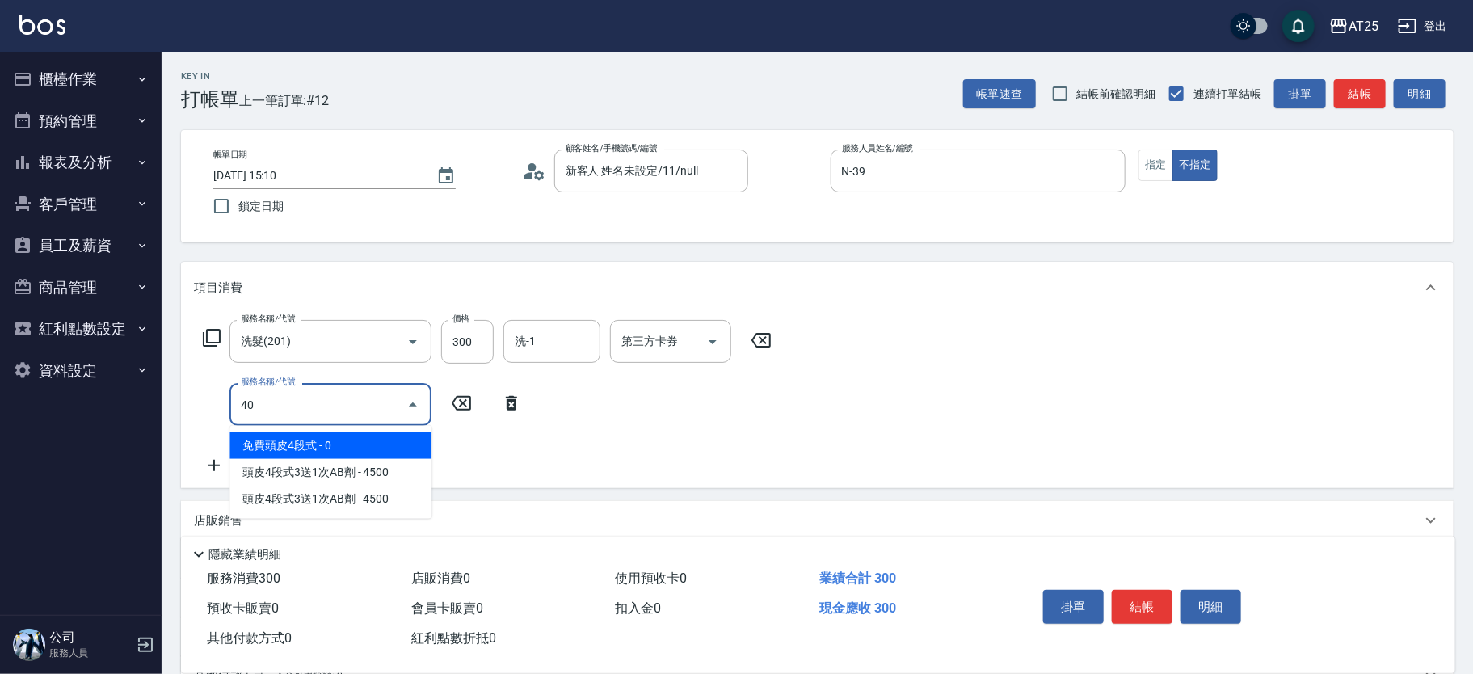
type input "401"
type input "60"
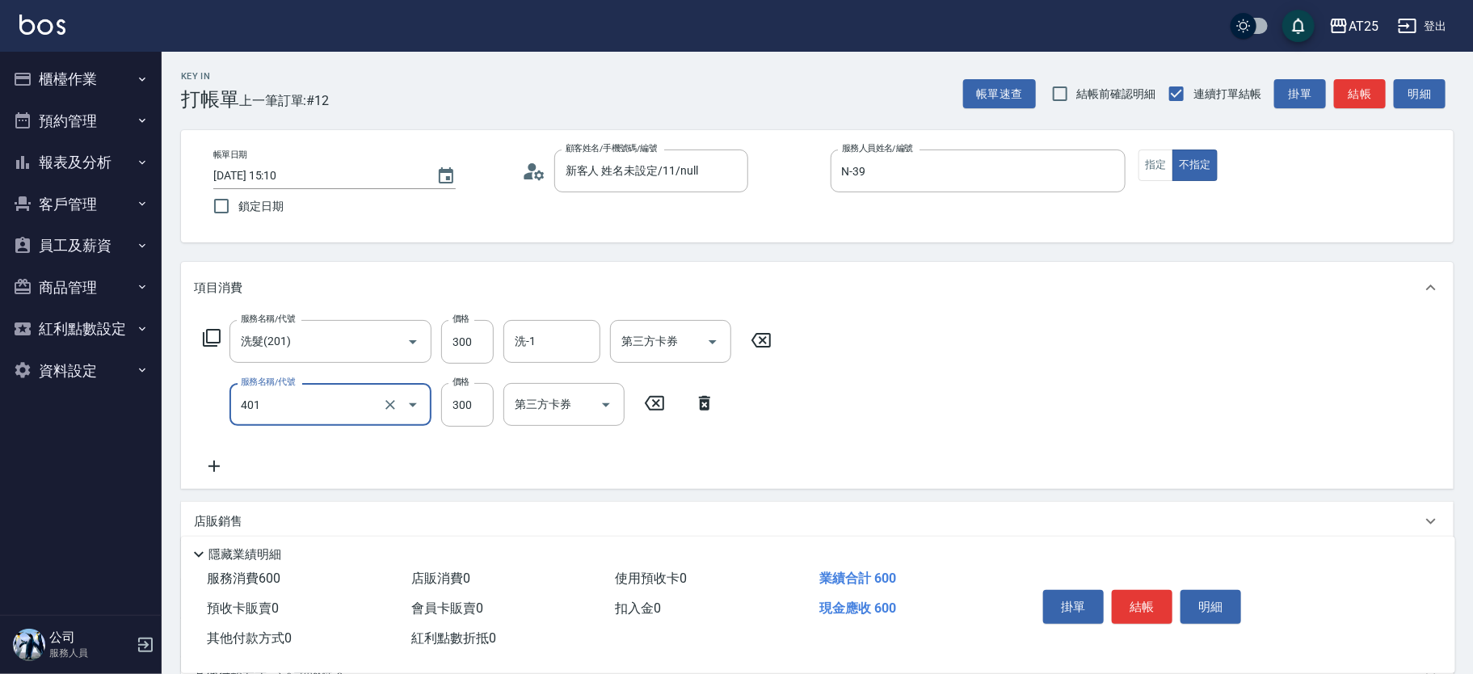
type input "剪髮(401)"
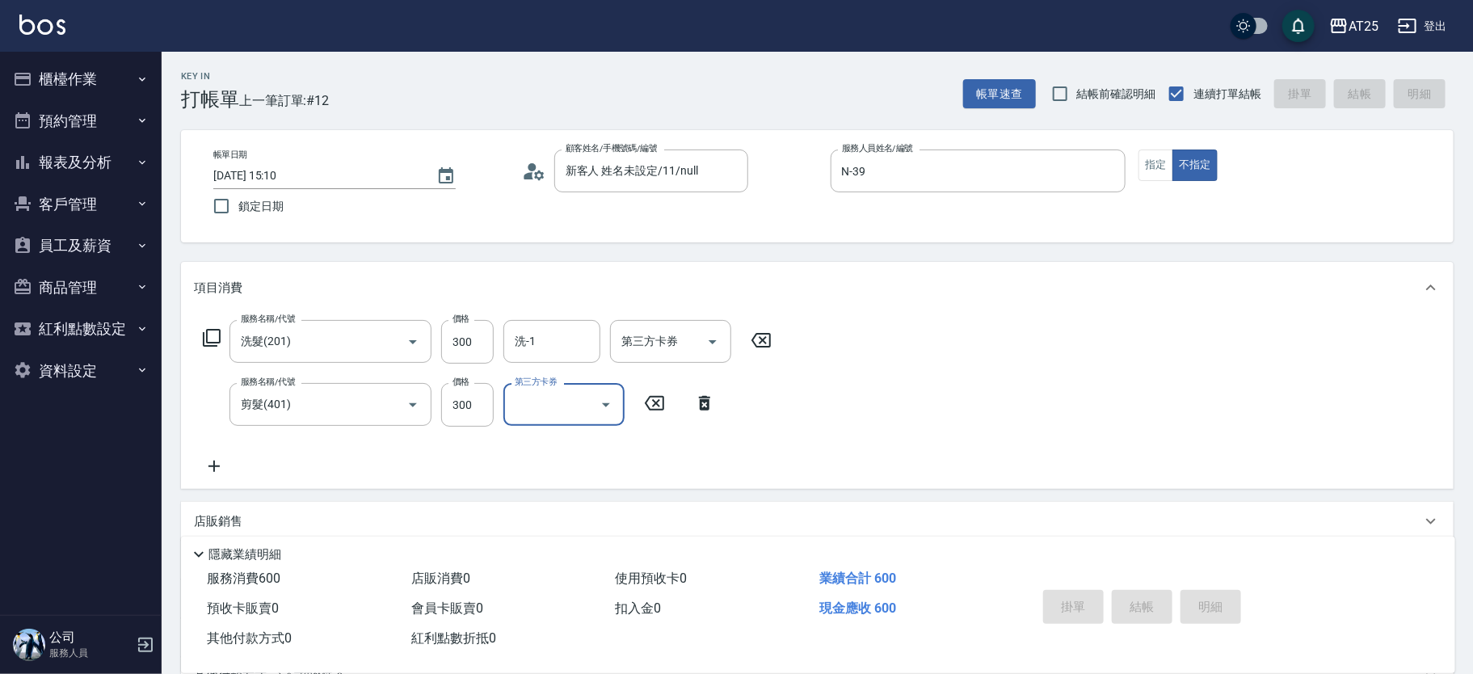
type input "[DATE] 15:17"
type input "0"
